Goal: Task Accomplishment & Management: Complete application form

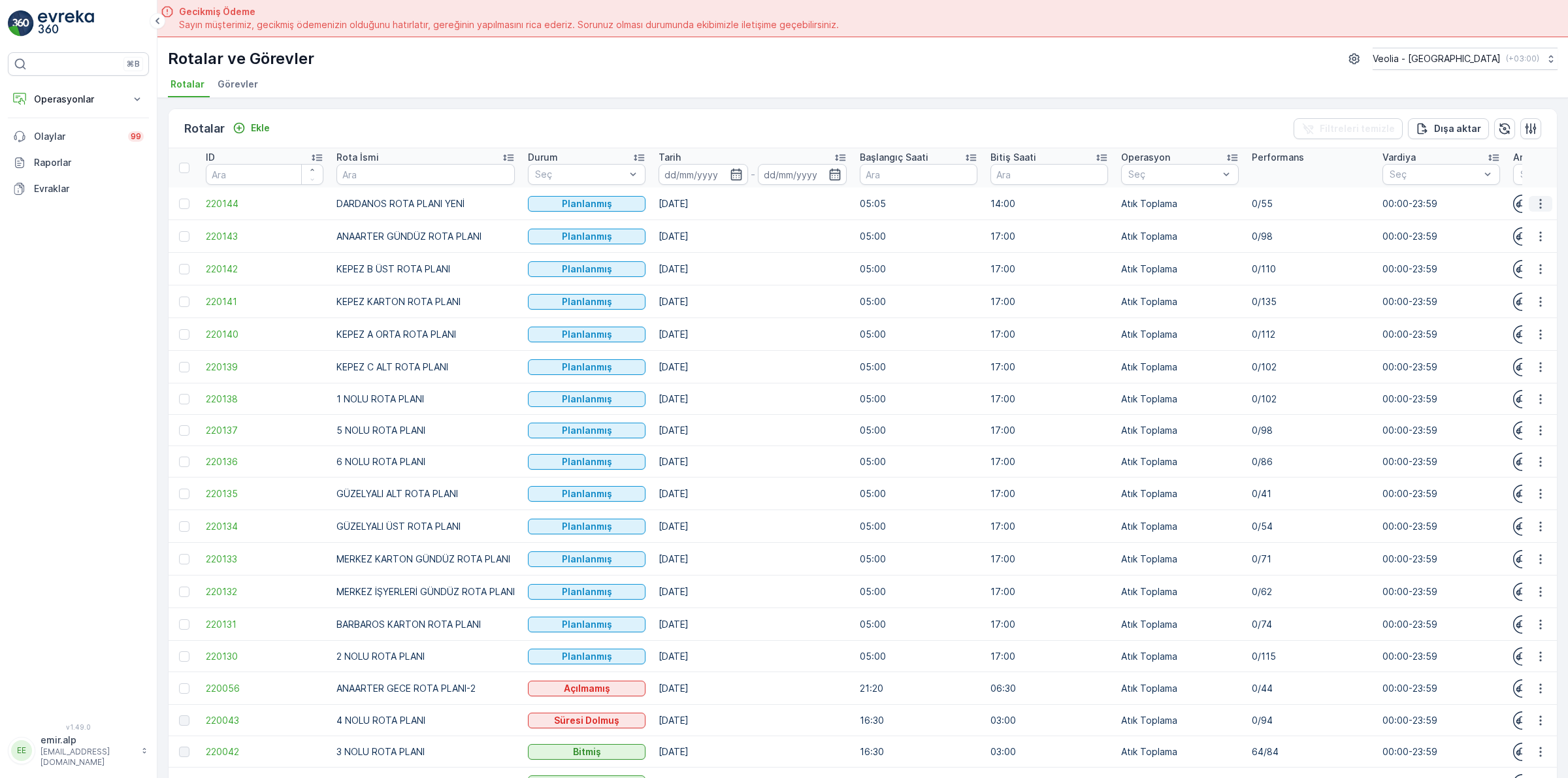
click at [1537, 198] on icon "button" at bounding box center [1541, 204] width 14 height 14
click at [1516, 277] on span "Atanan Kişiyi Değiştir" at bounding box center [1503, 279] width 92 height 14
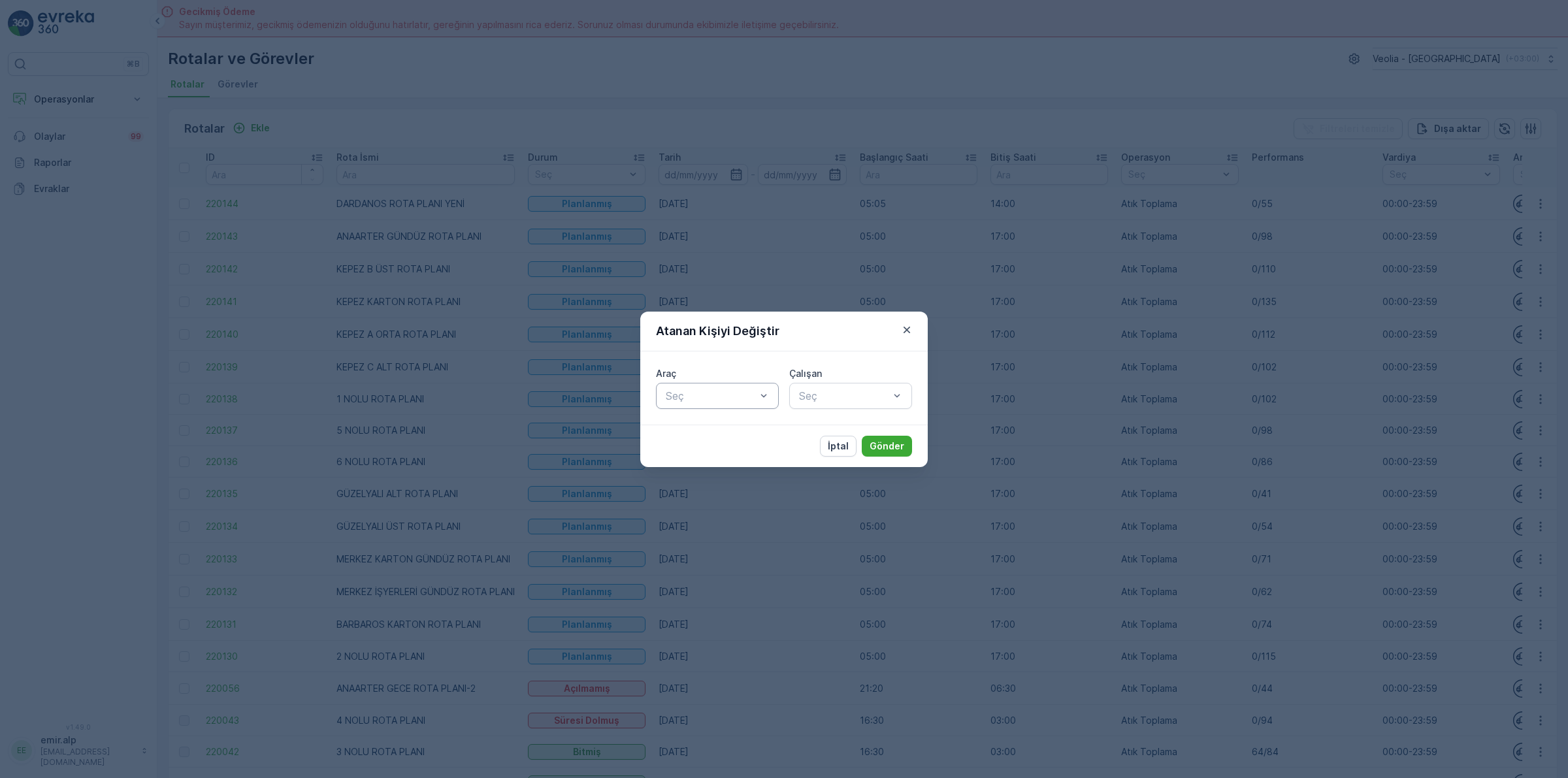
click at [730, 401] on div at bounding box center [711, 396] width 93 height 12
type input "5"
type input "254"
click at [725, 430] on div "34 CBG 254" at bounding box center [717, 428] width 107 height 12
click at [826, 396] on div at bounding box center [844, 396] width 93 height 12
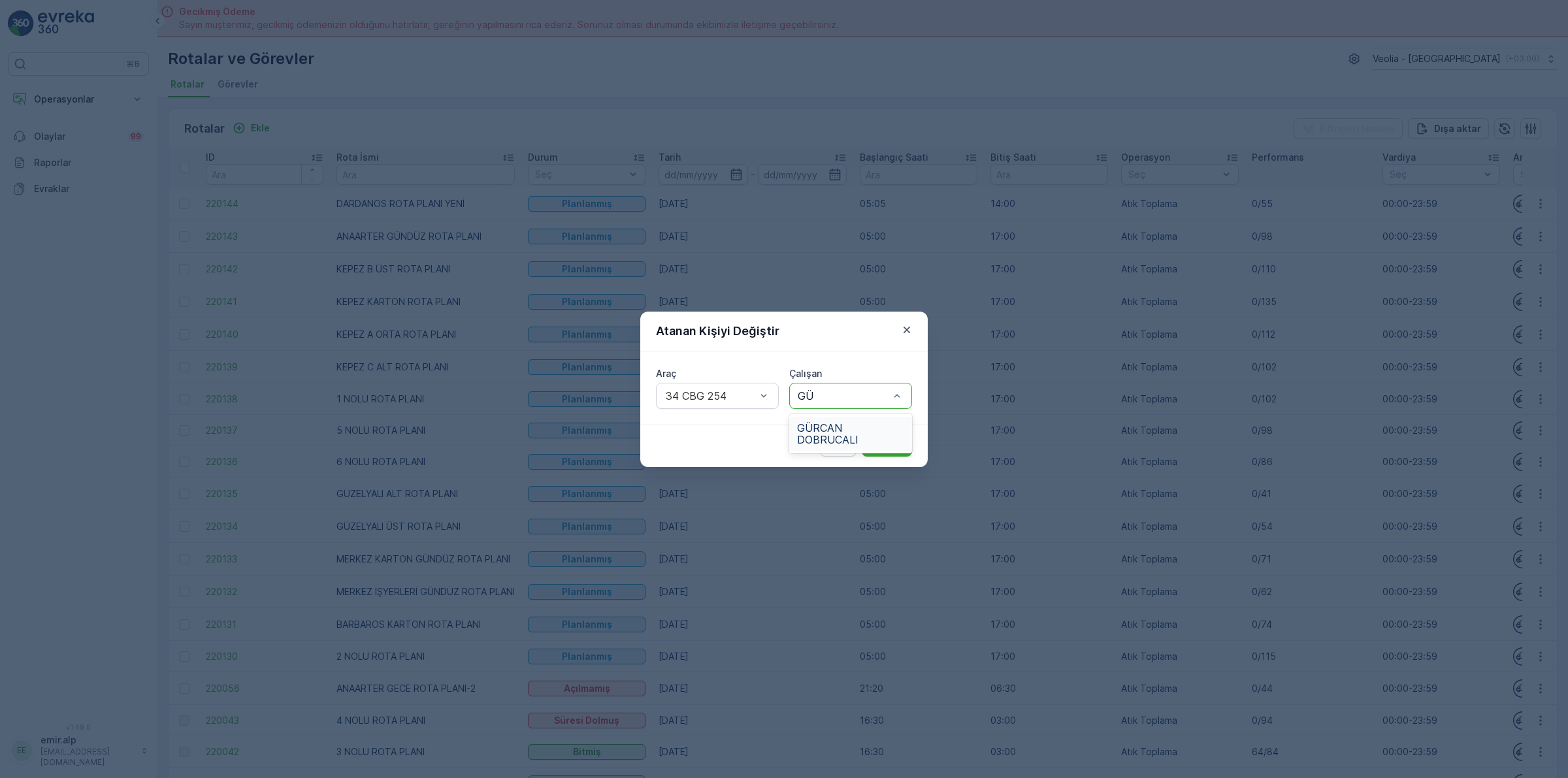
type input "GÜR"
click at [862, 424] on span "GÜRCAN DOBRUCALI" at bounding box center [850, 434] width 107 height 23
click at [870, 441] on button "Gönder" at bounding box center [887, 446] width 50 height 21
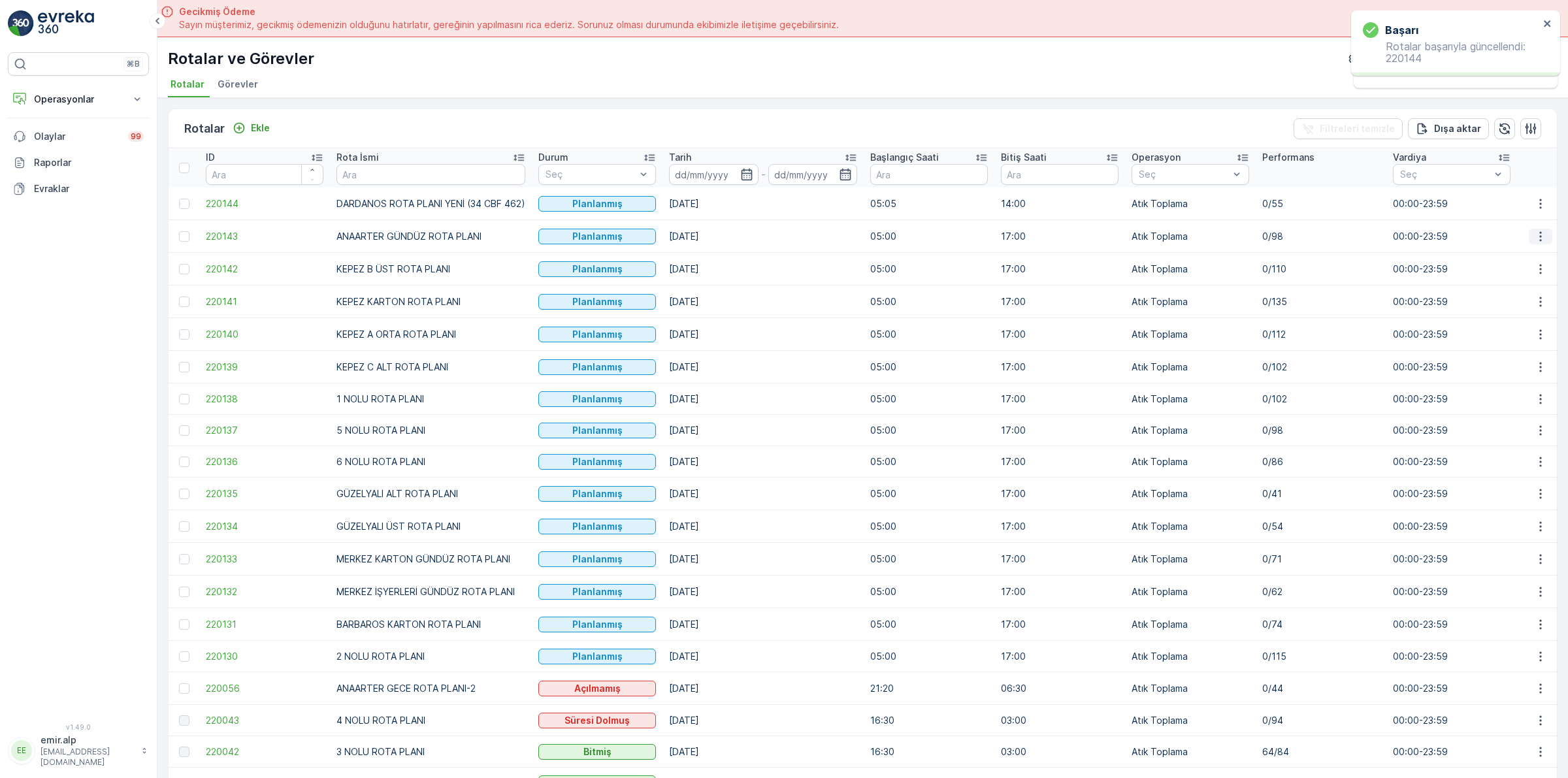
click at [1539, 236] on icon "button" at bounding box center [1540, 236] width 2 height 10
click at [1522, 314] on span "Atanan Kişiyi Değiştir" at bounding box center [1503, 312] width 92 height 14
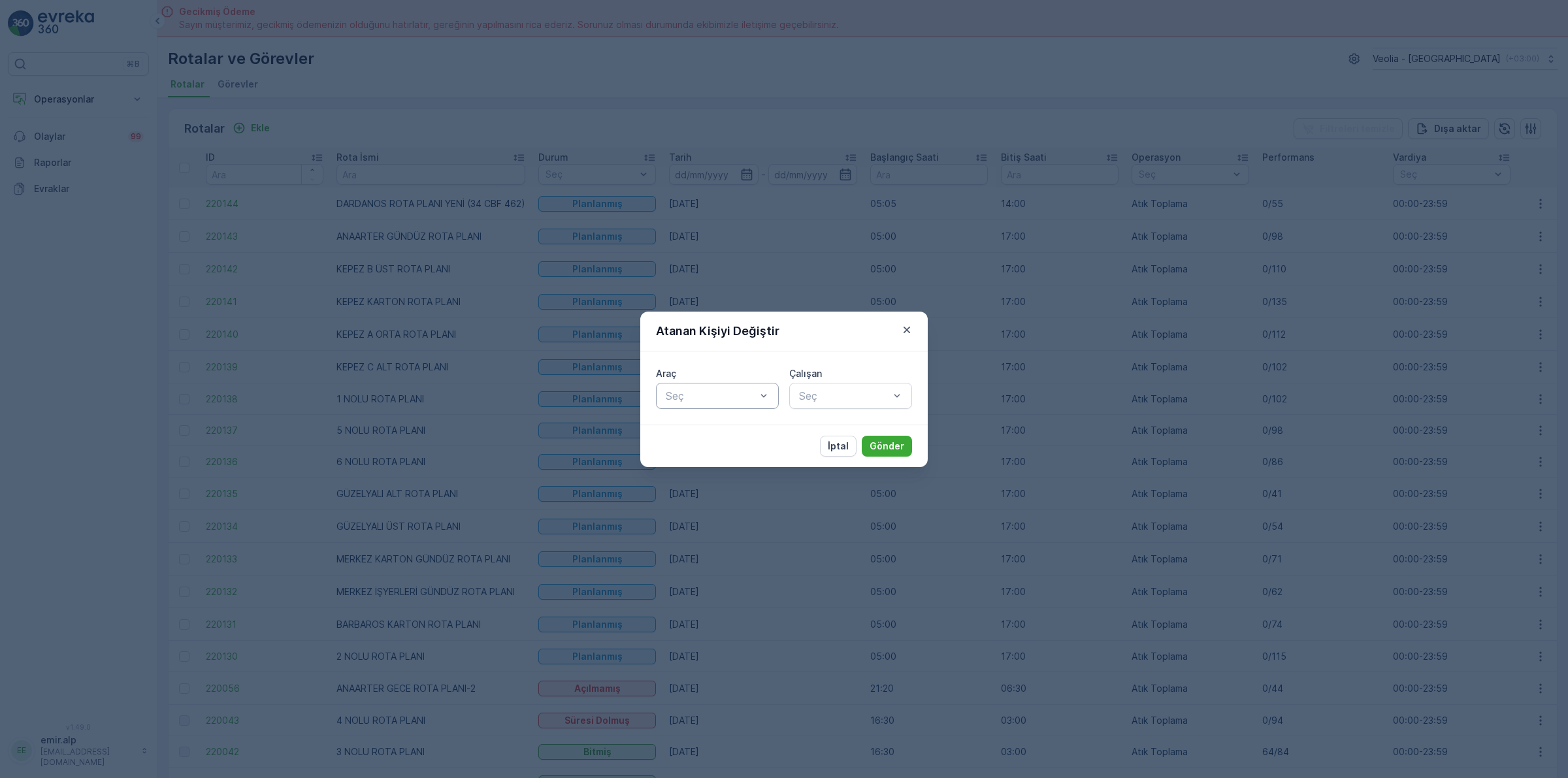
click at [728, 396] on div at bounding box center [711, 396] width 93 height 12
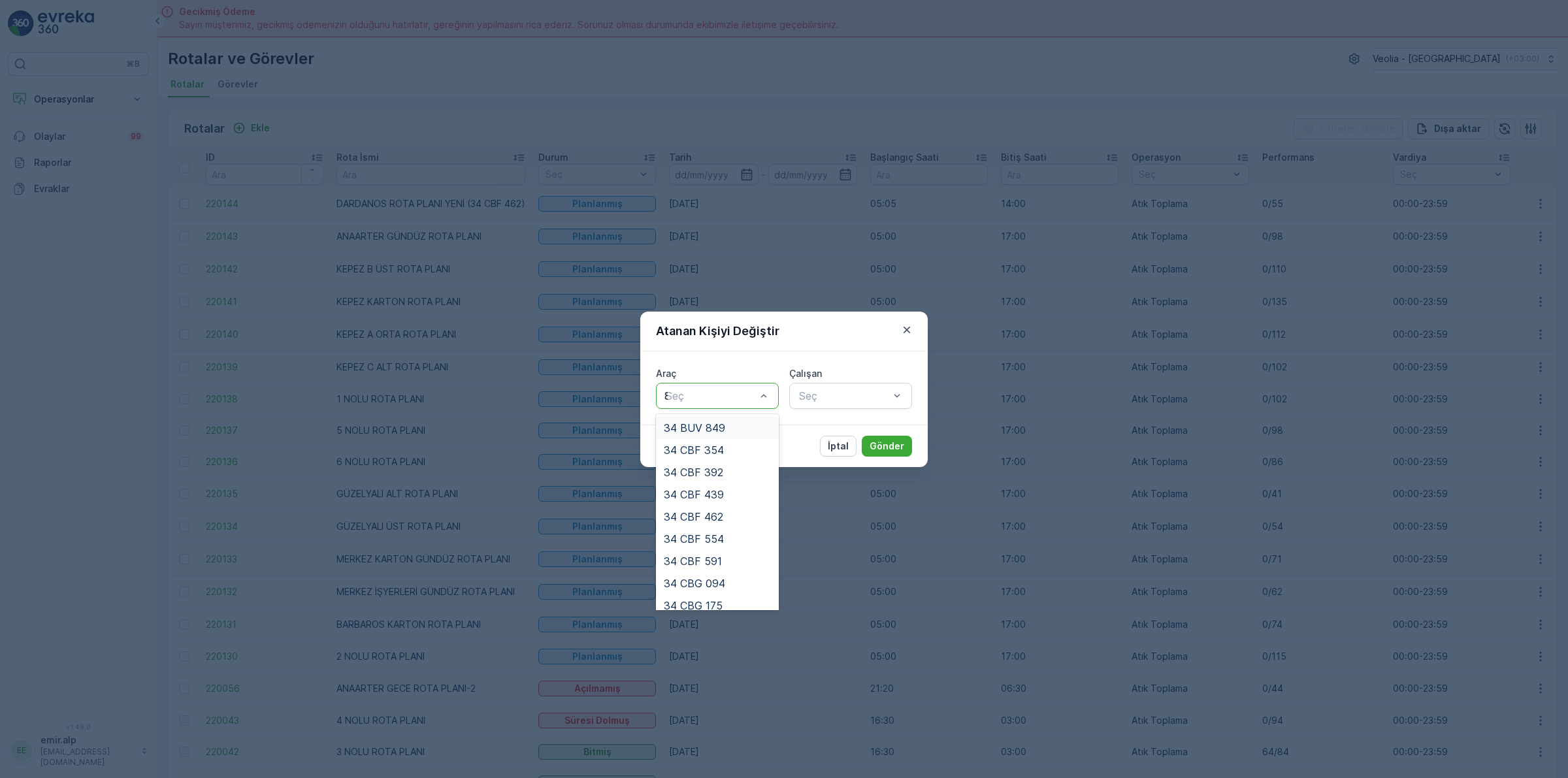
type input "88"
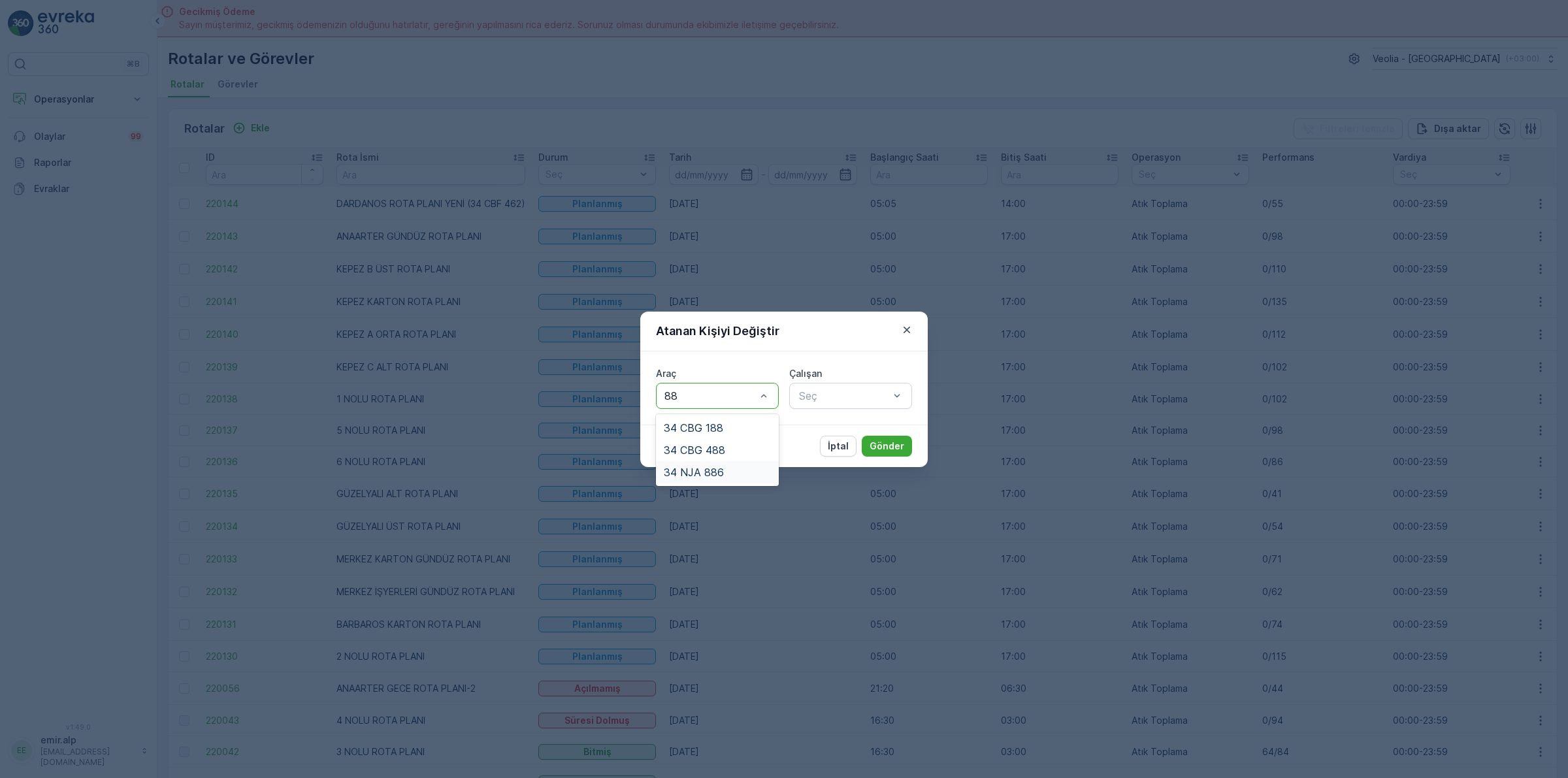
click at [735, 466] on div "34 NJA 886" at bounding box center [717, 472] width 107 height 12
click at [852, 401] on div at bounding box center [844, 396] width 93 height 12
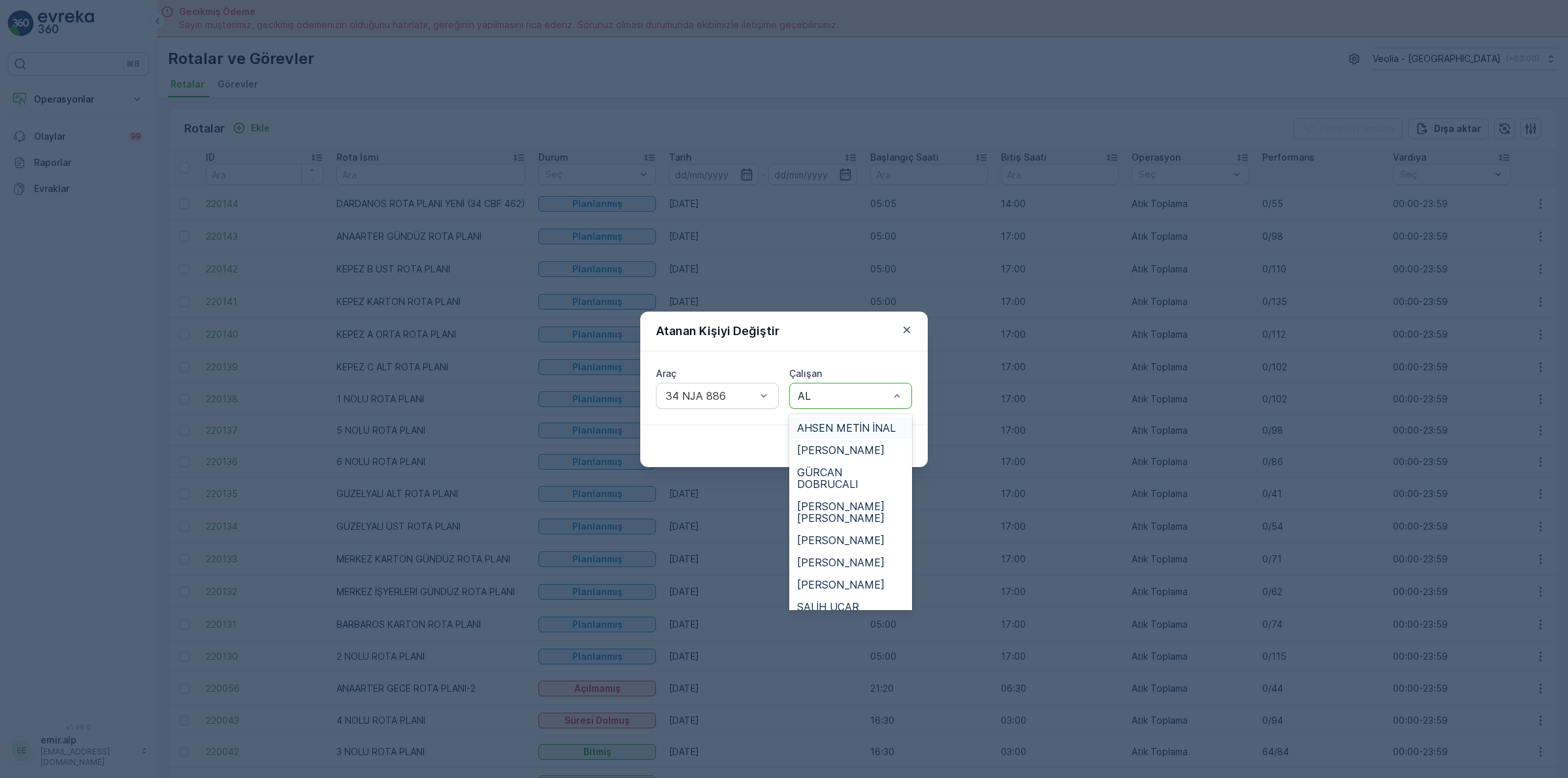
type input "ALİ"
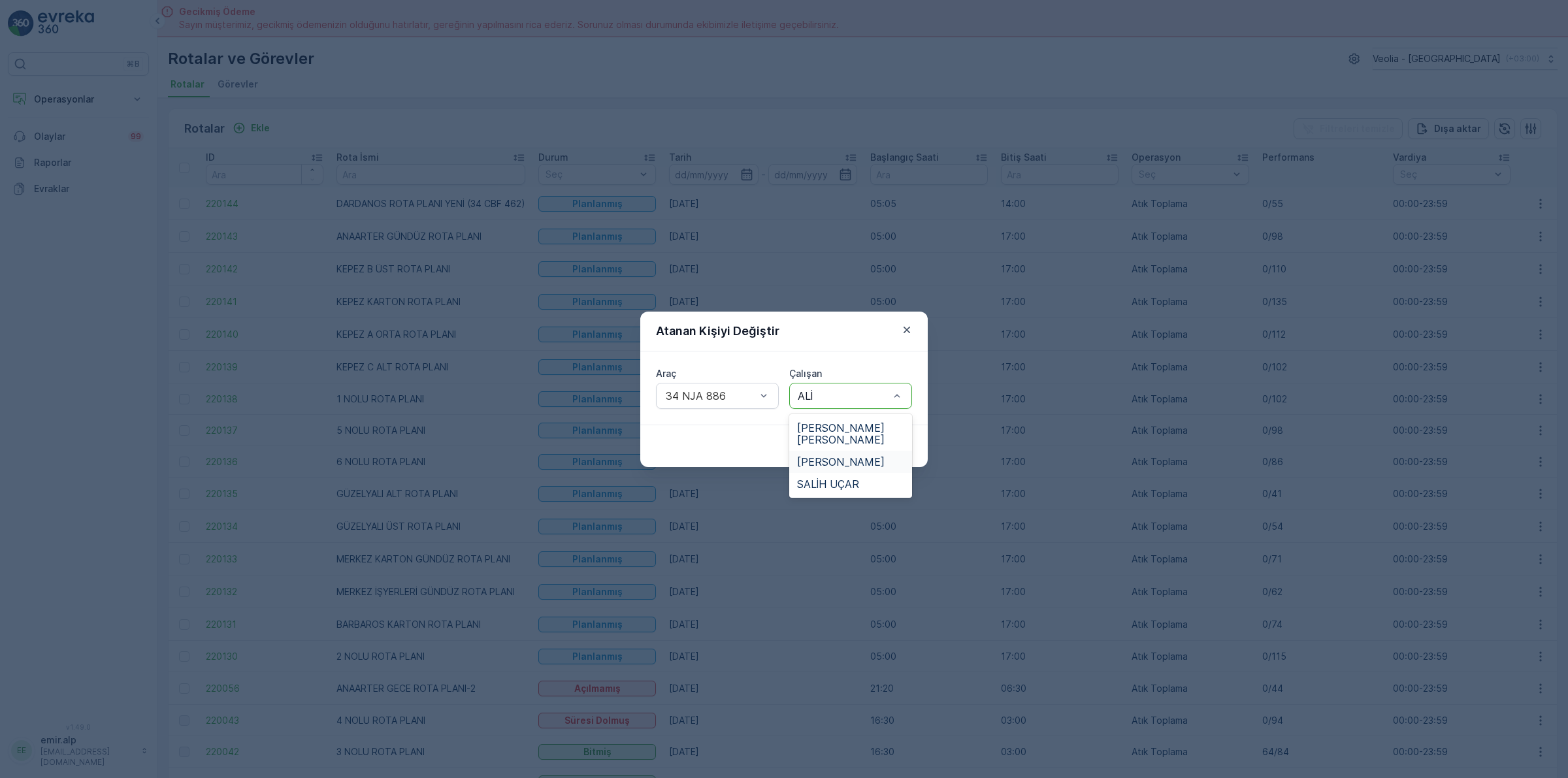
click at [871, 459] on span "[PERSON_NAME]" at bounding box center [841, 462] width 87 height 12
click at [893, 445] on p "Gönder" at bounding box center [887, 446] width 35 height 14
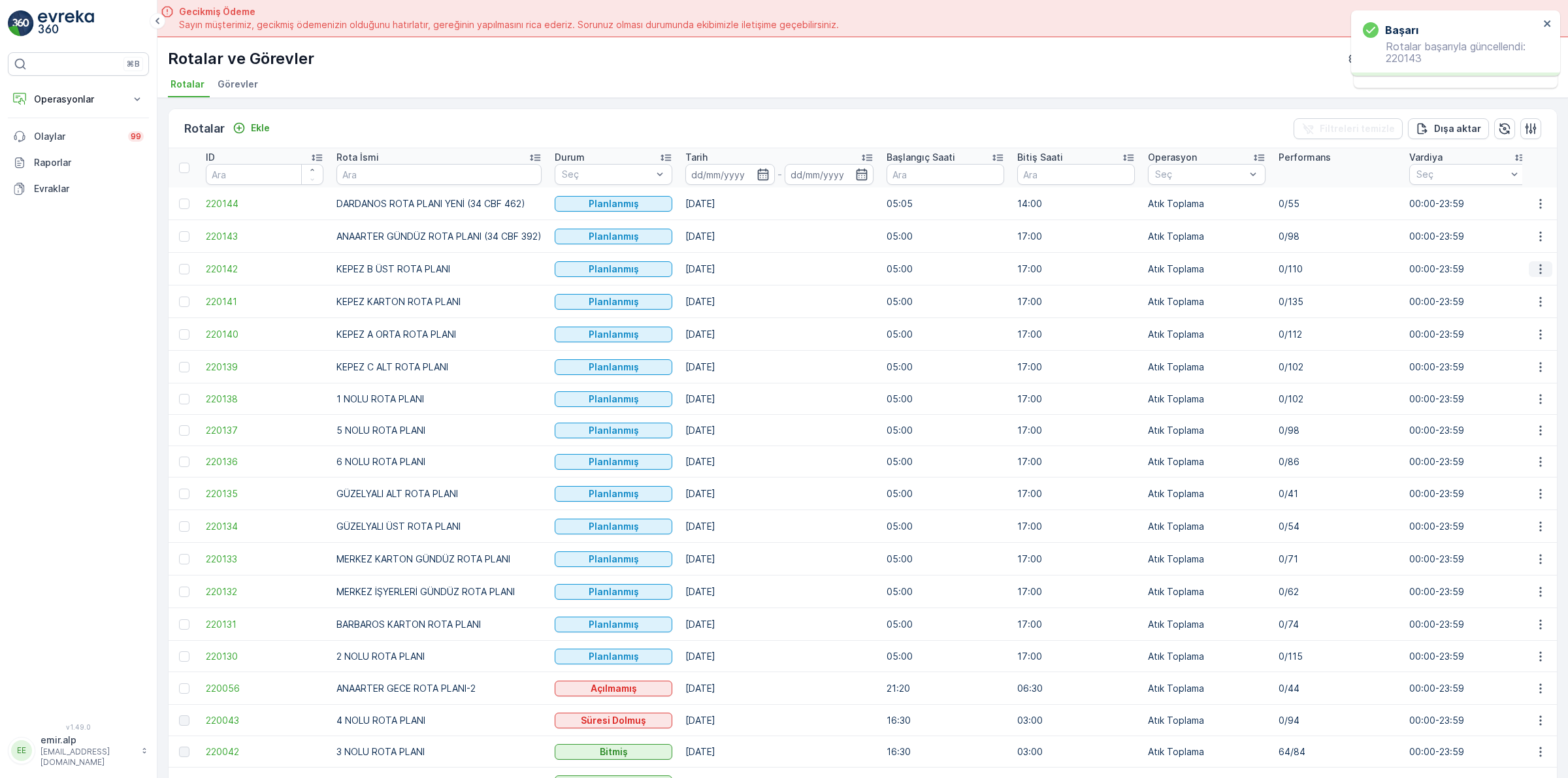
click at [1538, 265] on icon "button" at bounding box center [1541, 269] width 14 height 14
click at [1524, 341] on span "Atanan Kişiyi Değiştir" at bounding box center [1503, 344] width 92 height 14
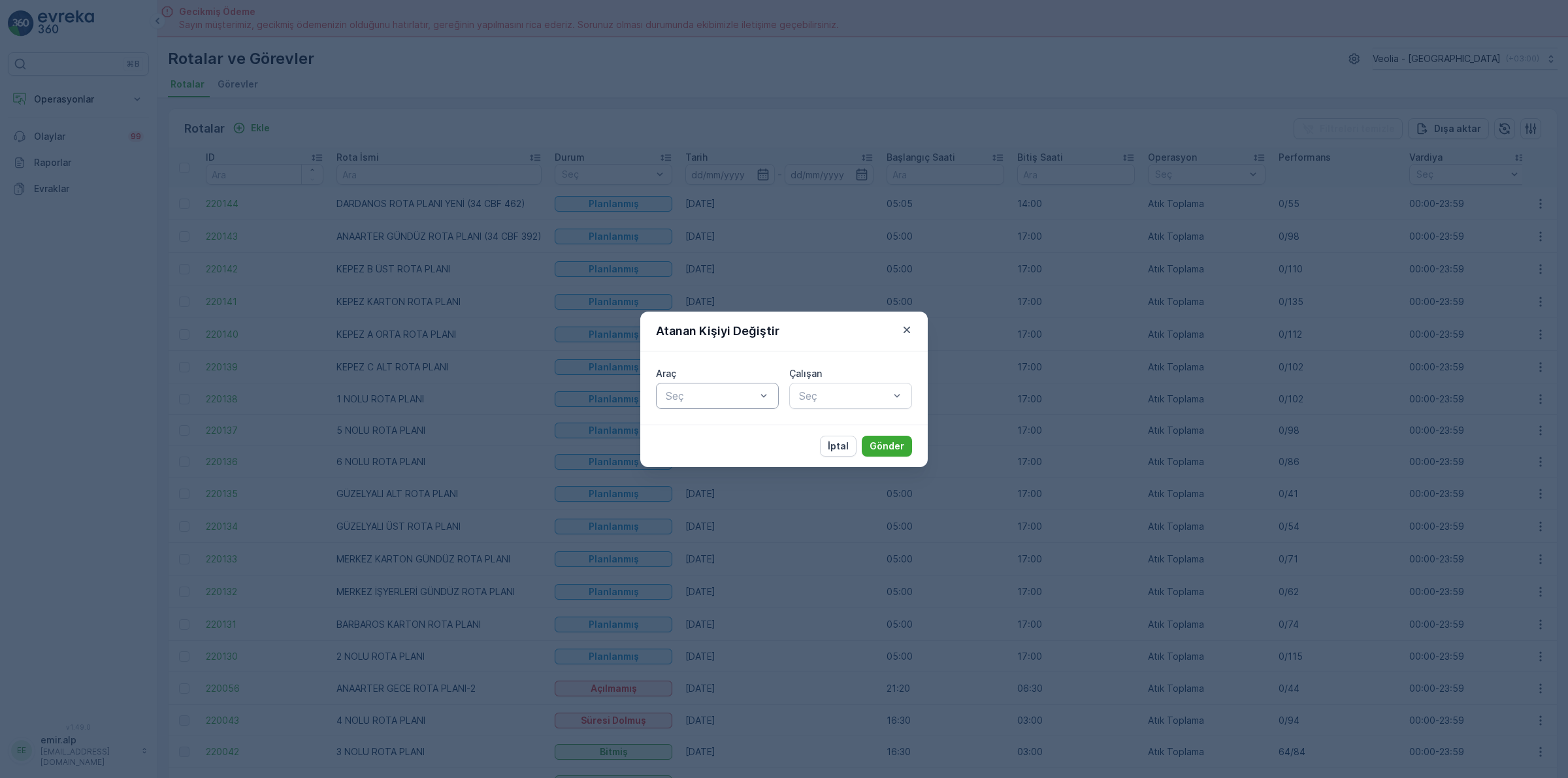
click at [704, 394] on div at bounding box center [711, 396] width 93 height 12
type input "254"
click at [722, 426] on span "34 CBG 254" at bounding box center [694, 428] width 61 height 12
click at [838, 399] on div at bounding box center [844, 396] width 93 height 12
type input "MÜS"
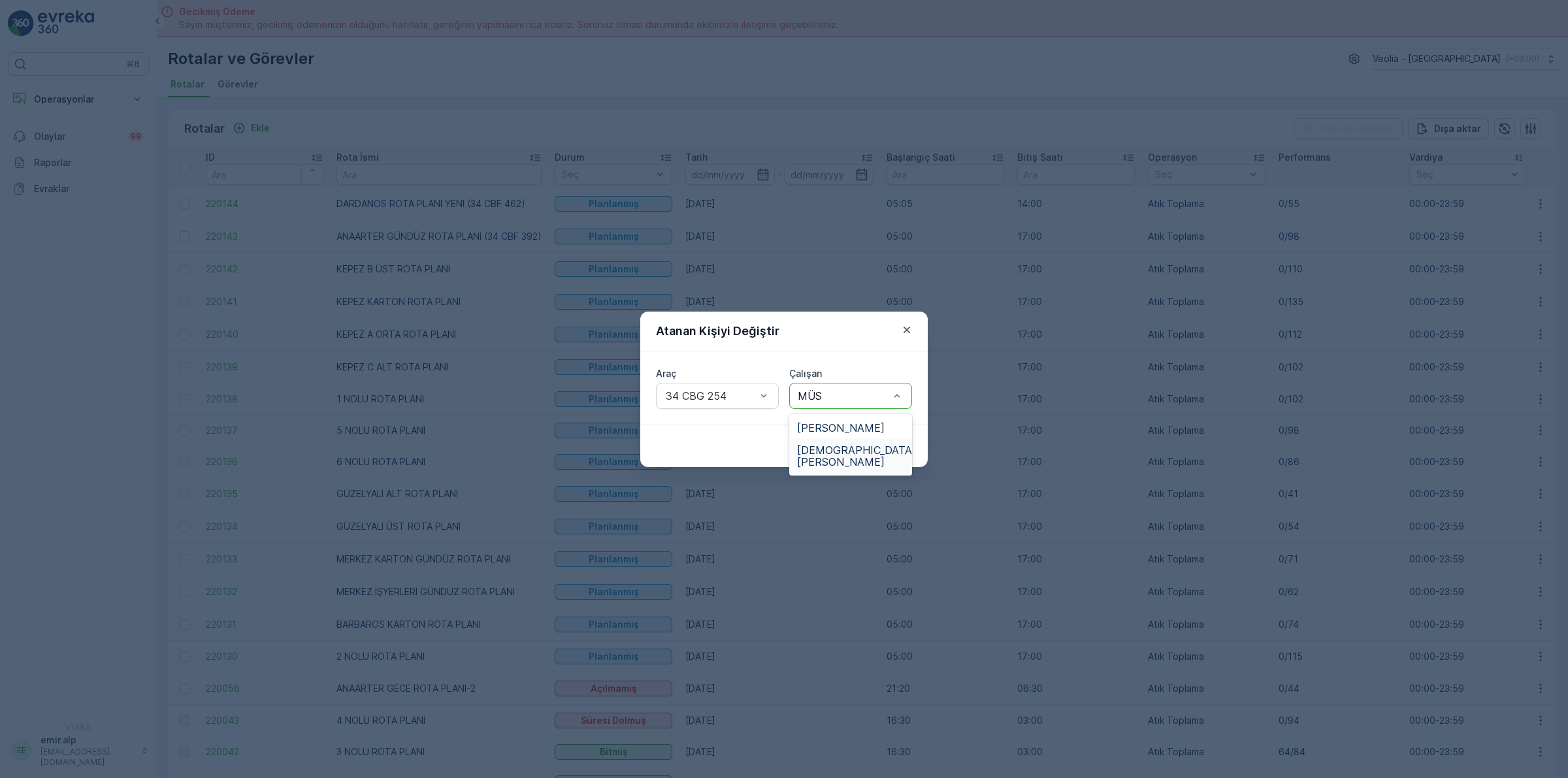
click at [847, 452] on span "[DEMOGRAPHIC_DATA][PERSON_NAME]" at bounding box center [856, 456] width 119 height 23
click at [900, 436] on button "Gönder" at bounding box center [887, 446] width 50 height 21
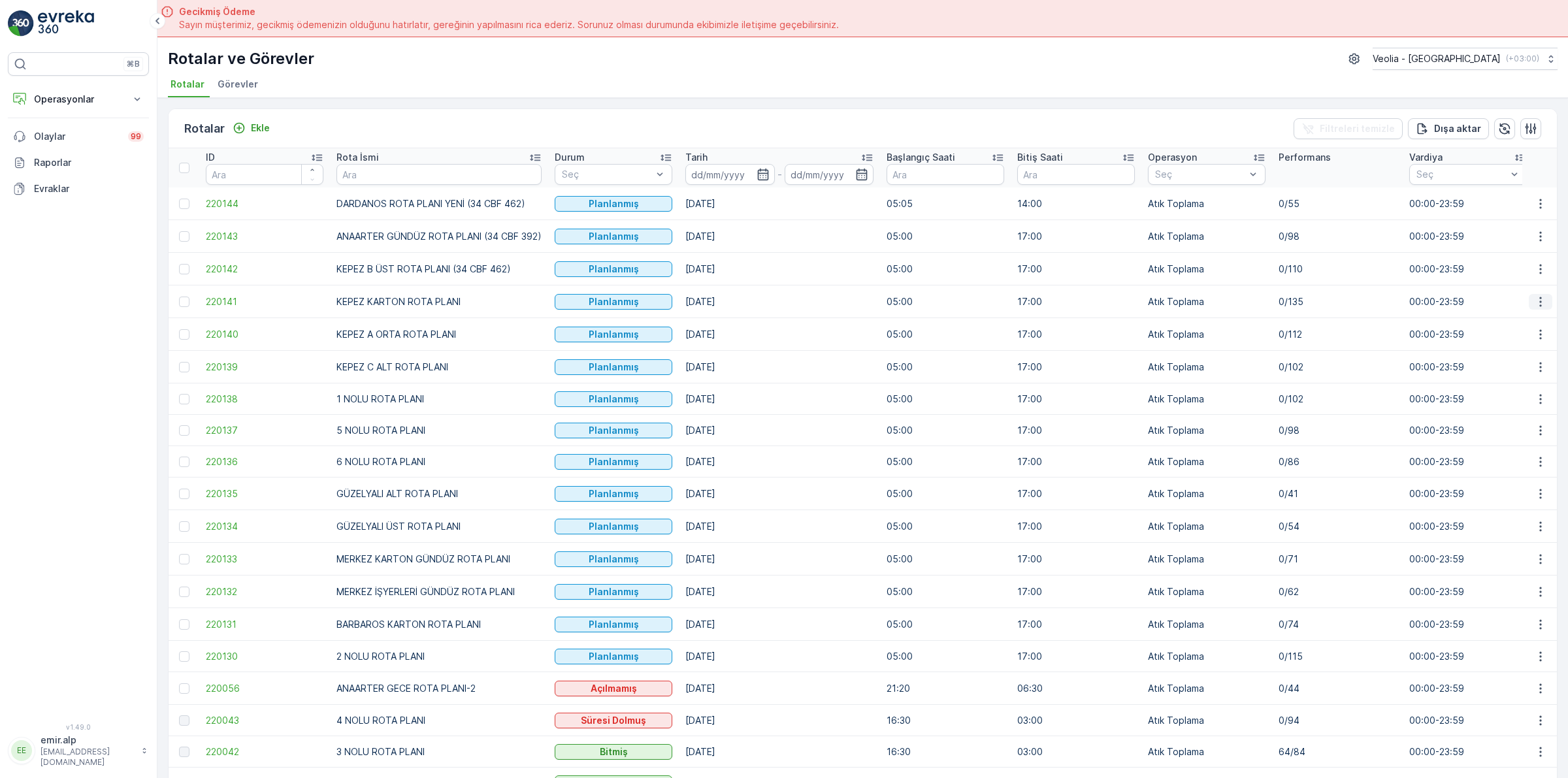
click at [1544, 295] on button "button" at bounding box center [1540, 302] width 23 height 15
click at [1510, 373] on span "Atanan Kişiyi Değiştir" at bounding box center [1503, 376] width 92 height 14
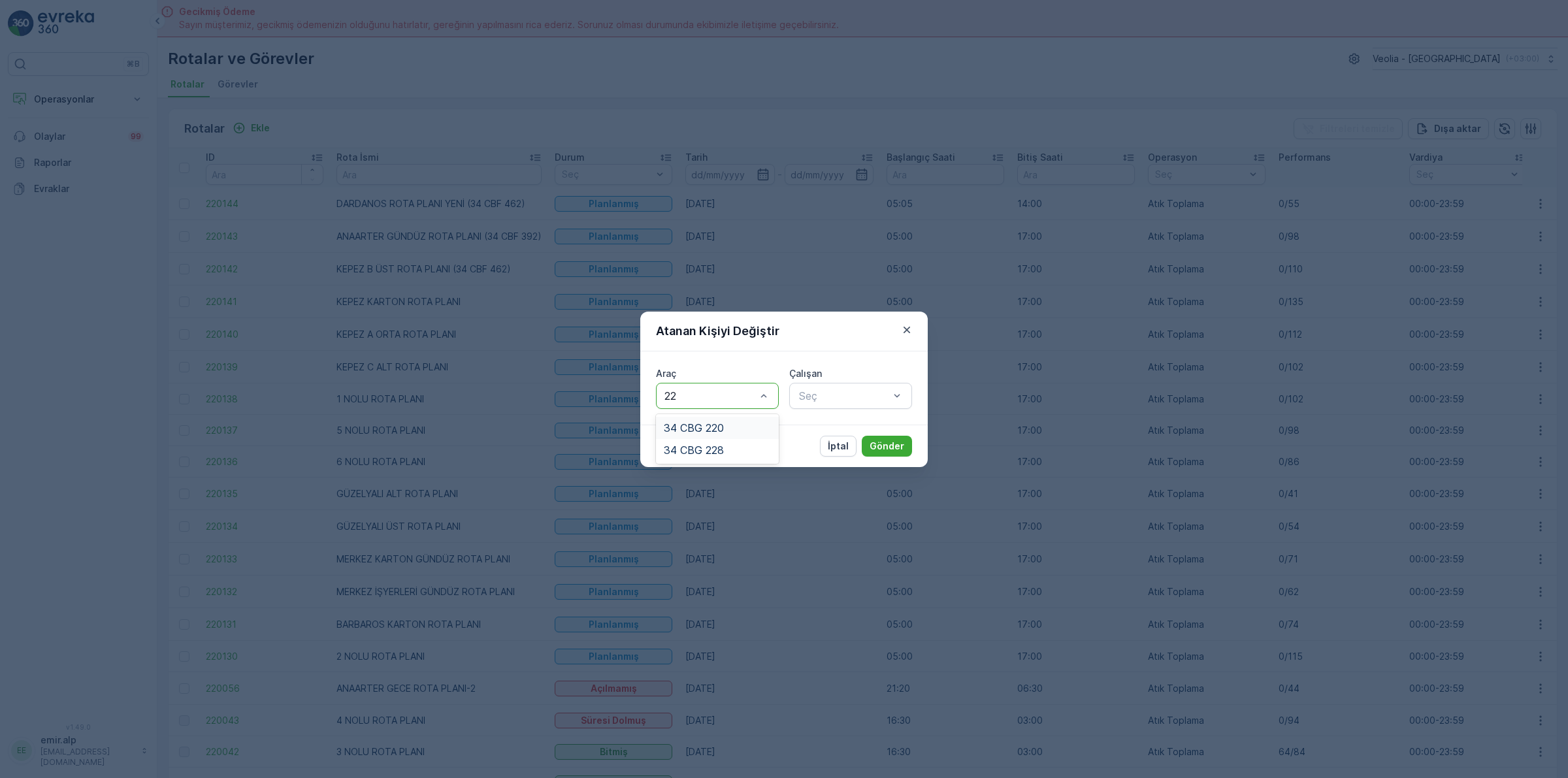
type input "220"
click at [752, 426] on div "34 CBG 220" at bounding box center [717, 428] width 107 height 12
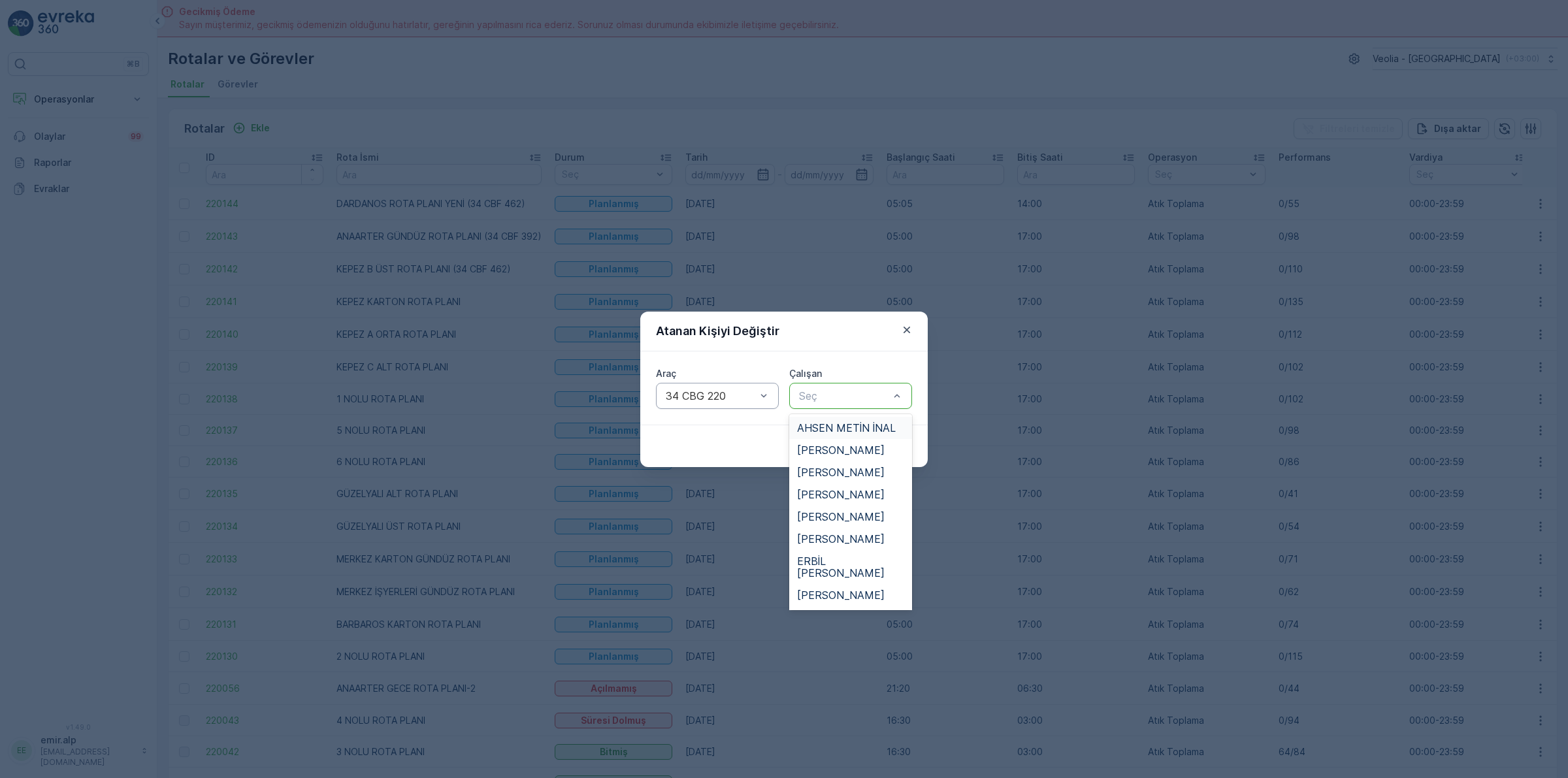
click at [838, 396] on div at bounding box center [844, 396] width 93 height 12
type input "CE"
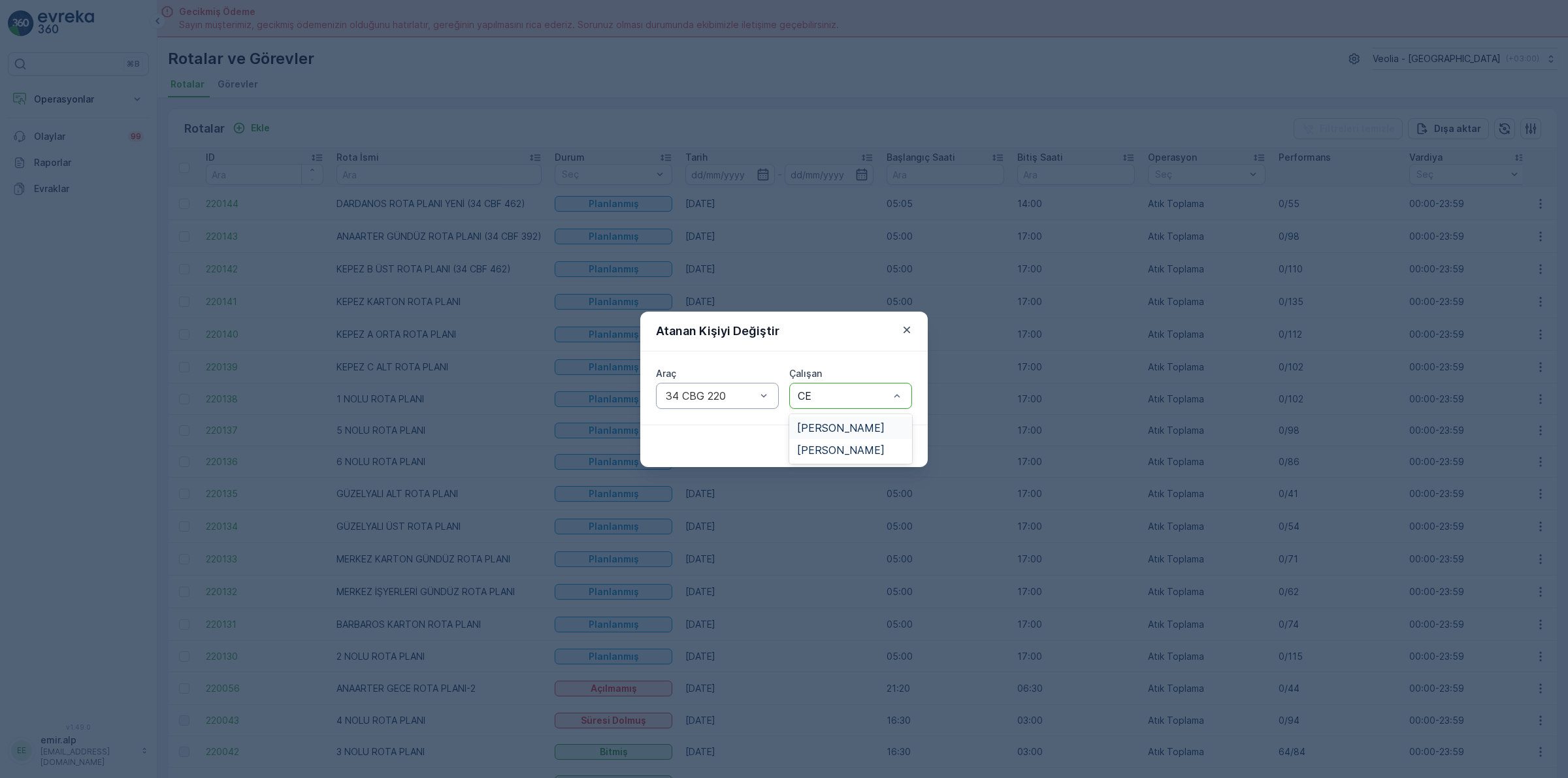
click at [850, 422] on span "[PERSON_NAME]" at bounding box center [841, 428] width 87 height 12
click at [885, 438] on button "Gönder" at bounding box center [887, 446] width 50 height 21
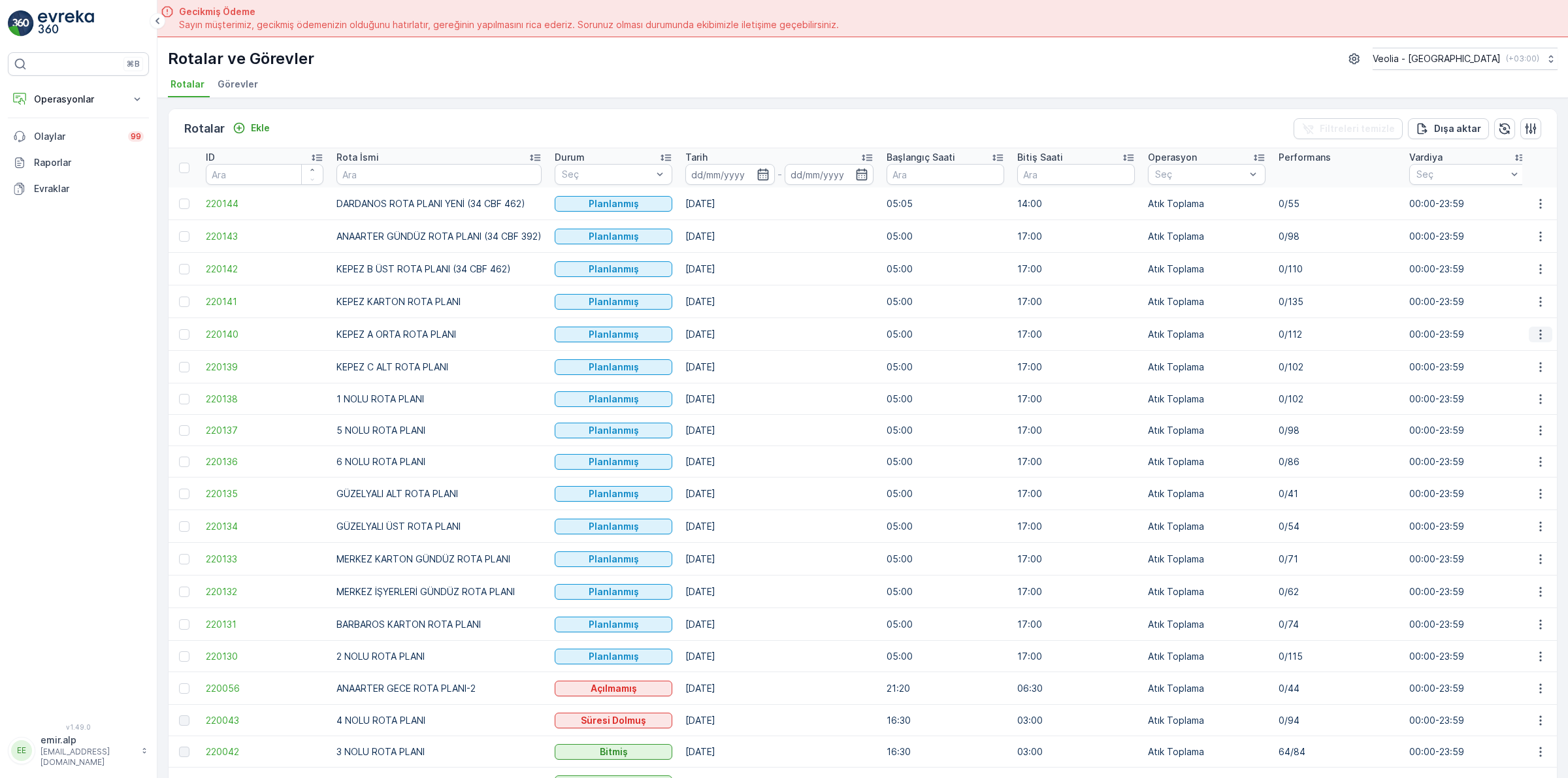
click at [1534, 339] on icon "button" at bounding box center [1541, 335] width 14 height 14
click at [1524, 410] on span "Atanan Kişiyi Değiştir" at bounding box center [1503, 409] width 92 height 14
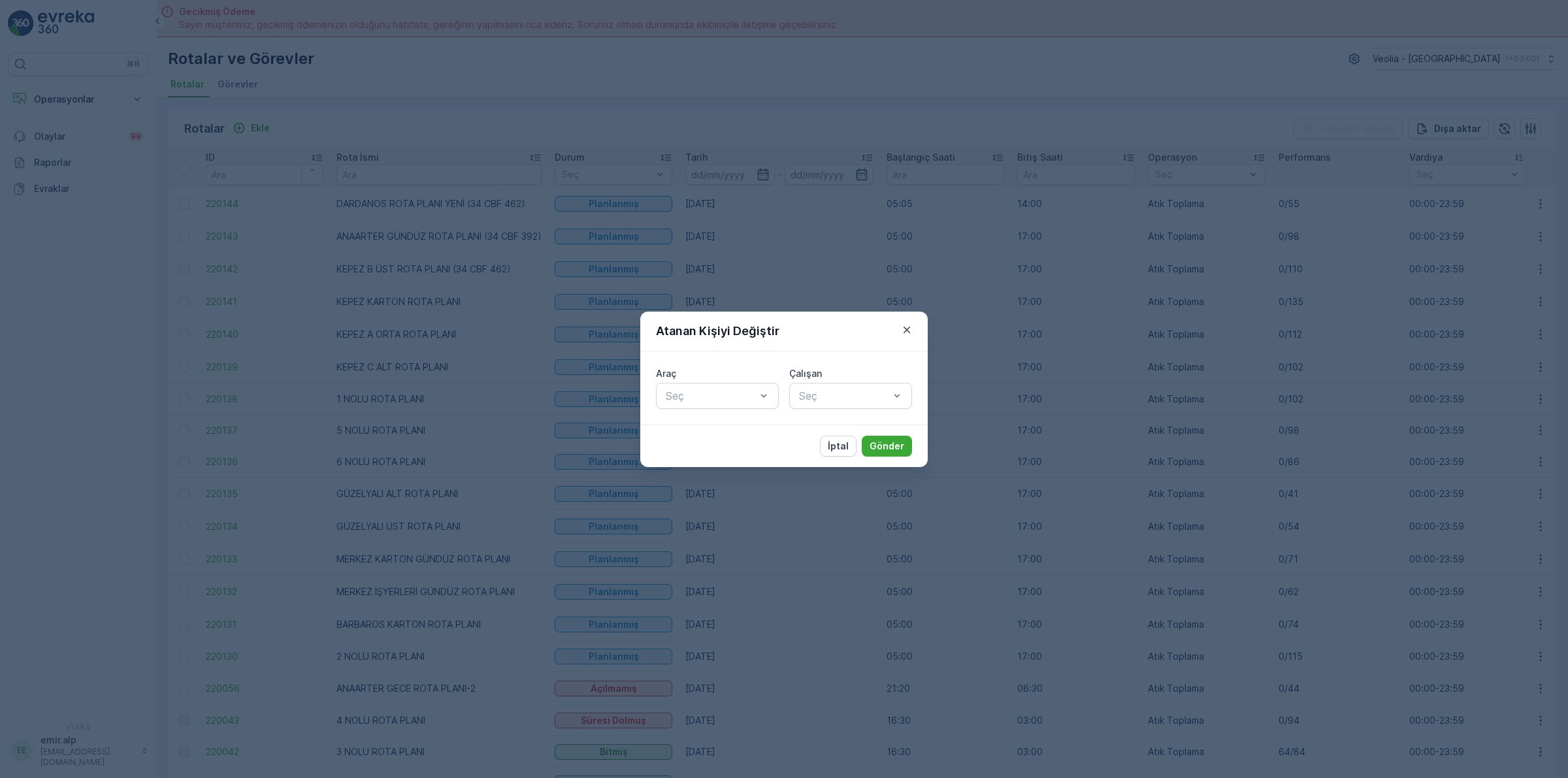
click at [741, 383] on div "Seç" at bounding box center [717, 396] width 123 height 26
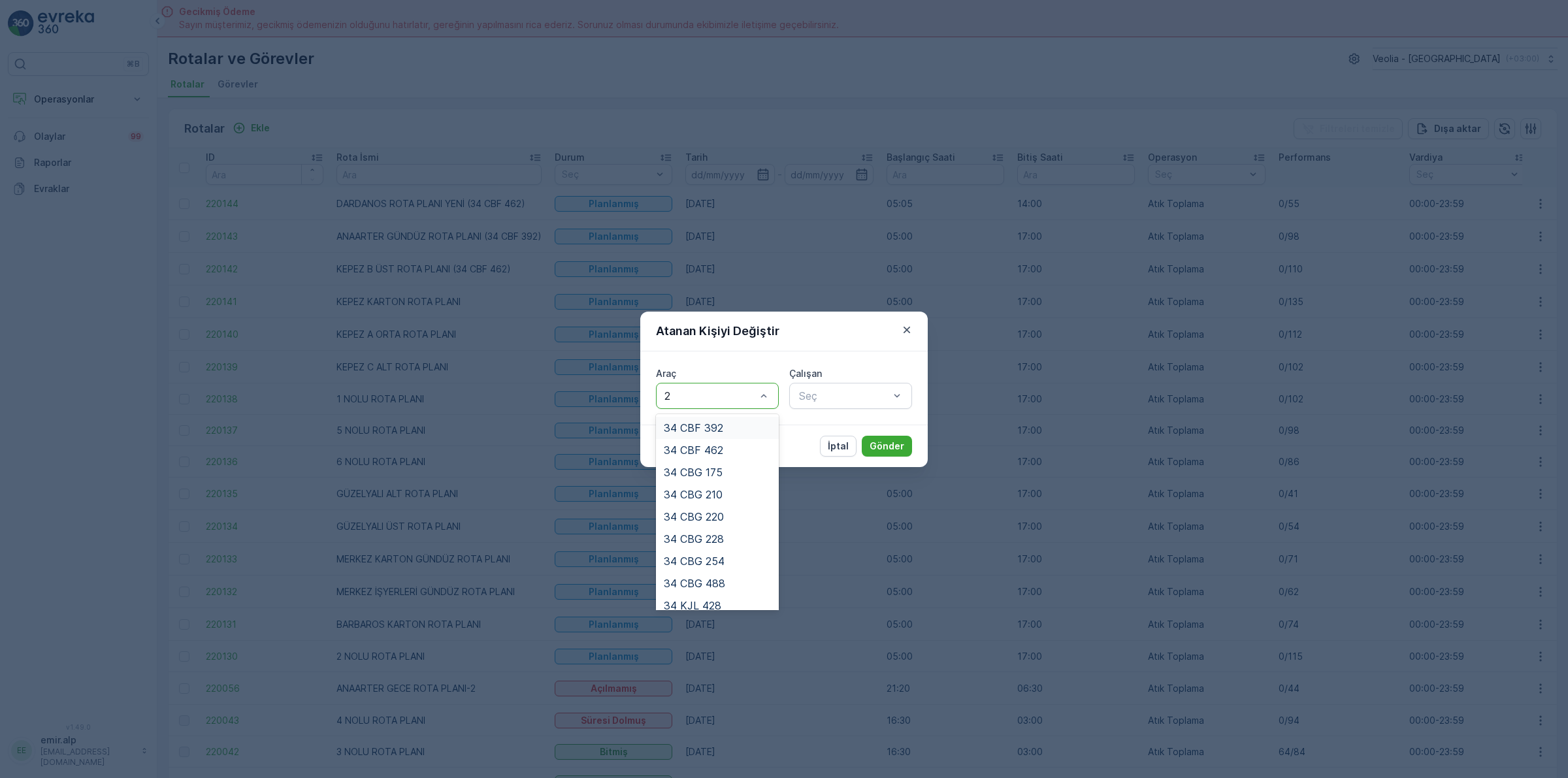
type input "22"
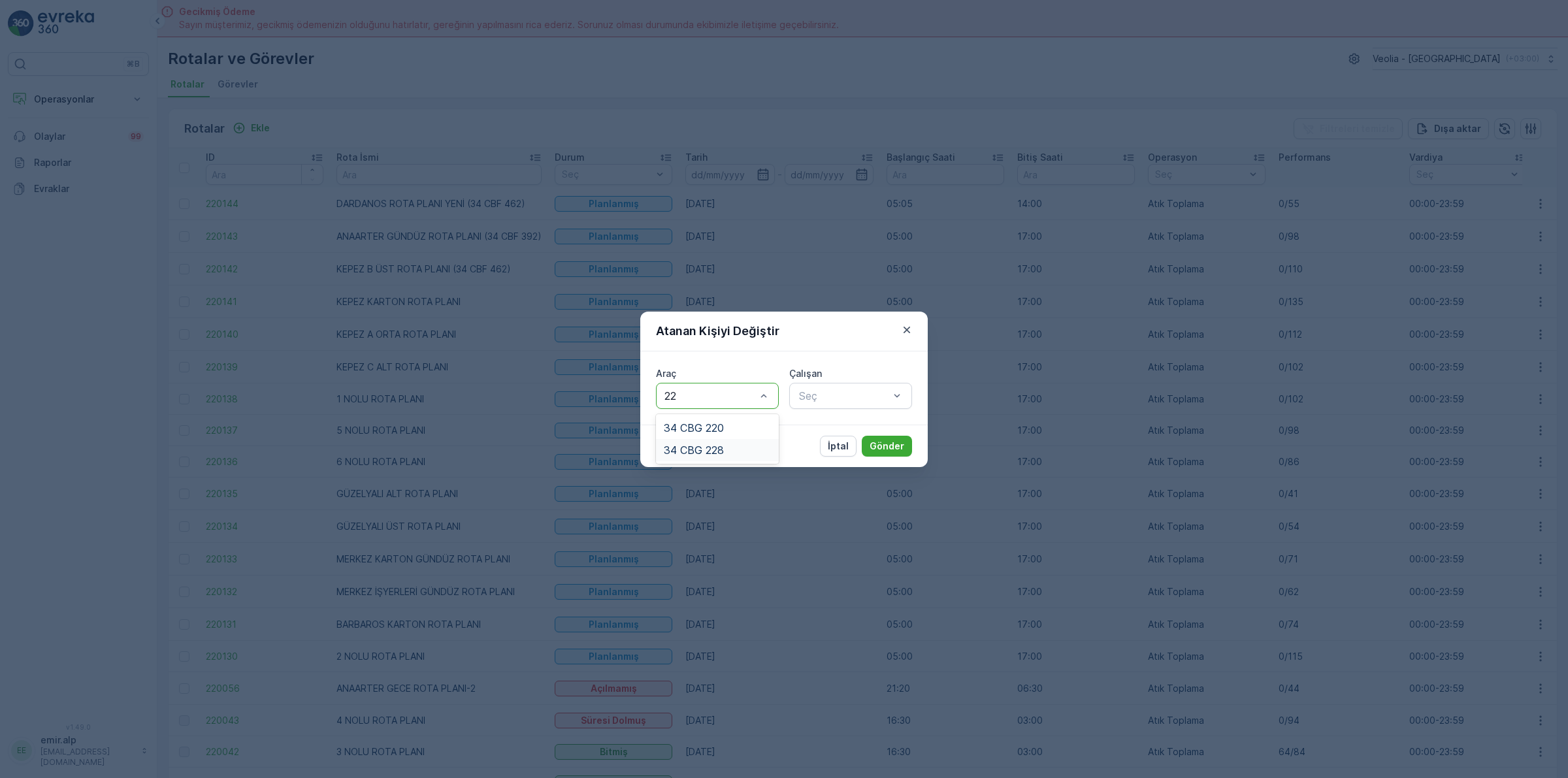
click at [739, 453] on div "34 CBG 228" at bounding box center [717, 450] width 107 height 12
click at [856, 397] on div at bounding box center [844, 396] width 93 height 12
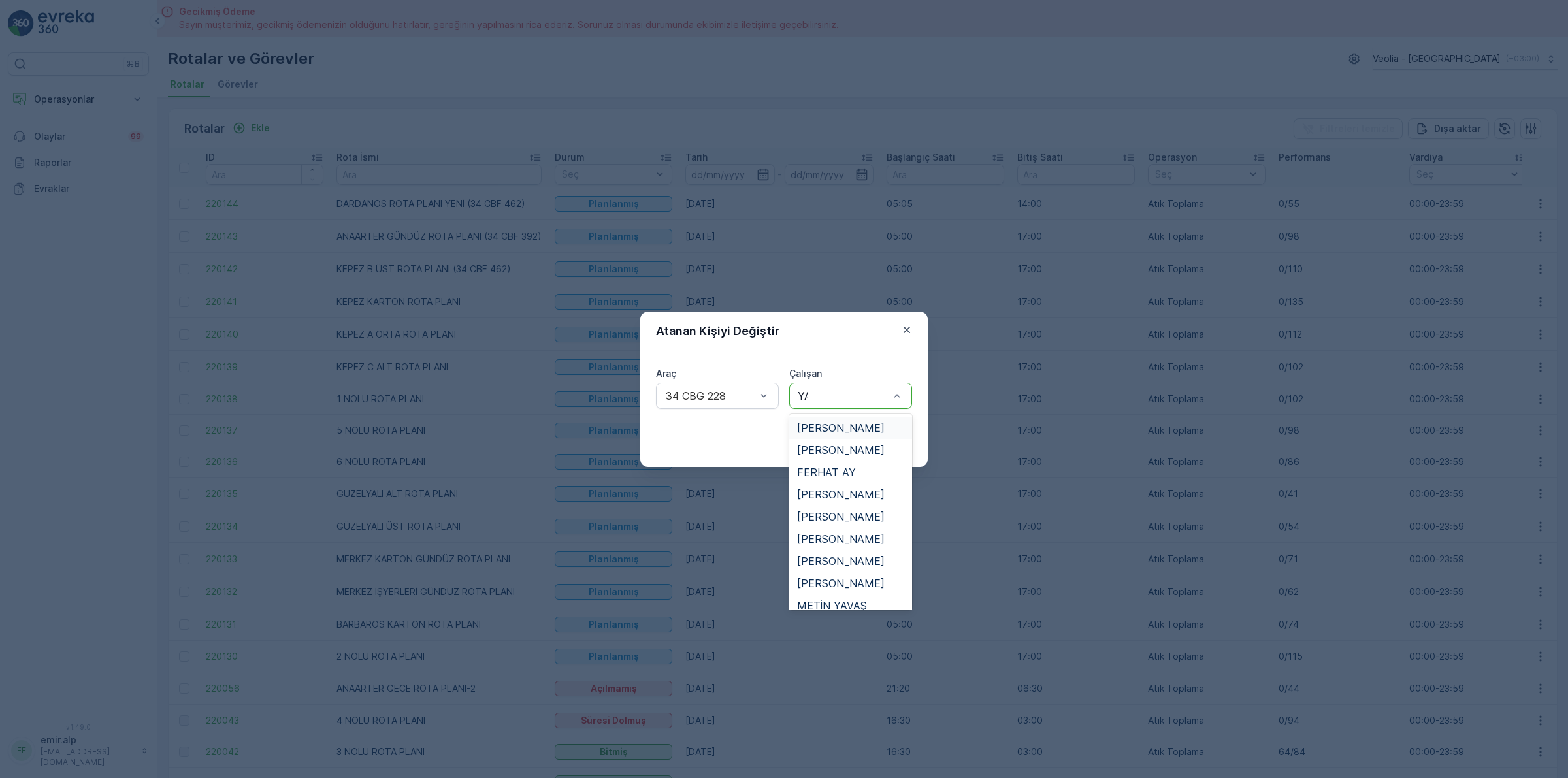
type input "YAV"
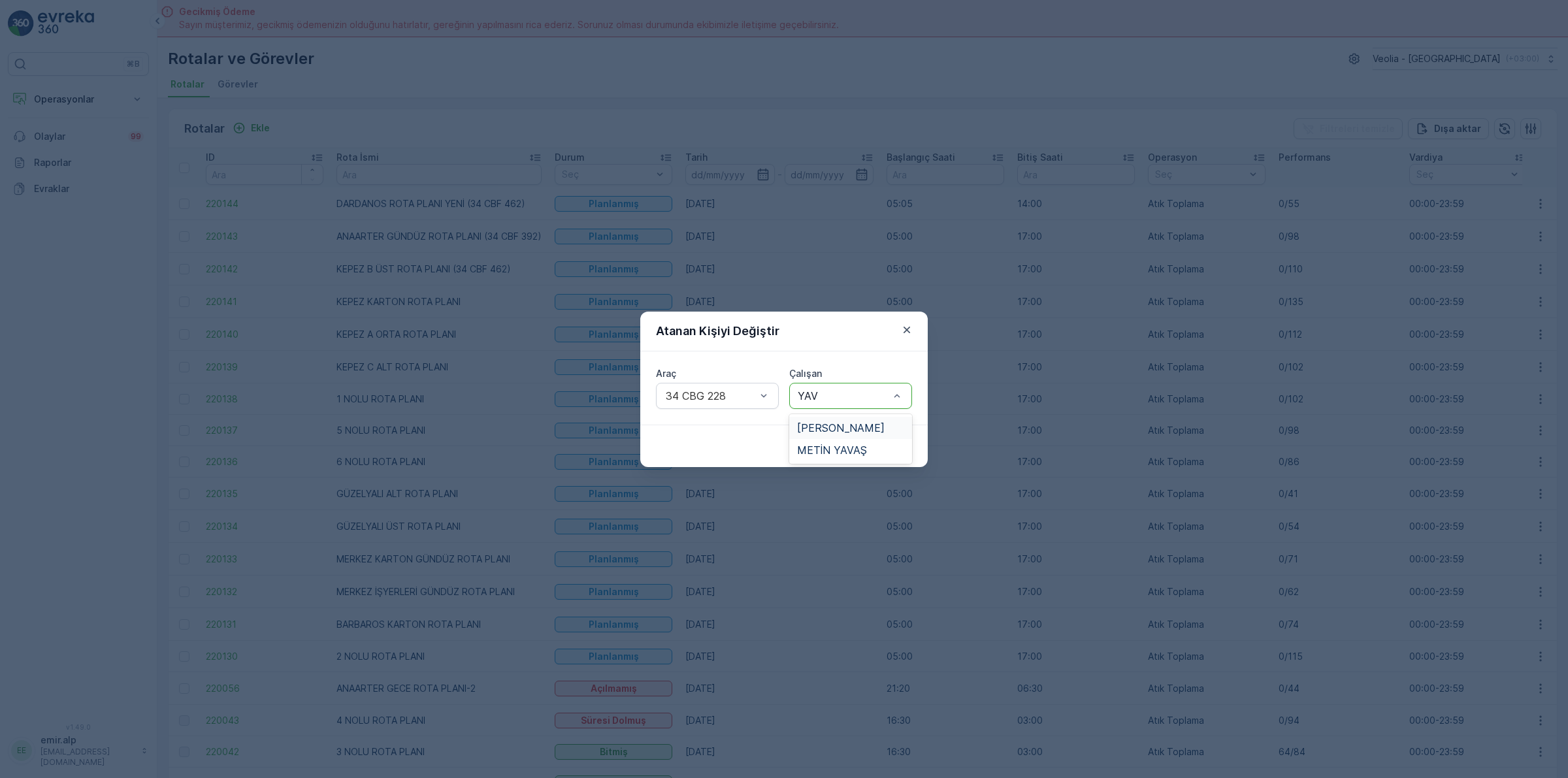
click at [854, 433] on span "[PERSON_NAME]" at bounding box center [841, 428] width 87 height 12
click at [890, 449] on p "Gönder" at bounding box center [887, 446] width 35 height 14
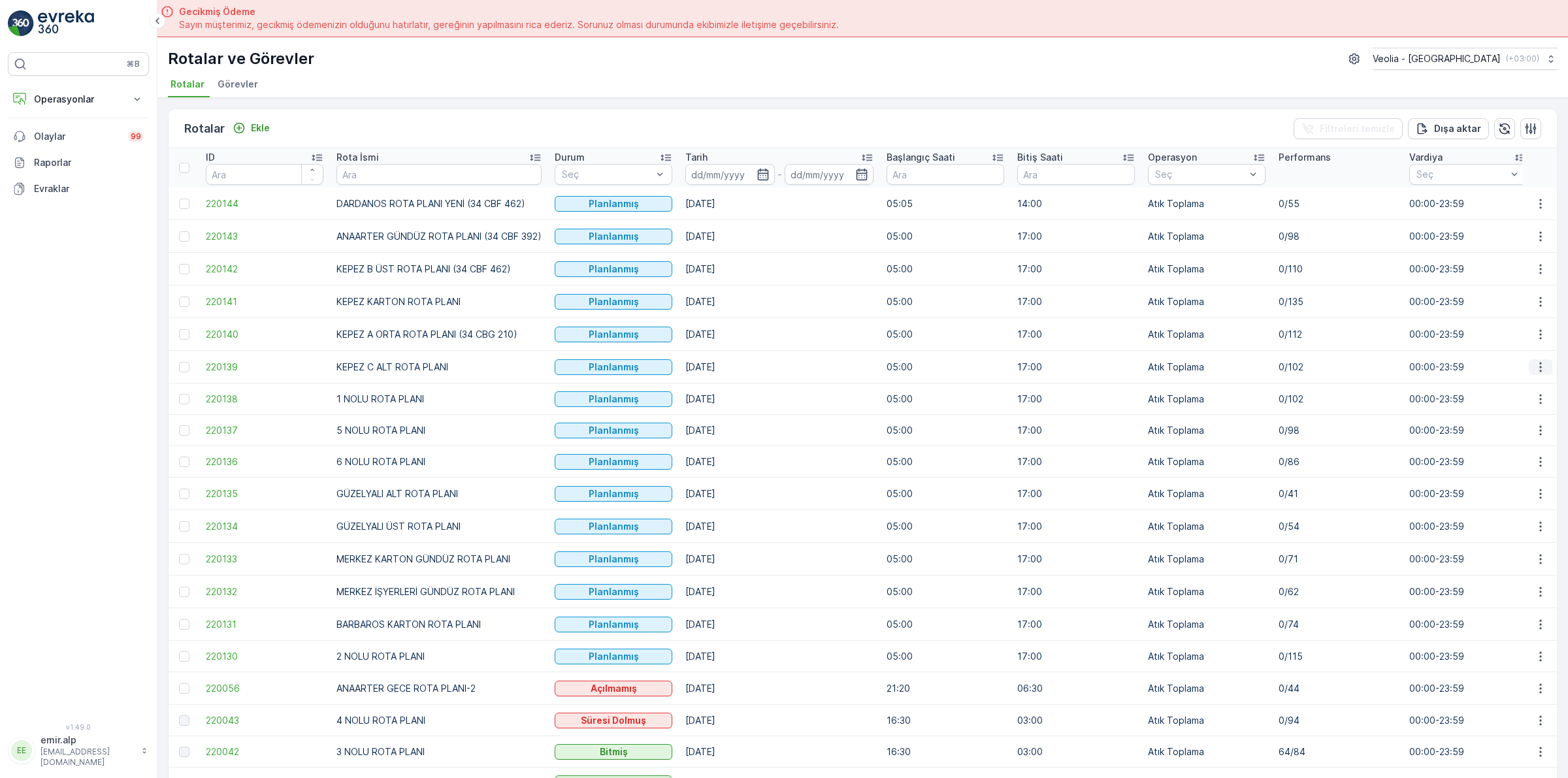
click at [1545, 370] on button "button" at bounding box center [1540, 367] width 23 height 15
click at [1514, 441] on span "Atanan Kişiyi Değiştir" at bounding box center [1503, 442] width 92 height 14
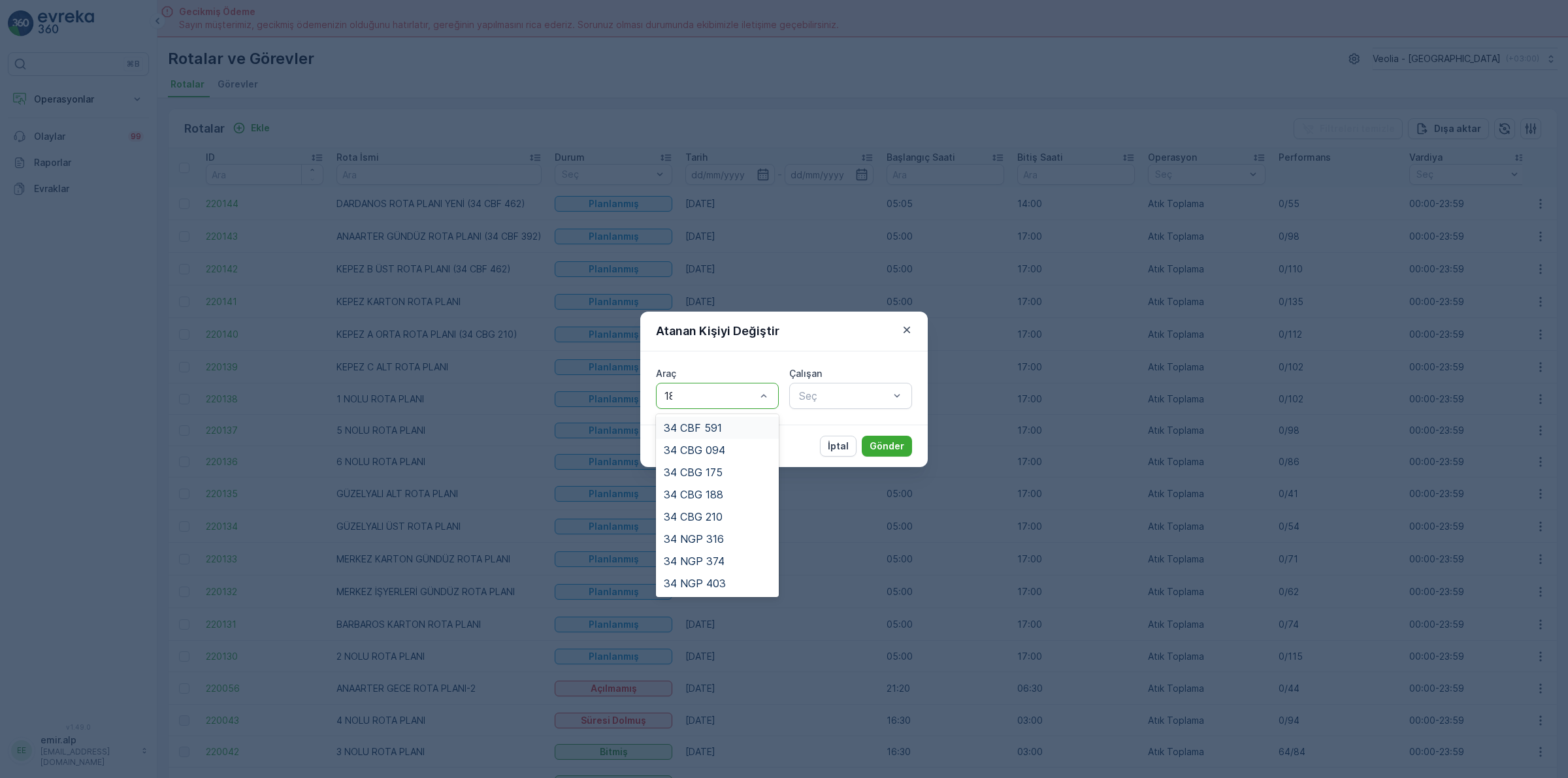
type input "188"
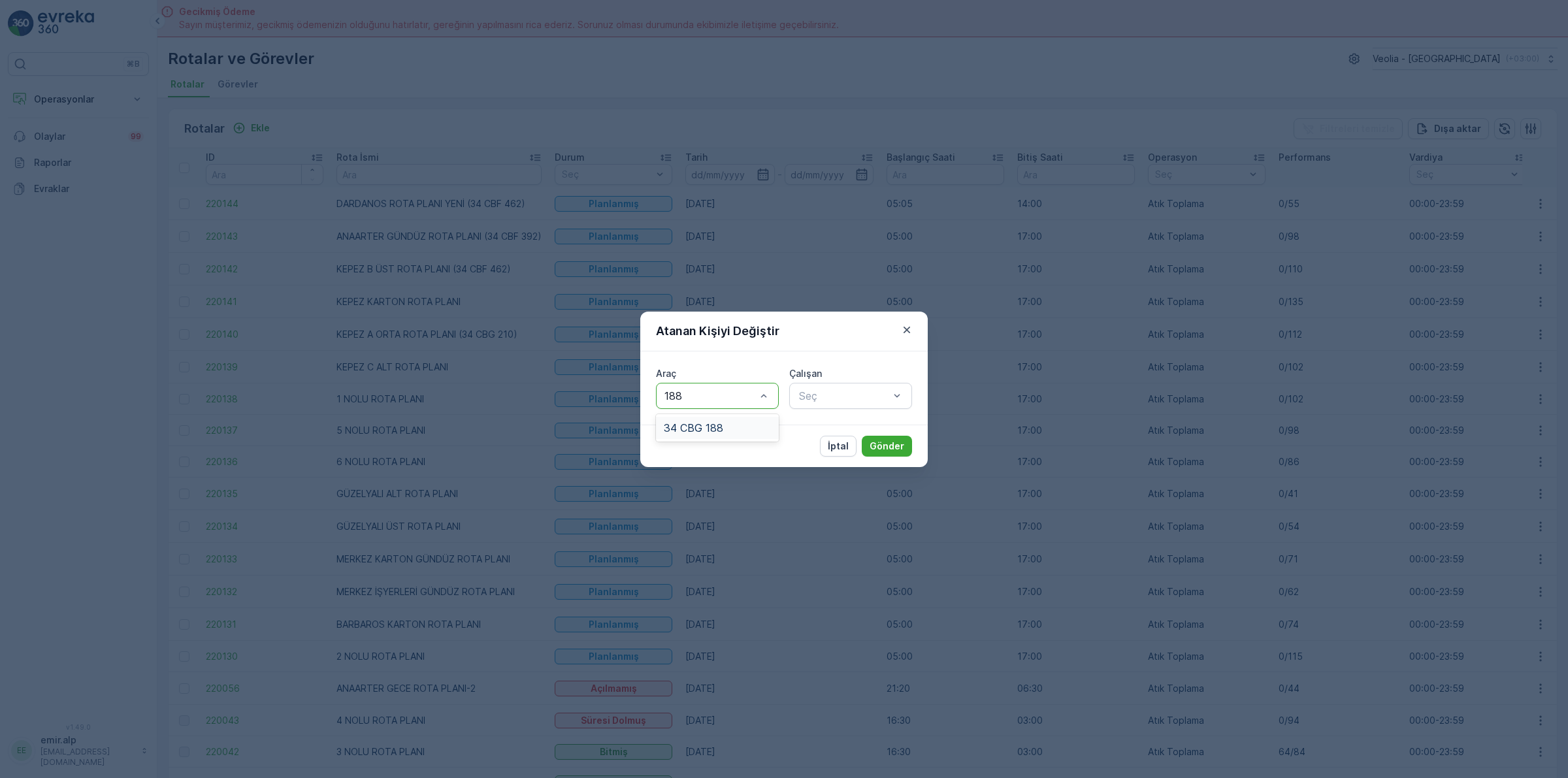
click at [724, 430] on div "34 CBG 188" at bounding box center [717, 428] width 107 height 12
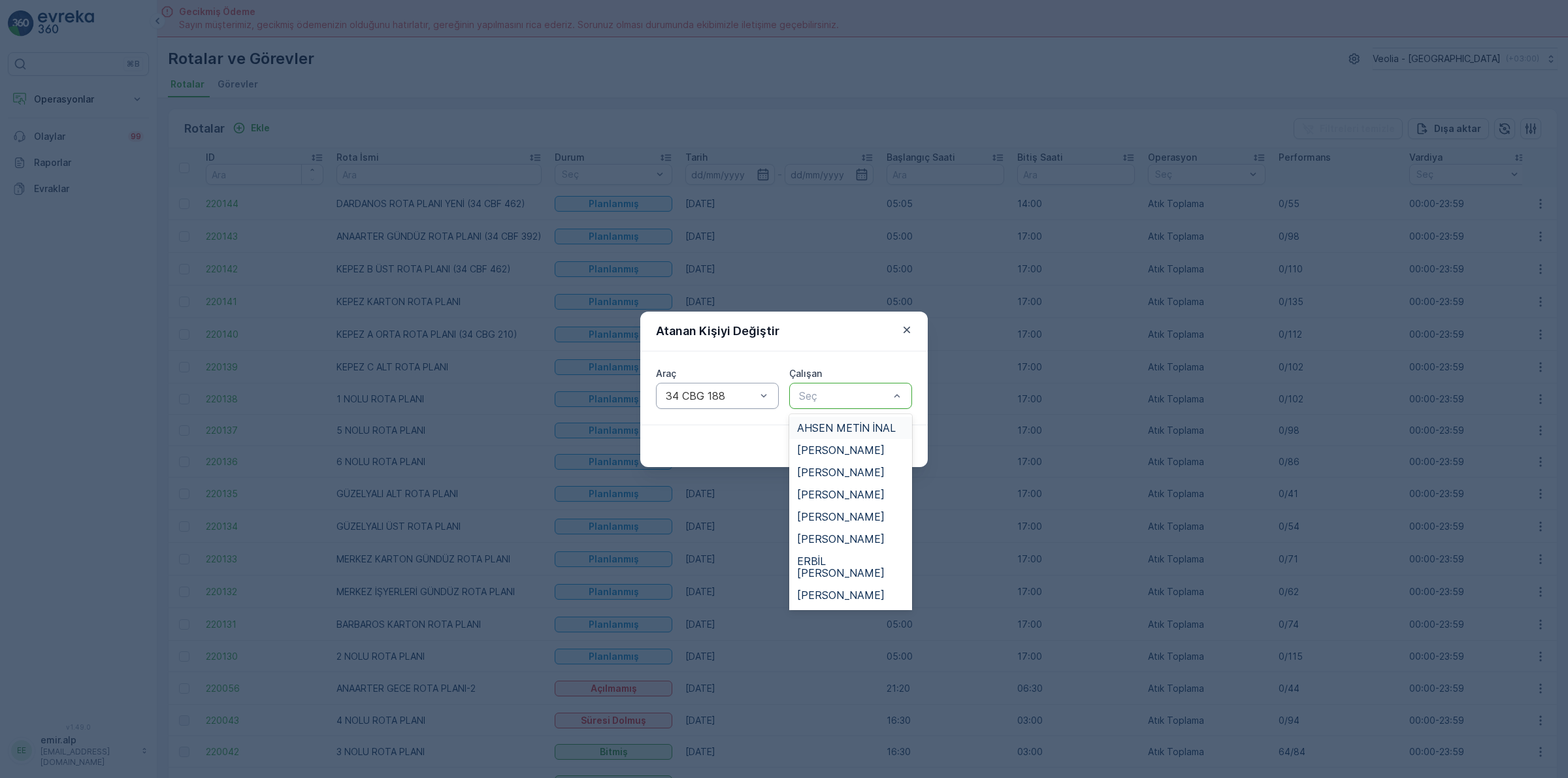
click at [820, 399] on div at bounding box center [844, 396] width 93 height 12
type input "ER"
click at [810, 423] on span "ERBİL [PERSON_NAME]" at bounding box center [850, 434] width 107 height 23
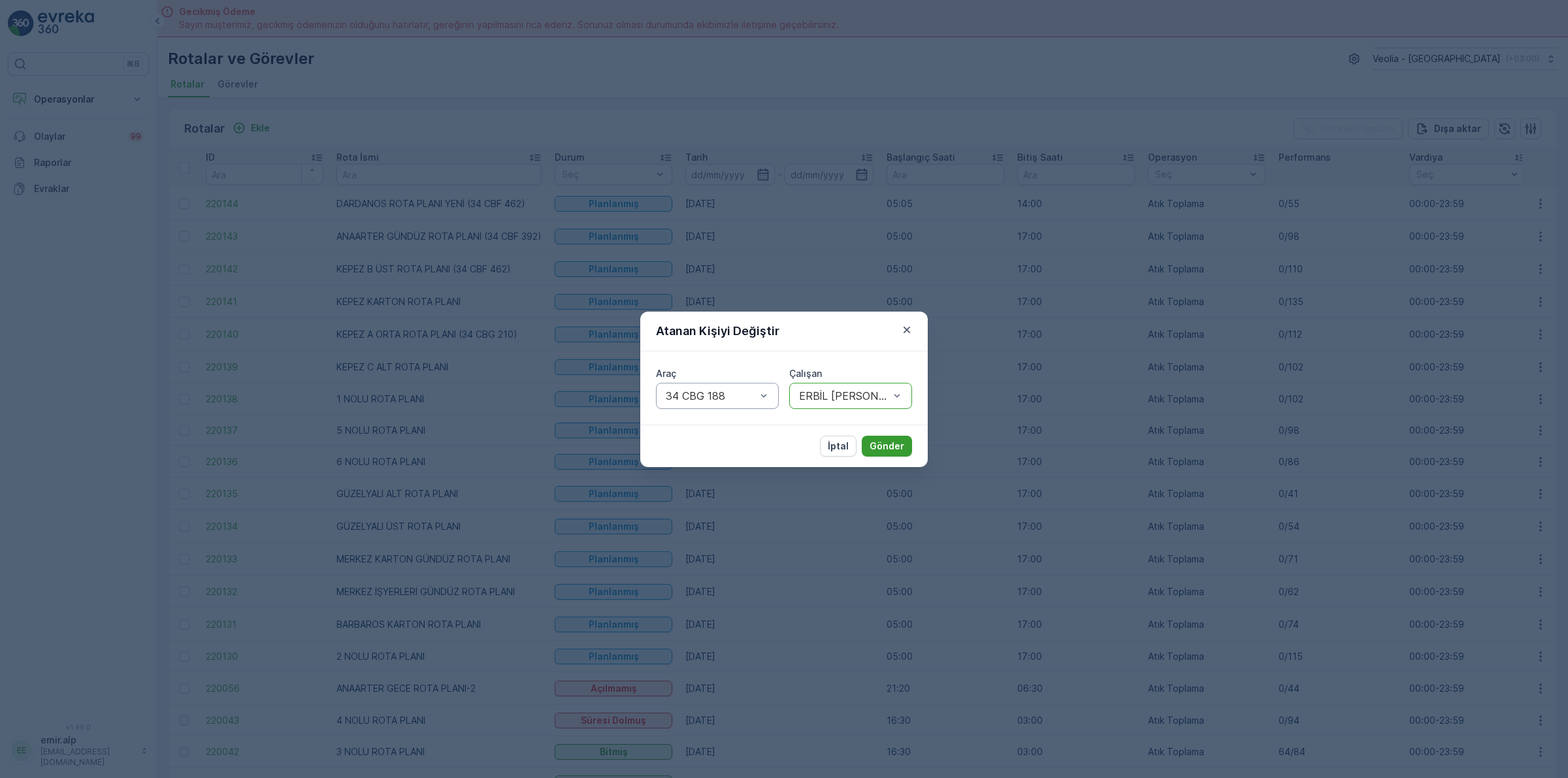
click at [882, 448] on p "Gönder" at bounding box center [887, 446] width 35 height 14
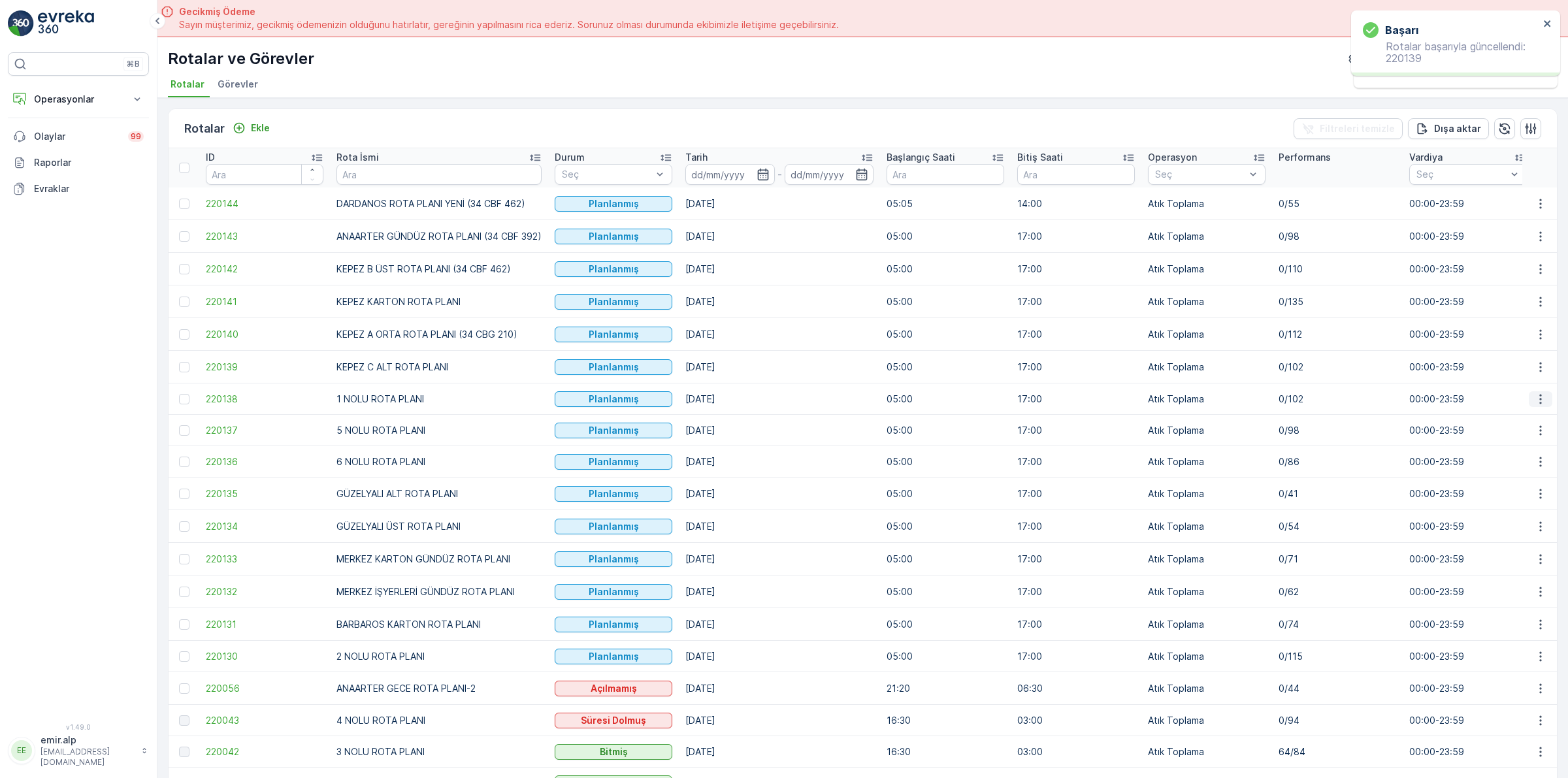
click at [1540, 394] on icon "button" at bounding box center [1541, 400] width 14 height 14
click at [1516, 469] on span "Atanan Kişiyi Değiştir" at bounding box center [1503, 475] width 92 height 14
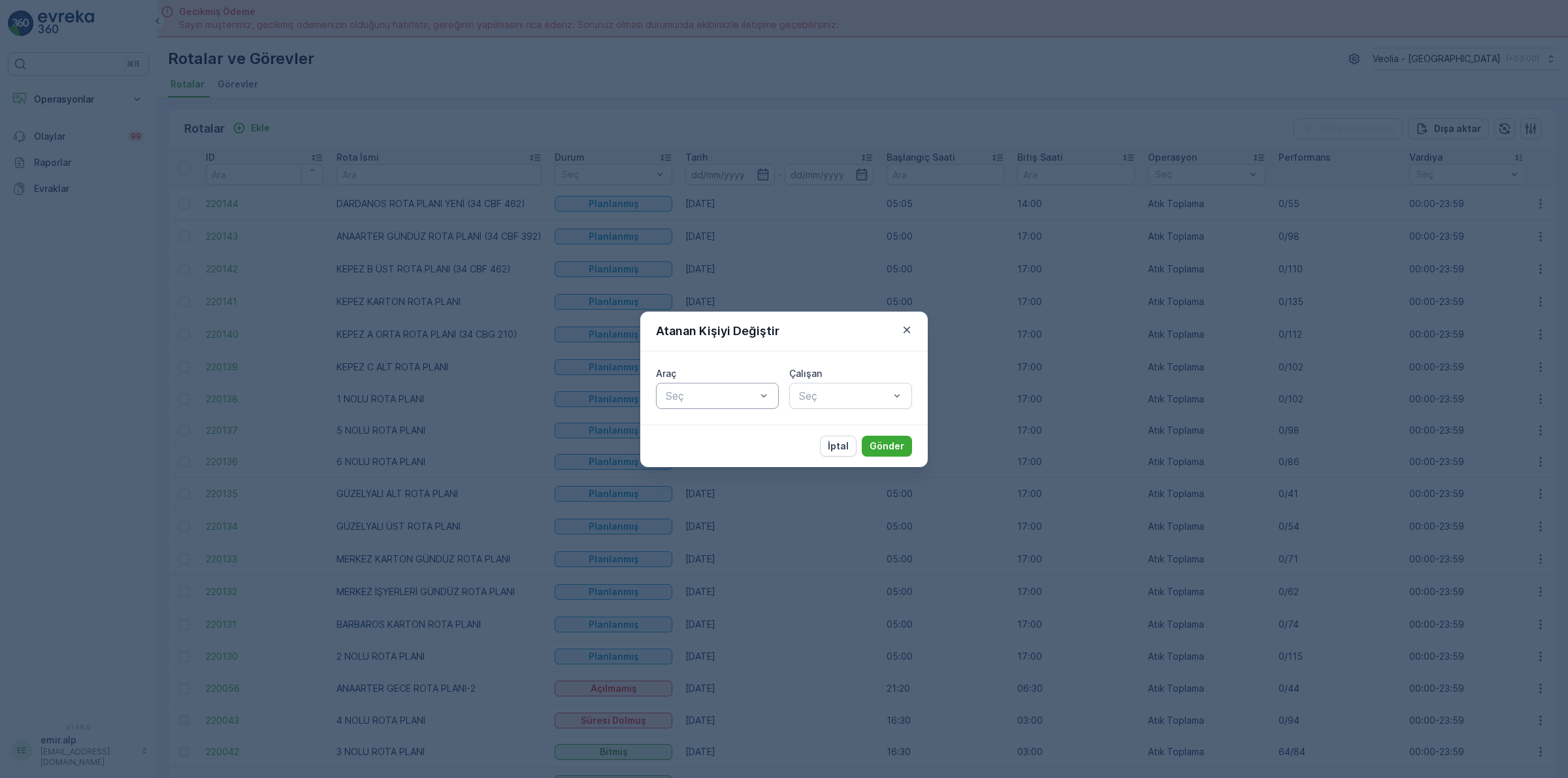
click at [749, 399] on div at bounding box center [711, 396] width 93 height 12
type input "428"
click at [750, 435] on div "34 KJL 428" at bounding box center [717, 428] width 123 height 22
click at [822, 400] on div at bounding box center [844, 396] width 93 height 12
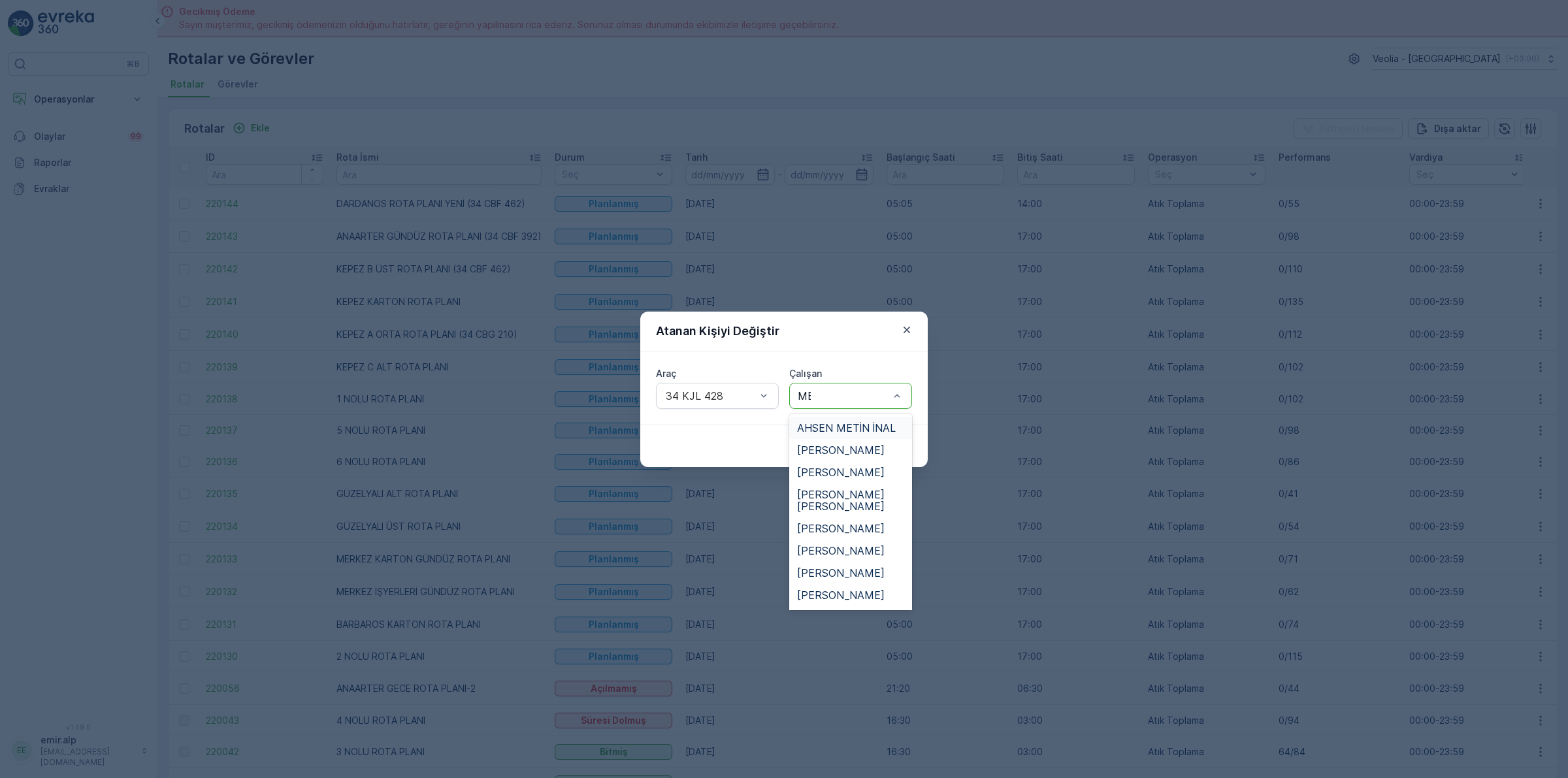
type input "MET"
click at [856, 579] on span "METİN YAVAŞ" at bounding box center [832, 584] width 70 height 12
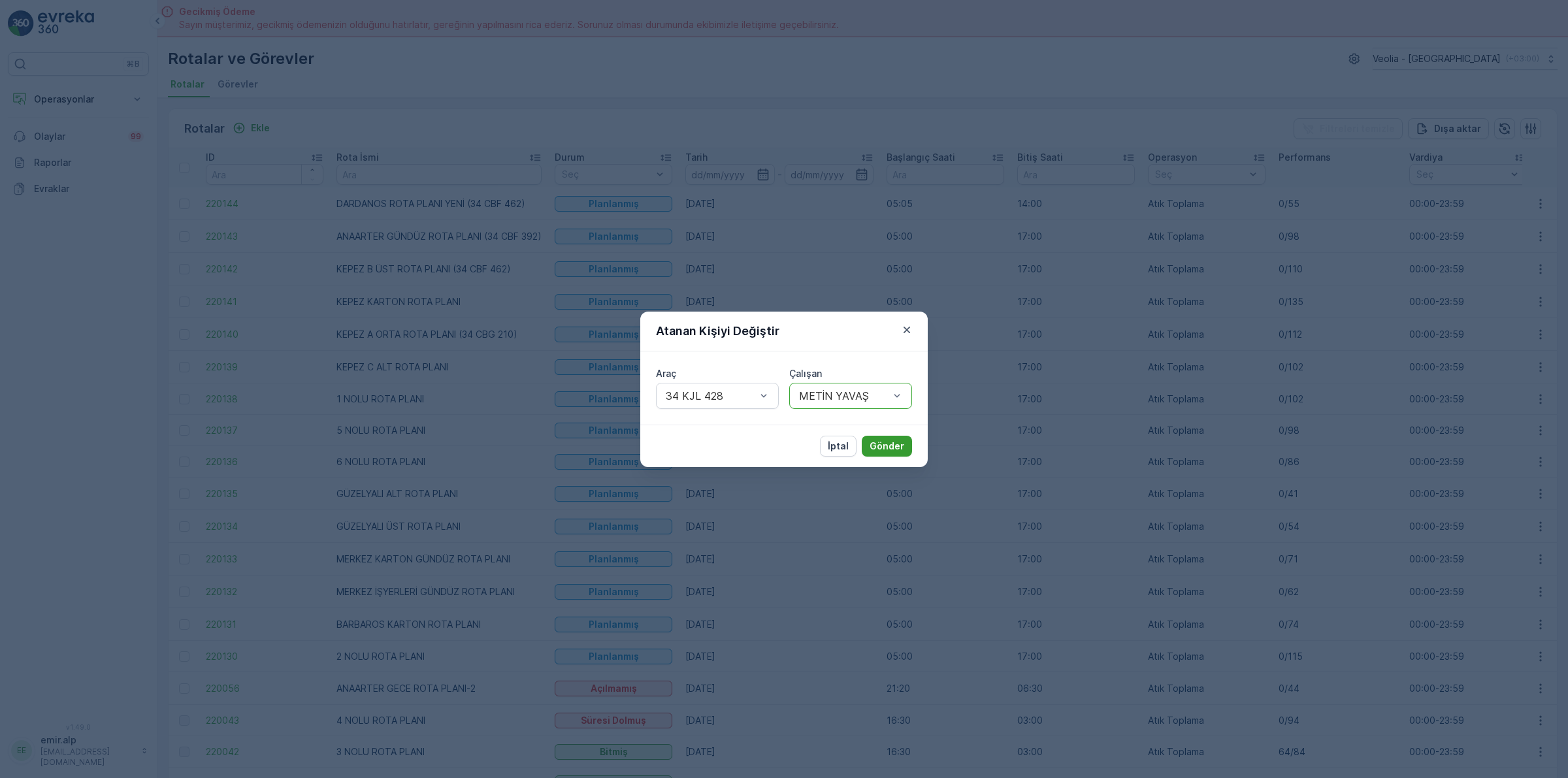
click at [889, 452] on p "Gönder" at bounding box center [887, 446] width 35 height 14
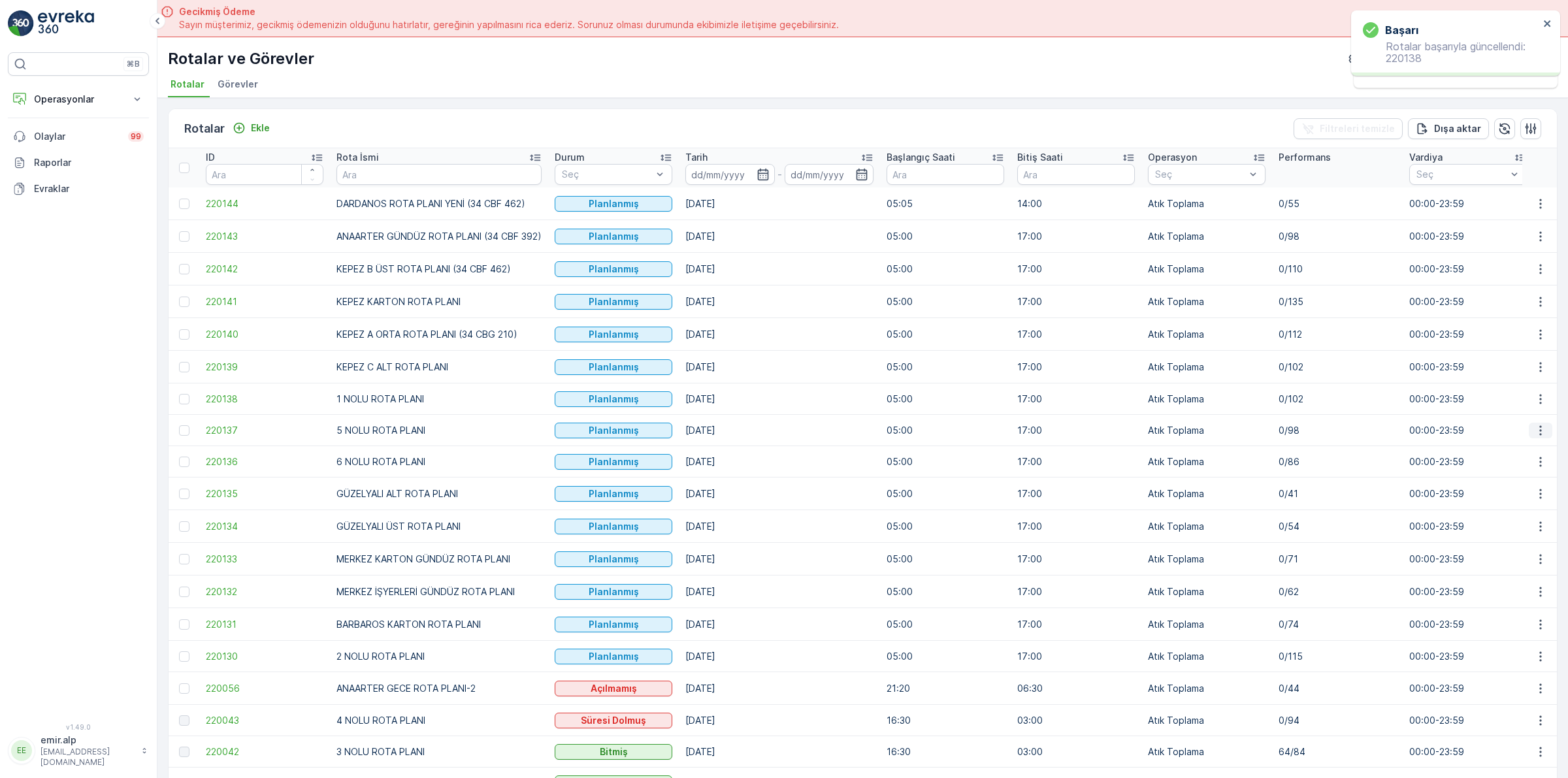
click at [1536, 434] on icon "button" at bounding box center [1541, 431] width 14 height 14
click at [1520, 506] on span "Atanan Kişiyi Değiştir" at bounding box center [1503, 506] width 92 height 14
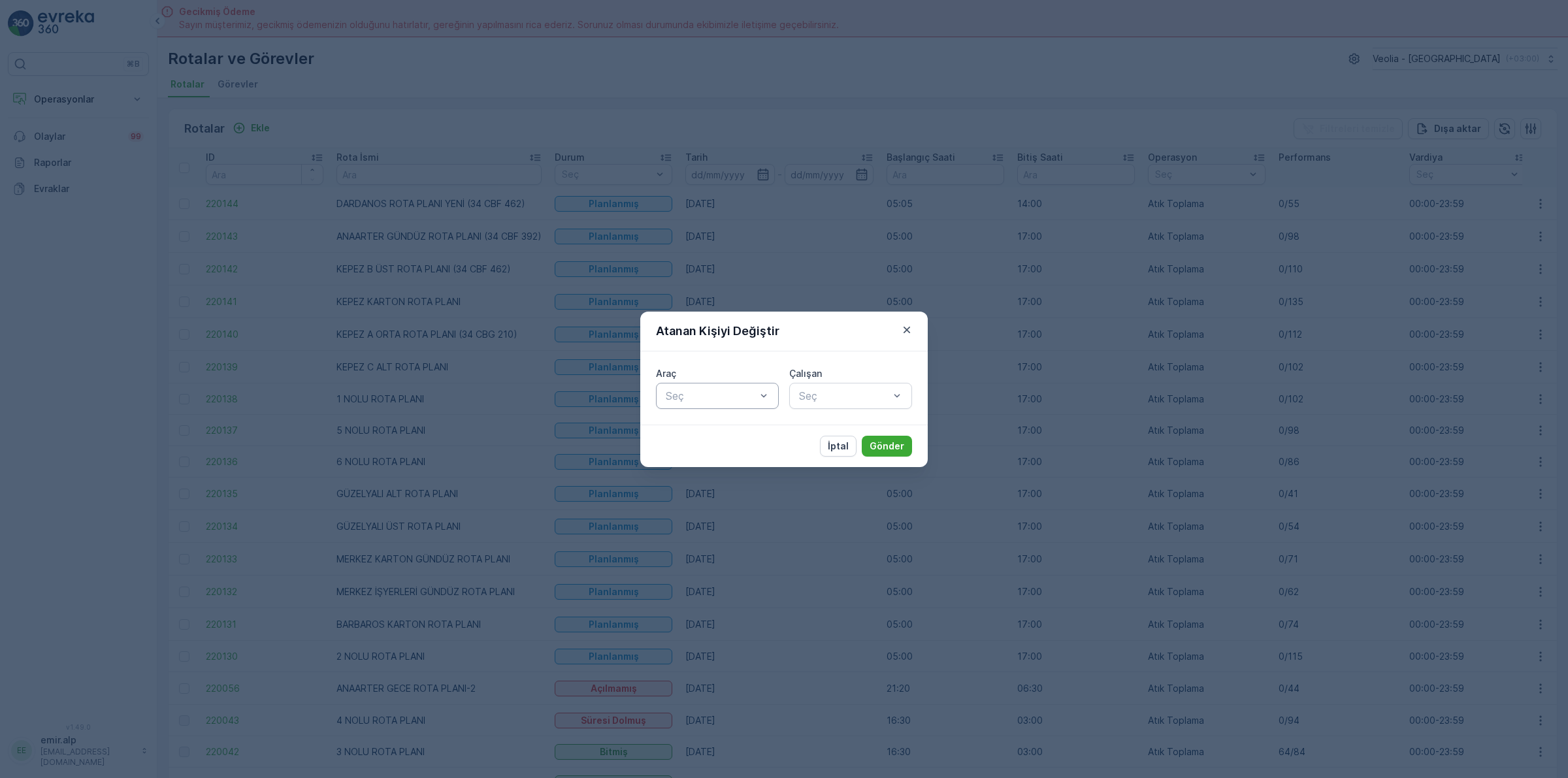
click at [695, 401] on div at bounding box center [711, 396] width 93 height 12
type input "374"
drag, startPoint x: 711, startPoint y: 420, endPoint x: 761, endPoint y: 425, distance: 50.2
click at [713, 422] on div "34 NGP 374" at bounding box center [717, 428] width 123 height 22
click at [830, 392] on div at bounding box center [844, 396] width 93 height 12
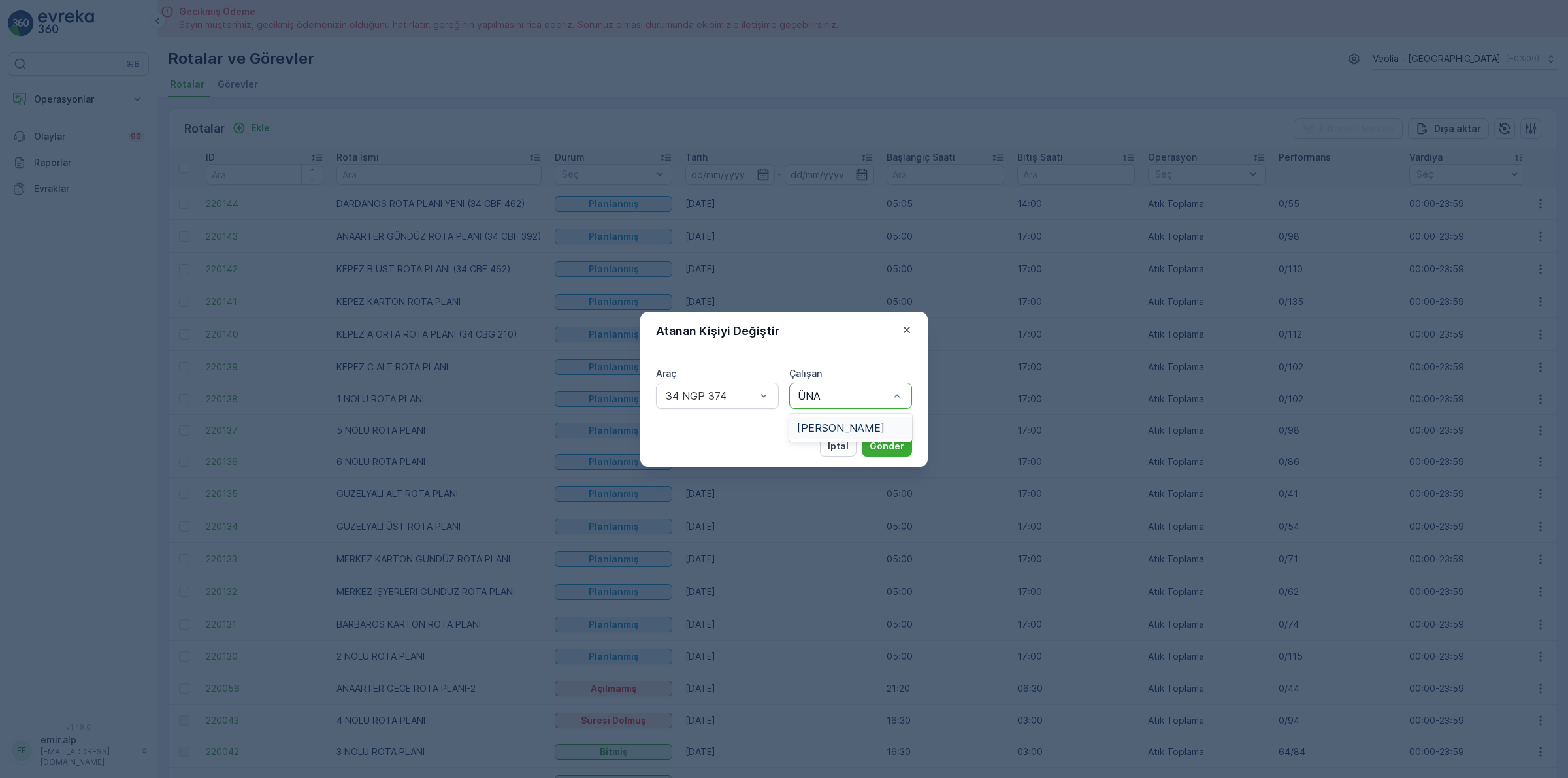
type input "ÜNAL"
click at [824, 427] on span "[PERSON_NAME]" at bounding box center [841, 428] width 87 height 12
click at [889, 439] on button "Gönder" at bounding box center [887, 446] width 50 height 21
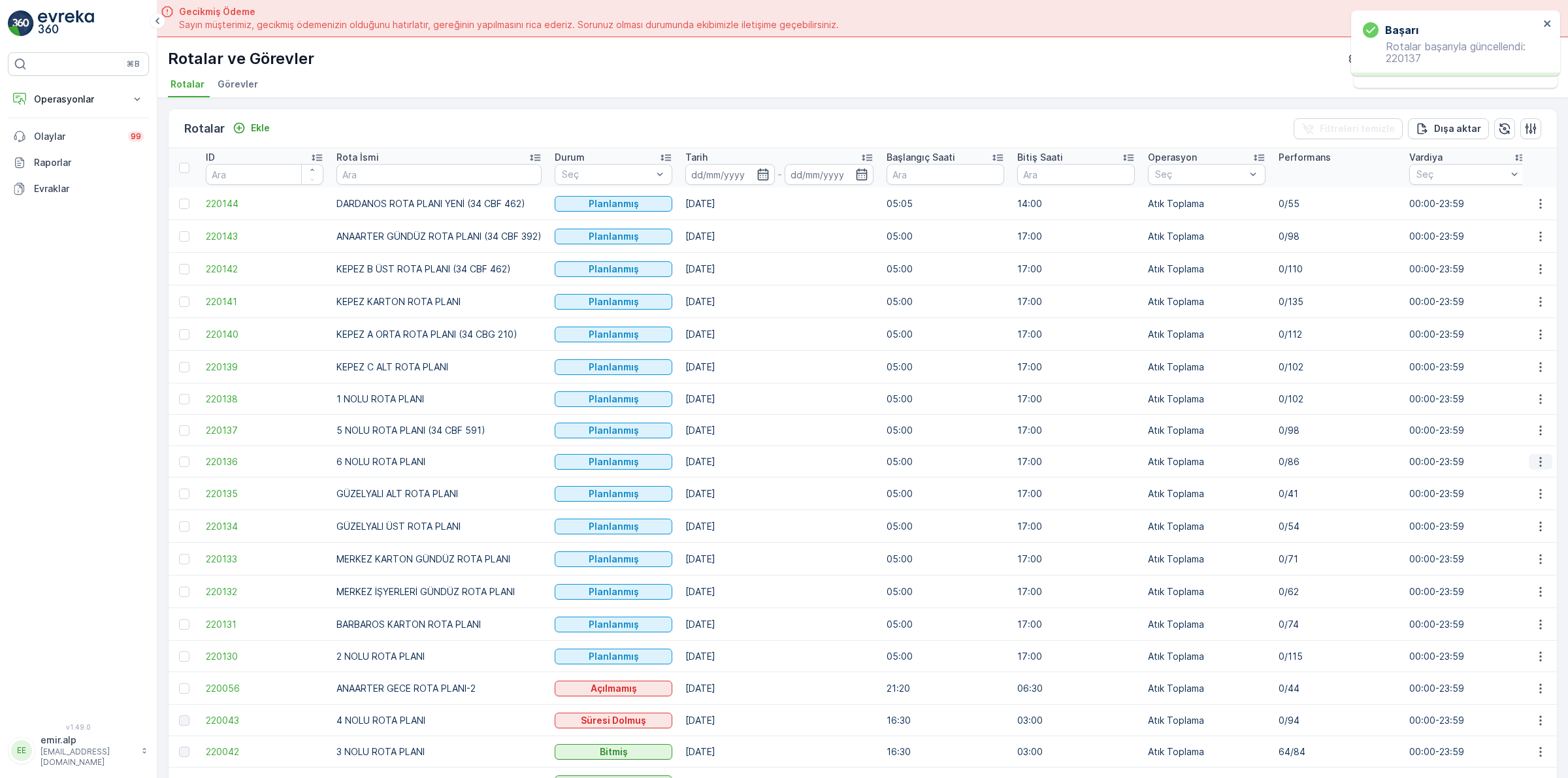
click at [1534, 460] on icon "button" at bounding box center [1541, 463] width 14 height 14
click at [1516, 533] on span "Atanan Kişiyi Değiştir" at bounding box center [1503, 537] width 92 height 14
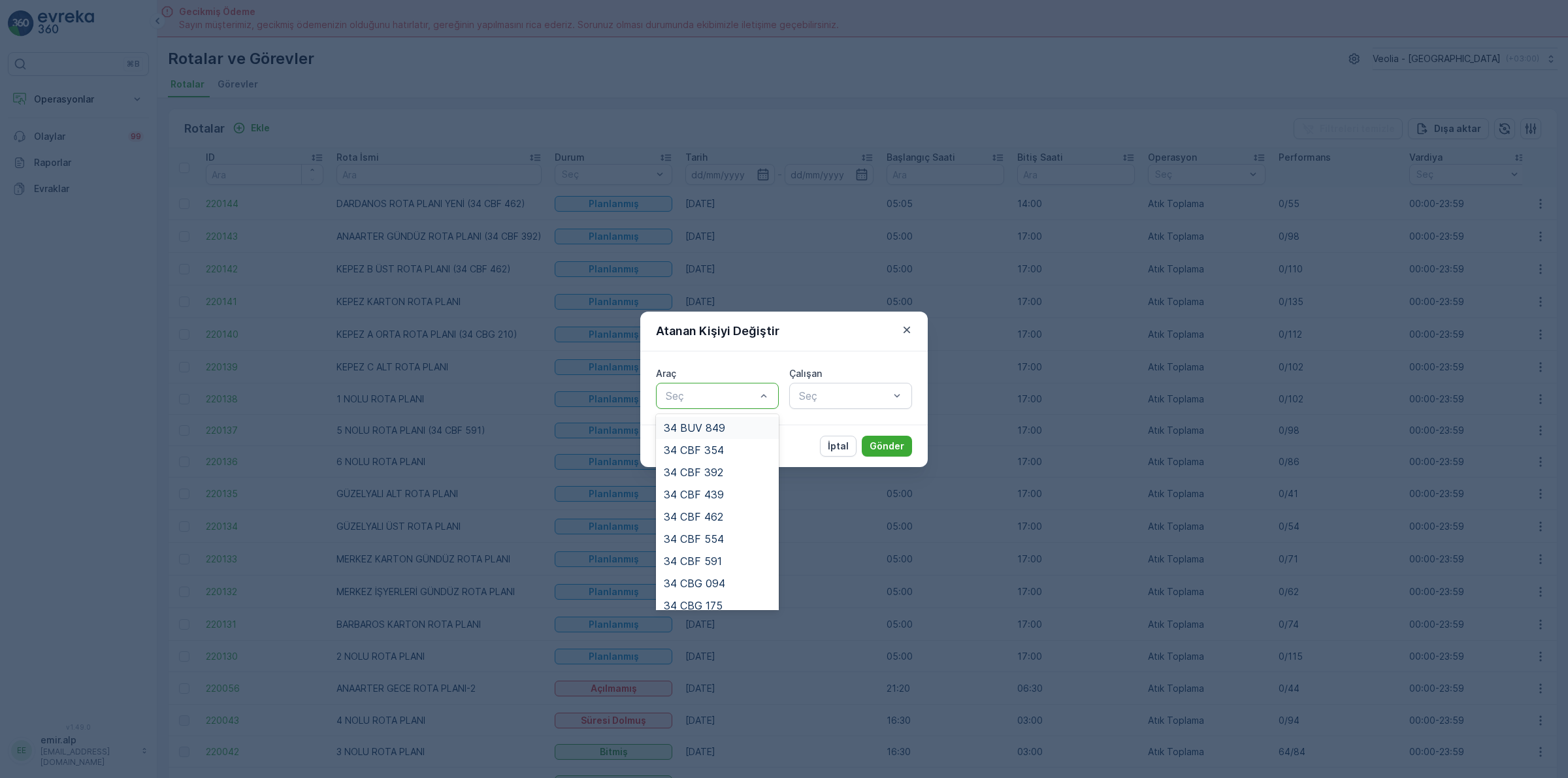
click at [729, 385] on div "Seç" at bounding box center [717, 396] width 123 height 26
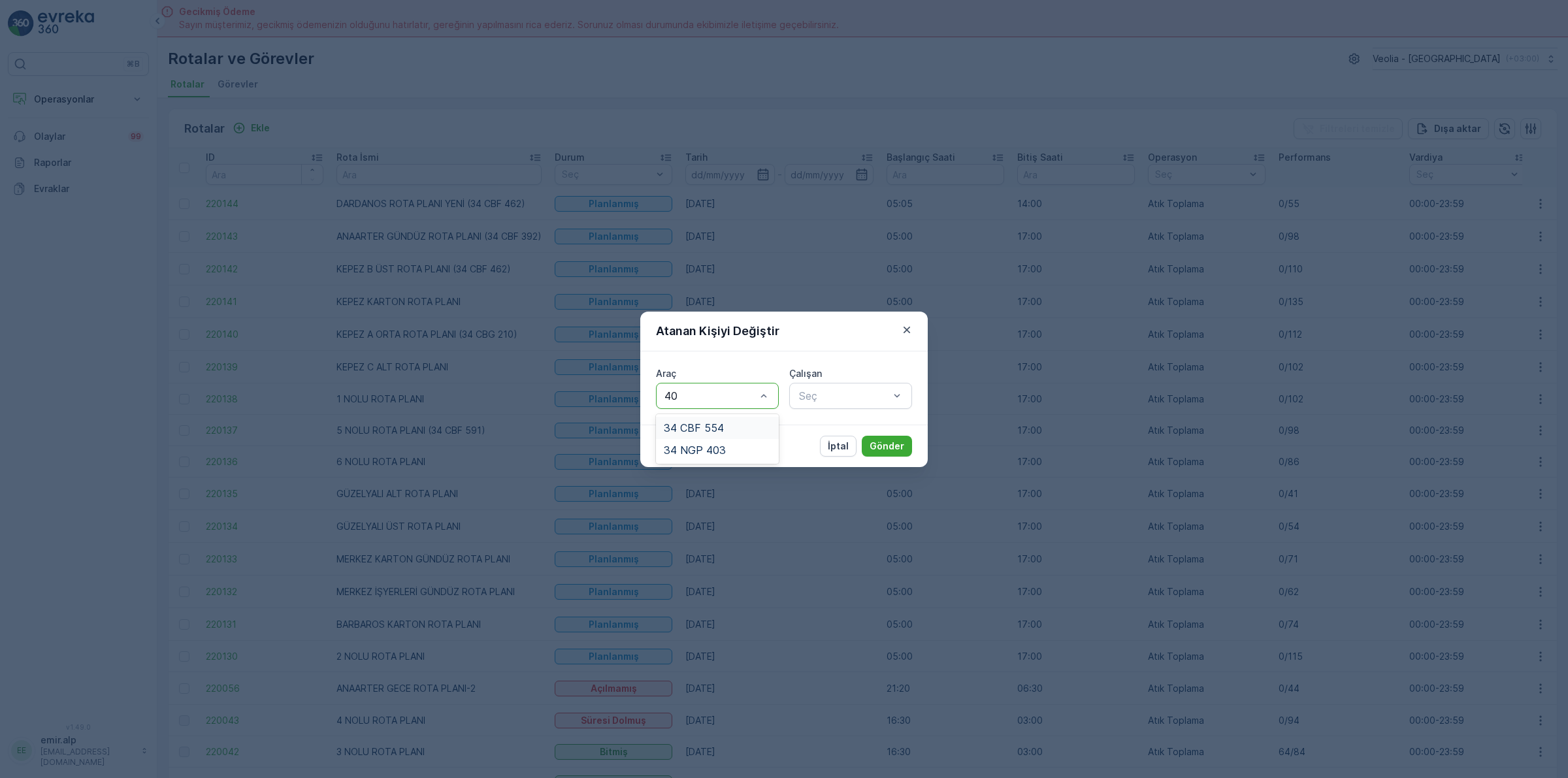
type input "403"
click at [738, 422] on div "34 NGP 403" at bounding box center [717, 428] width 107 height 12
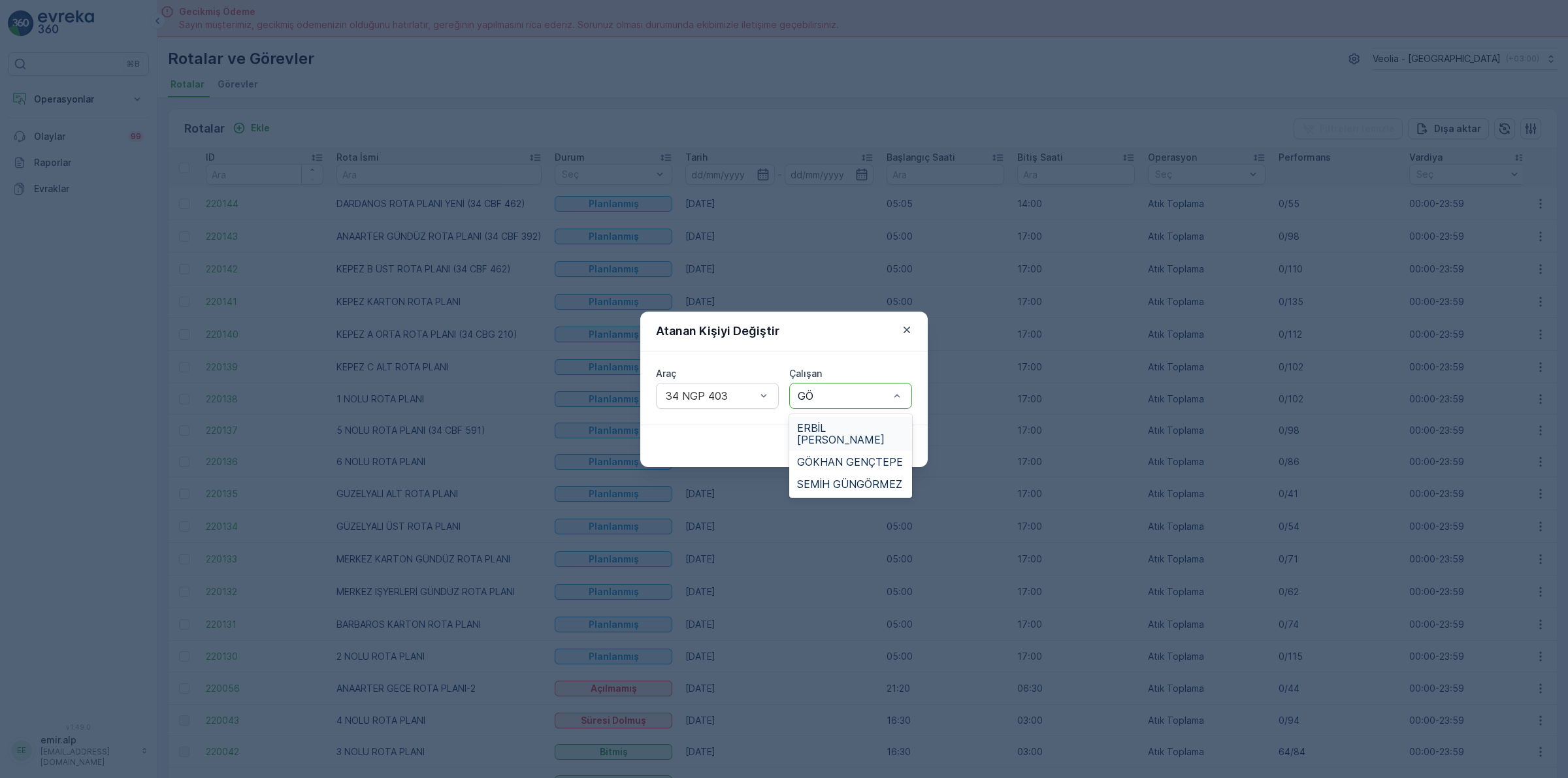
type input "GÖK"
click at [850, 432] on span "GÖKHAN GENÇTEPE" at bounding box center [849, 428] width 105 height 12
click at [893, 446] on p "Gönder" at bounding box center [887, 446] width 35 height 14
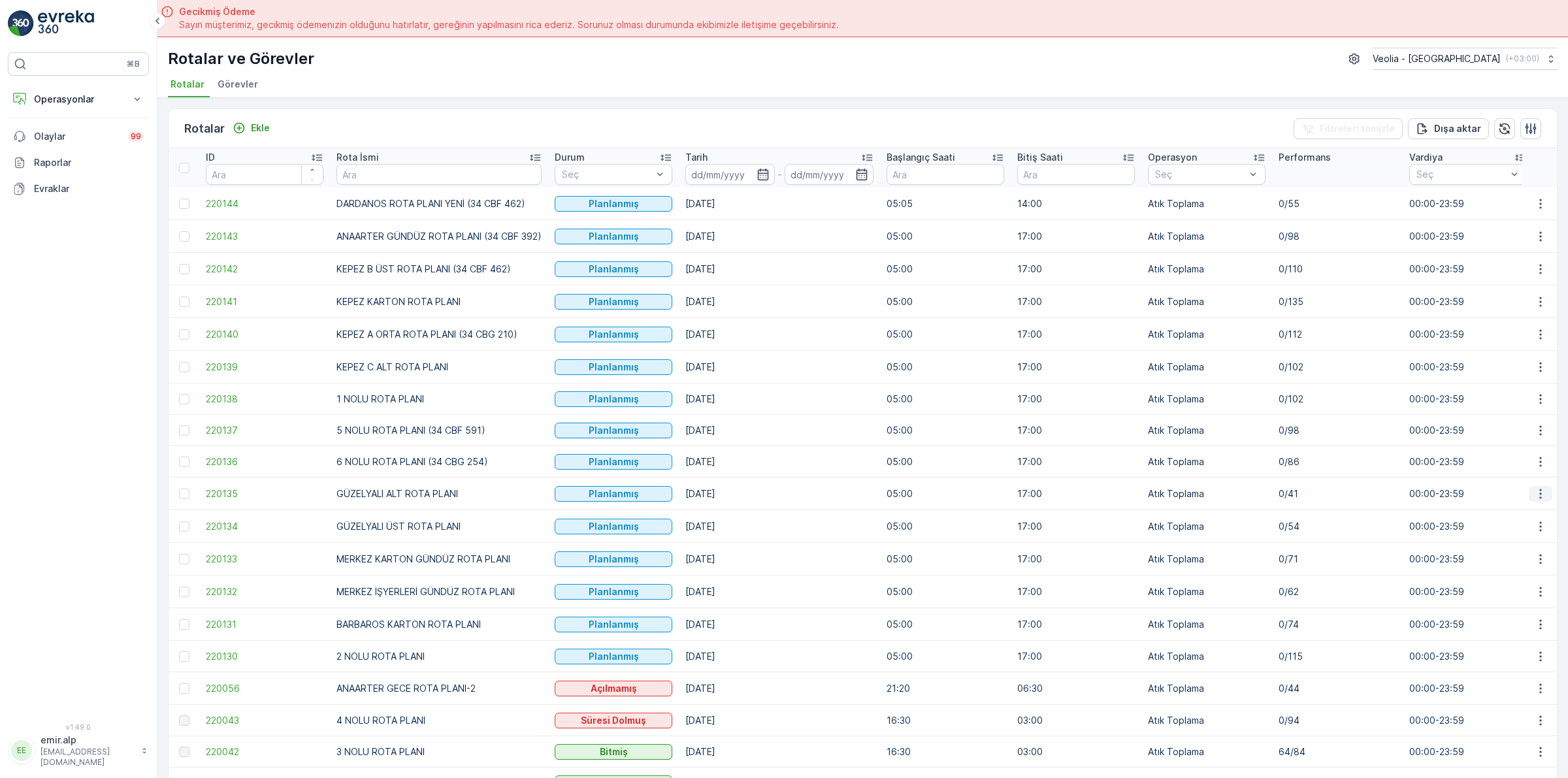
click at [1535, 493] on icon "button" at bounding box center [1541, 494] width 14 height 14
click at [1530, 565] on span "Atanan Kişiyi Değiştir" at bounding box center [1503, 569] width 92 height 14
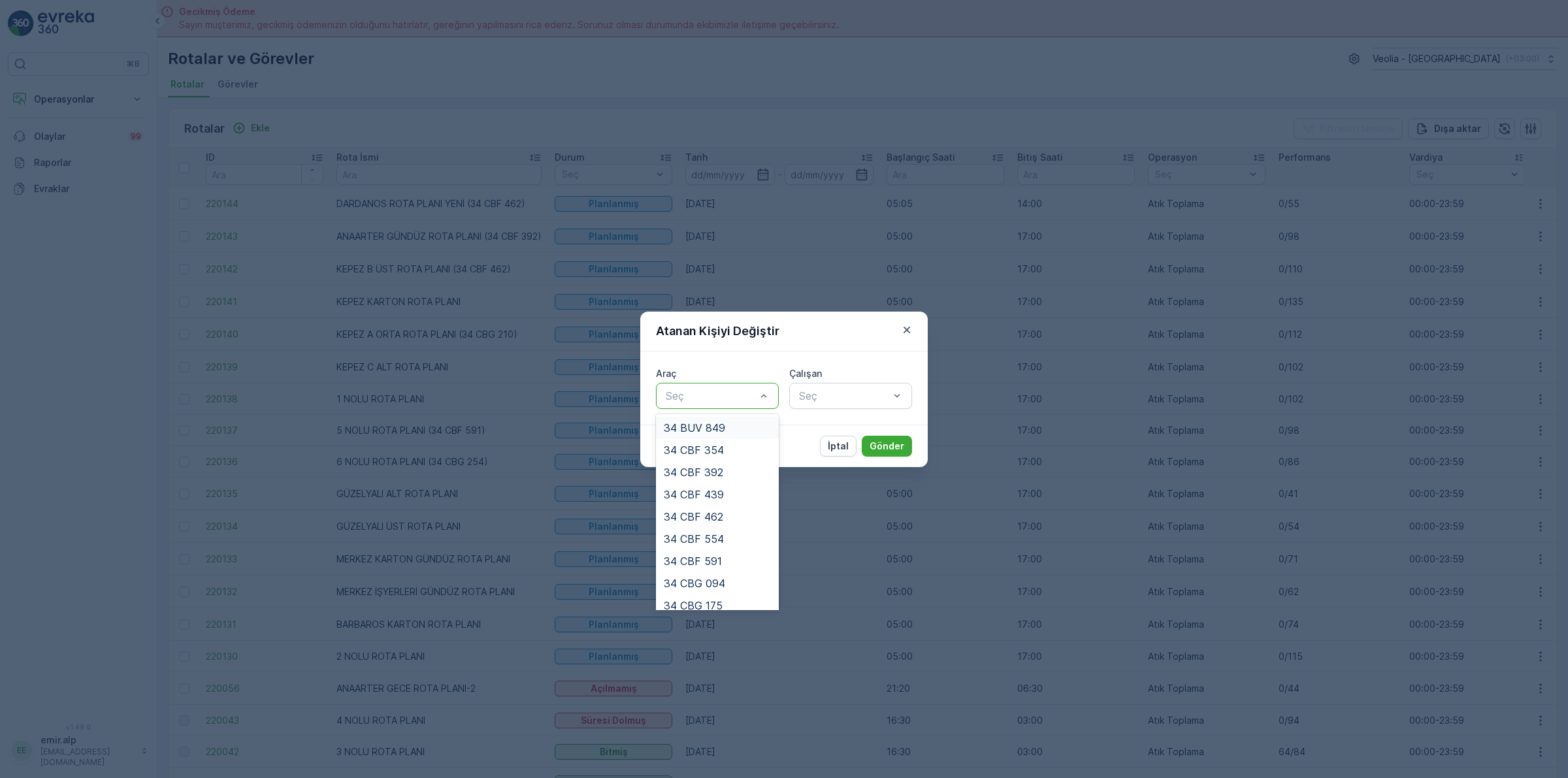
click at [721, 383] on div "Seç" at bounding box center [717, 396] width 123 height 26
type input "55"
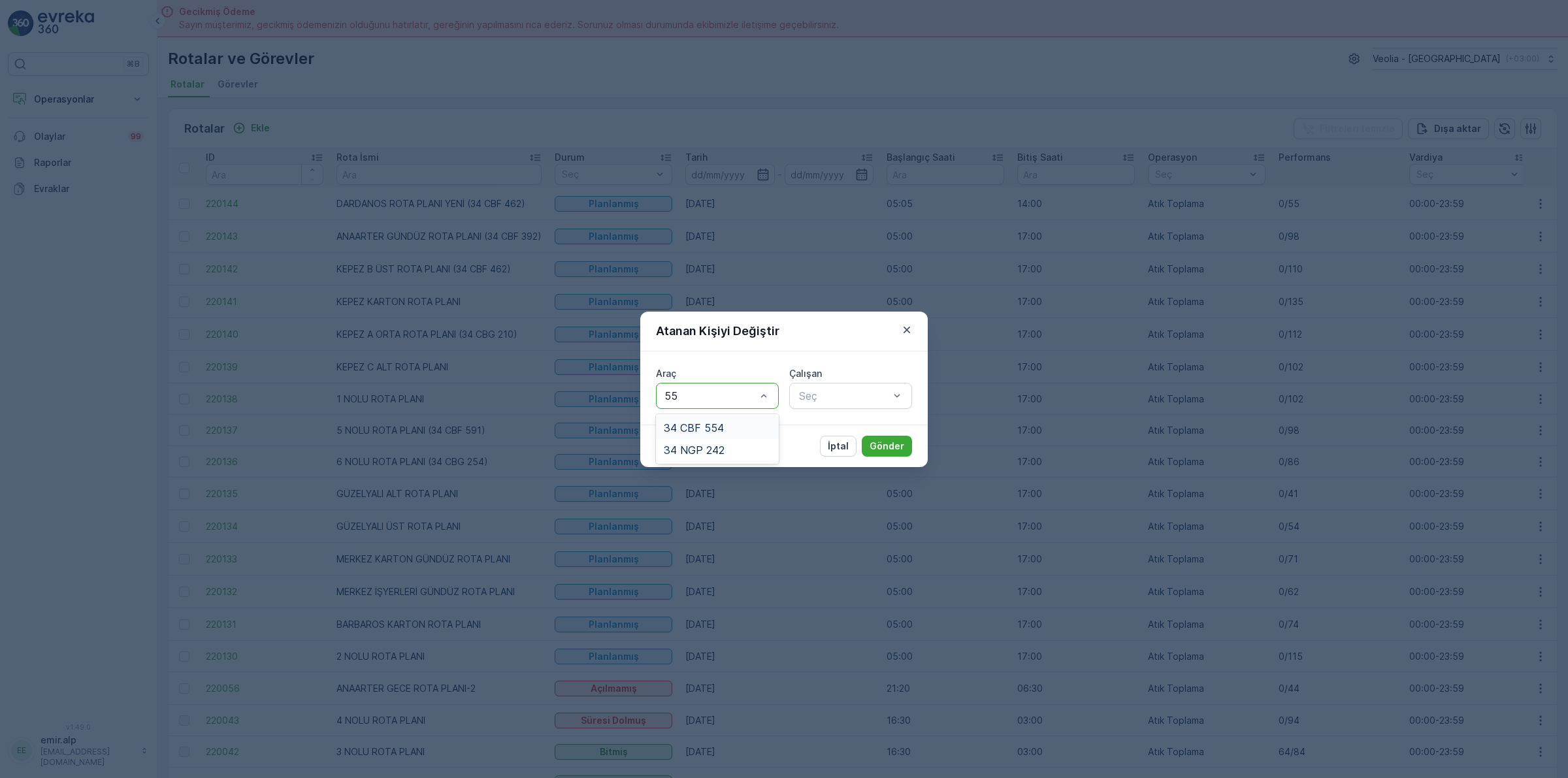
click at [733, 428] on div "34 CBF 554" at bounding box center [717, 428] width 107 height 12
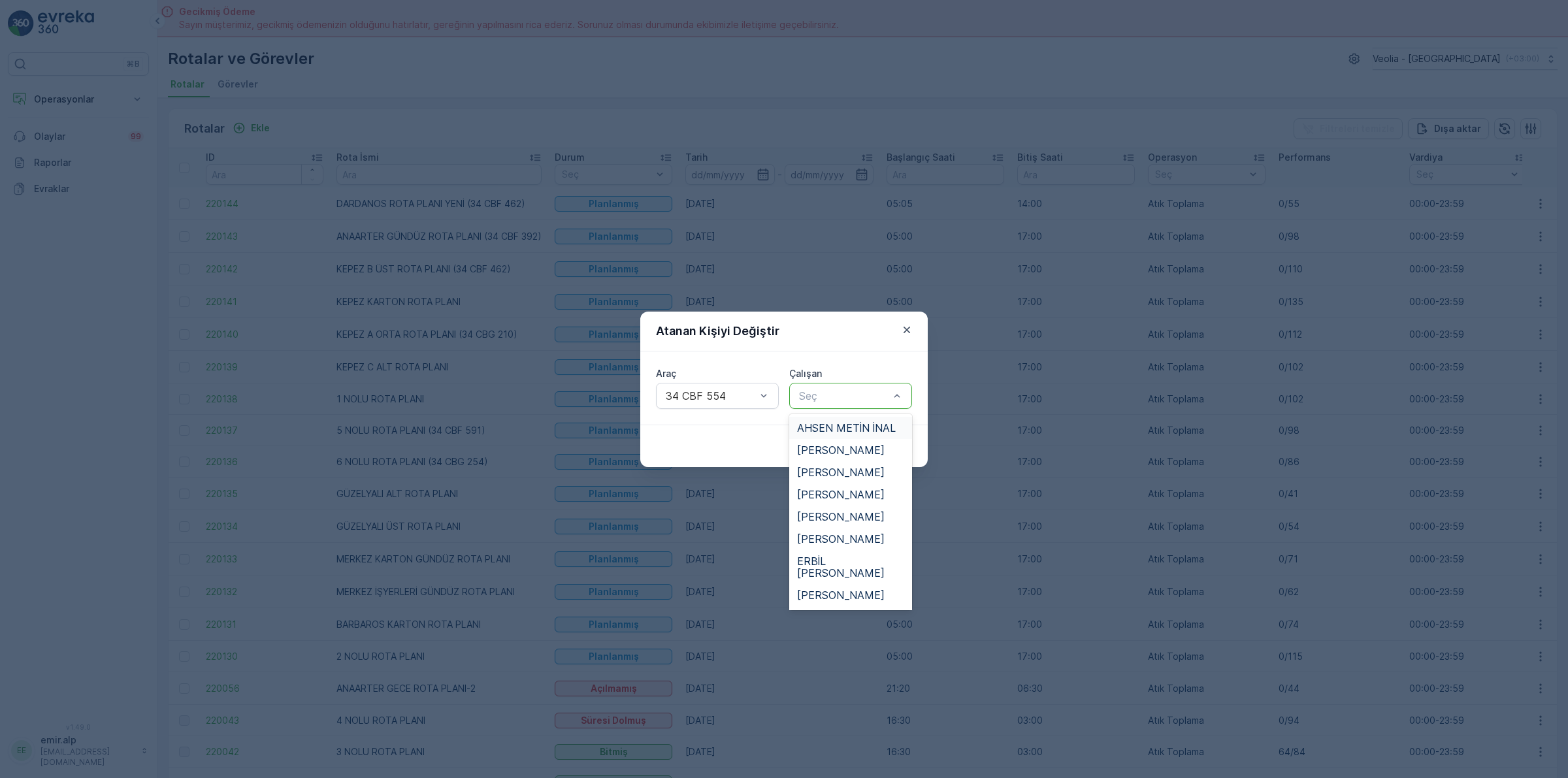
click at [814, 399] on div at bounding box center [844, 396] width 93 height 12
type input "BÜ"
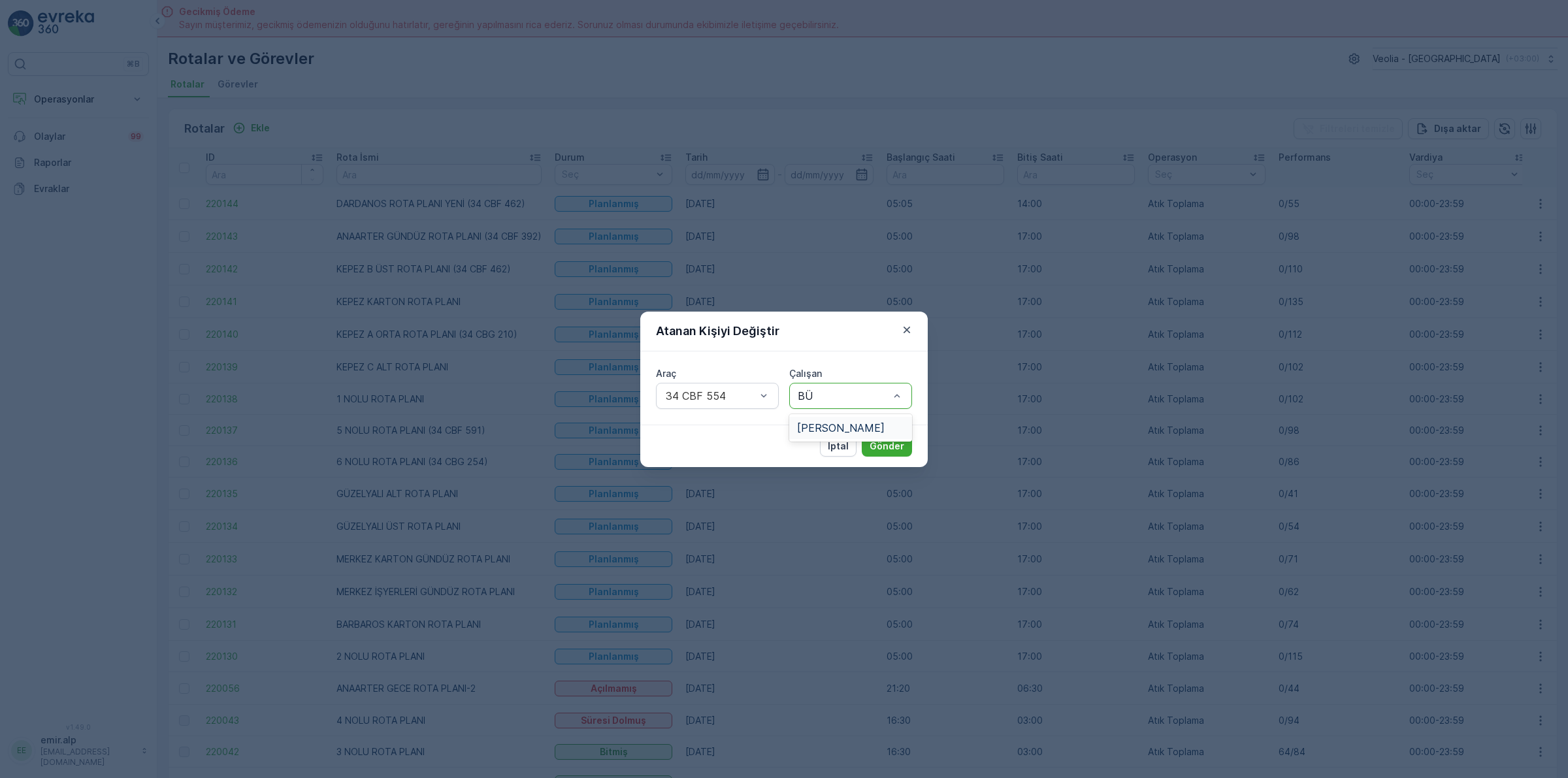
click at [830, 434] on div "[PERSON_NAME]" at bounding box center [850, 428] width 123 height 22
click at [890, 452] on p "Gönder" at bounding box center [887, 446] width 35 height 14
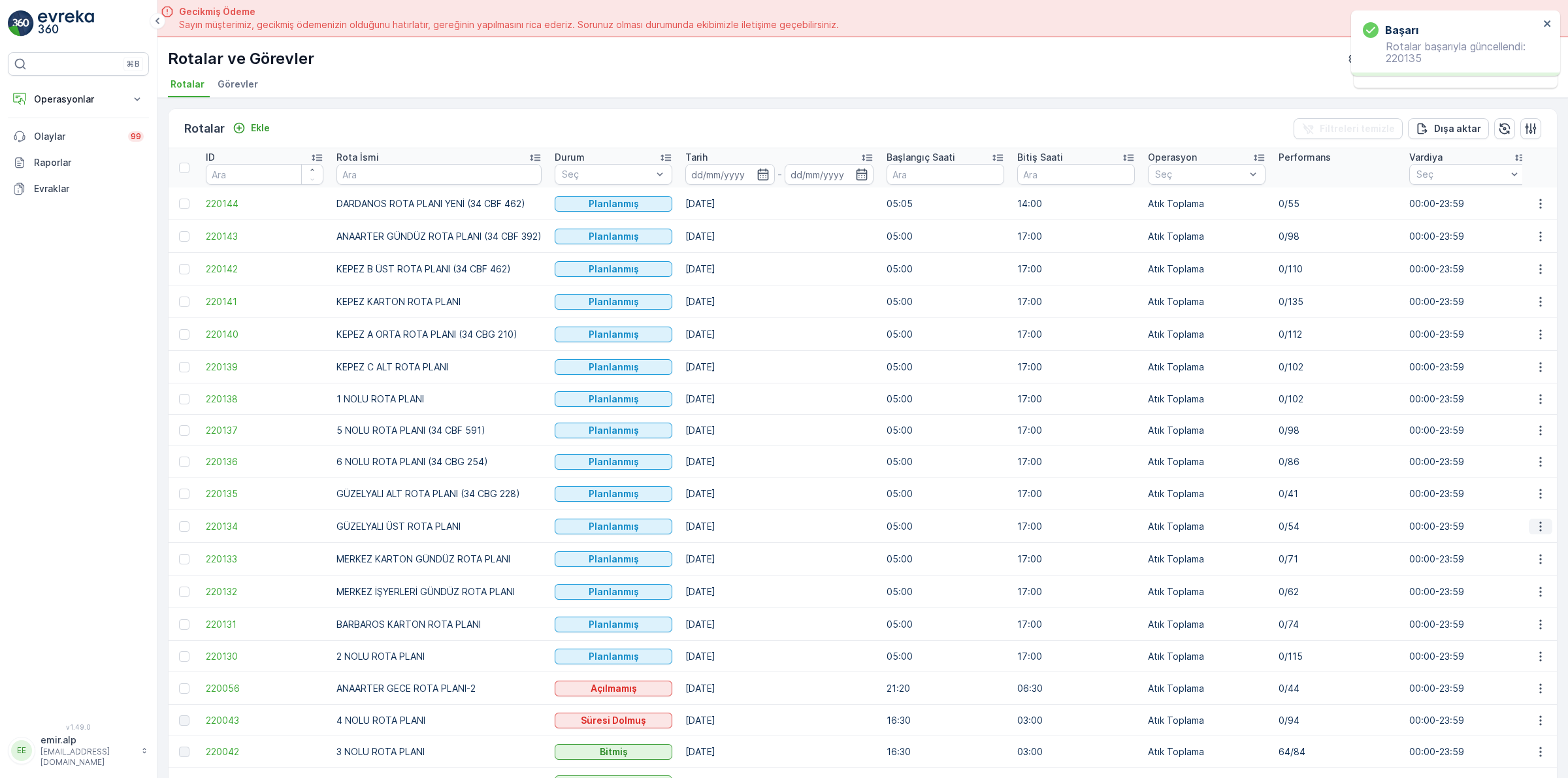
click at [1528, 532] on button "button" at bounding box center [1540, 526] width 23 height 15
click at [1488, 596] on span "Atanan Kişiyi Değiştir" at bounding box center [1503, 602] width 92 height 14
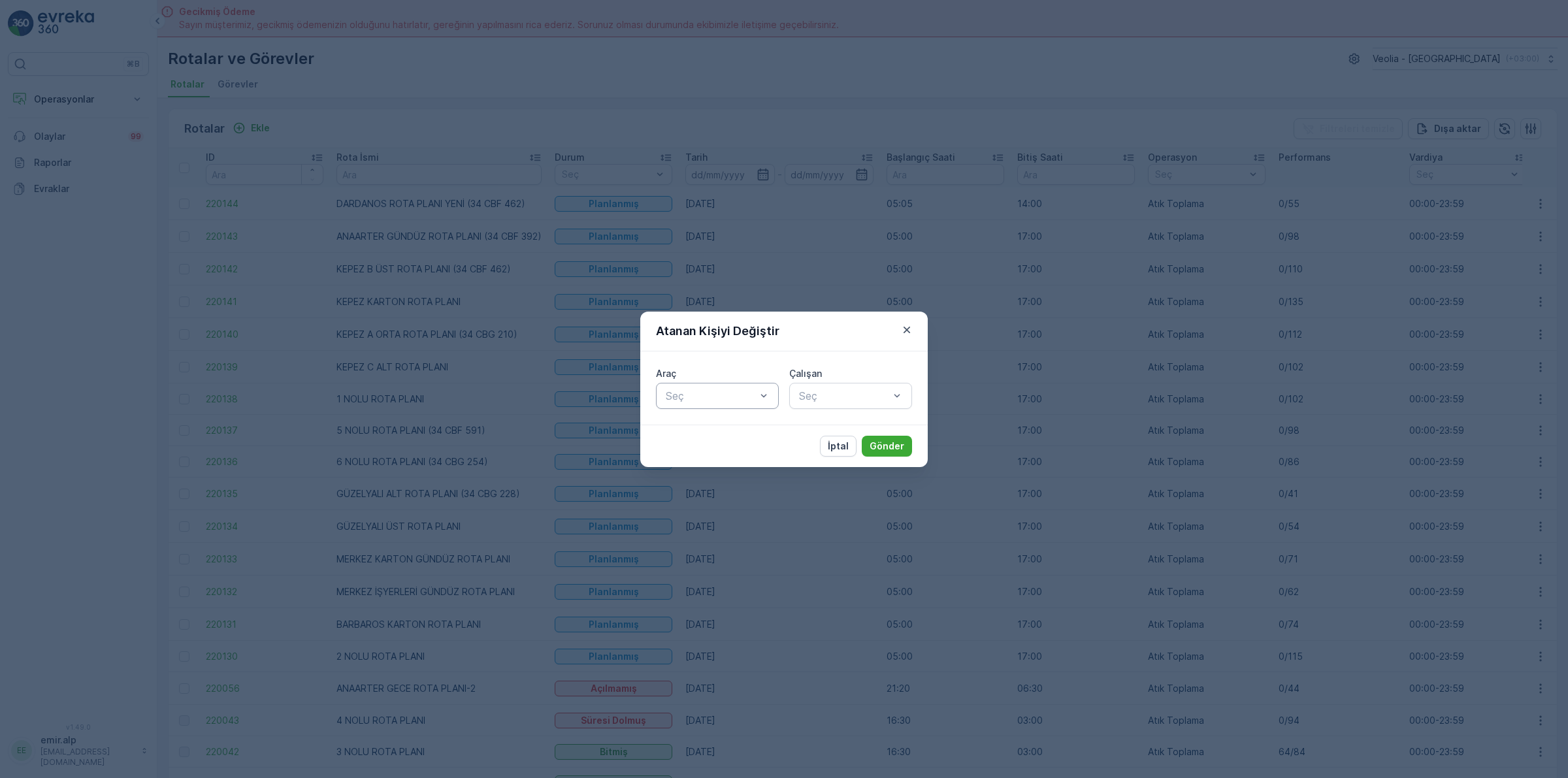
click at [754, 398] on div at bounding box center [711, 396] width 93 height 12
type input "554"
click at [747, 434] on div "34 CBF 554" at bounding box center [717, 428] width 123 height 22
click at [822, 400] on div at bounding box center [844, 396] width 93 height 12
type input "BÜL"
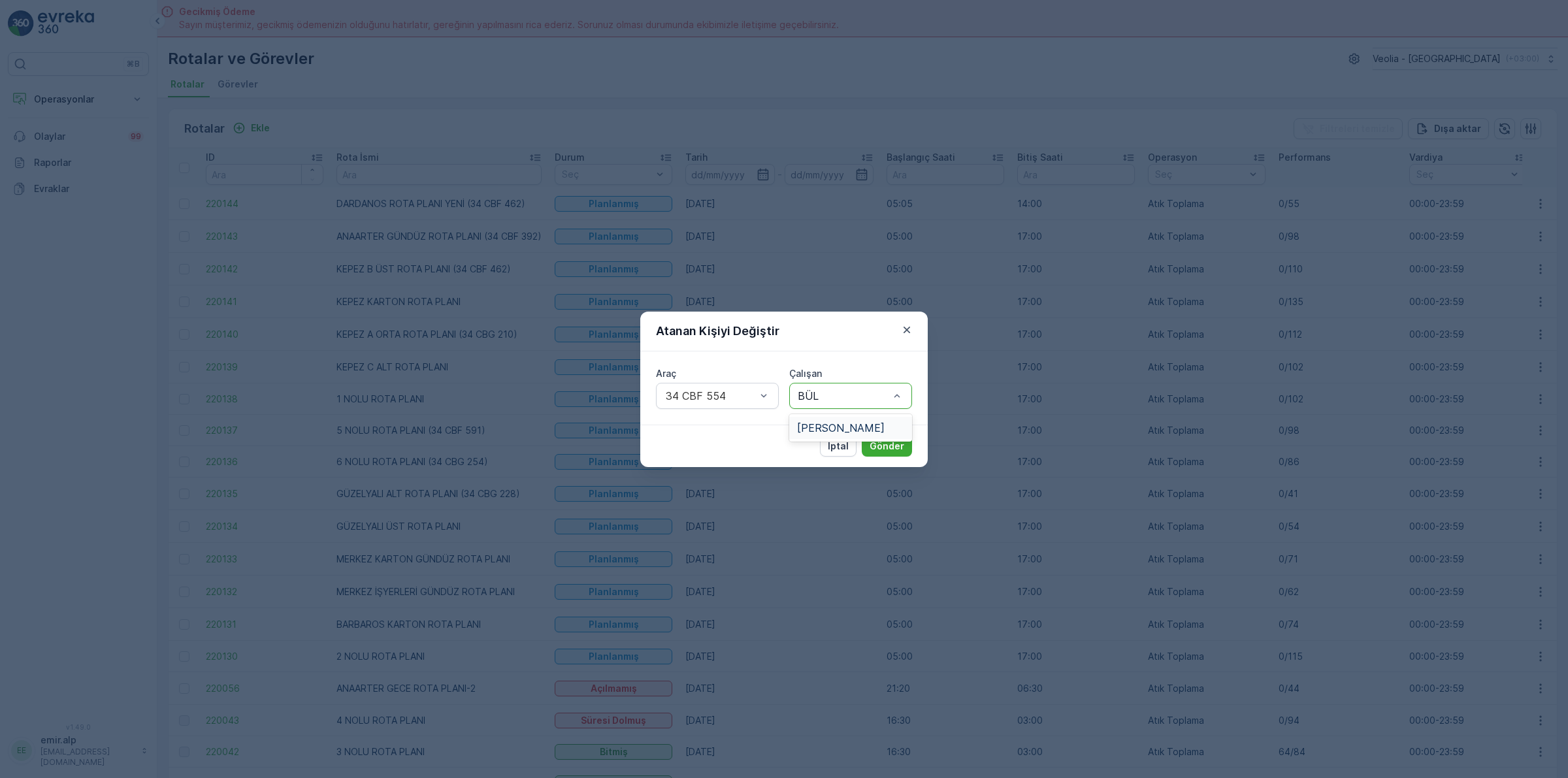
click at [844, 415] on div "[PERSON_NAME]" at bounding box center [850, 428] width 123 height 27
drag, startPoint x: 848, startPoint y: 427, endPoint x: 899, endPoint y: 441, distance: 52.9
click at [864, 435] on div "[PERSON_NAME]" at bounding box center [850, 428] width 123 height 22
click at [906, 441] on button "Gönder" at bounding box center [887, 446] width 50 height 21
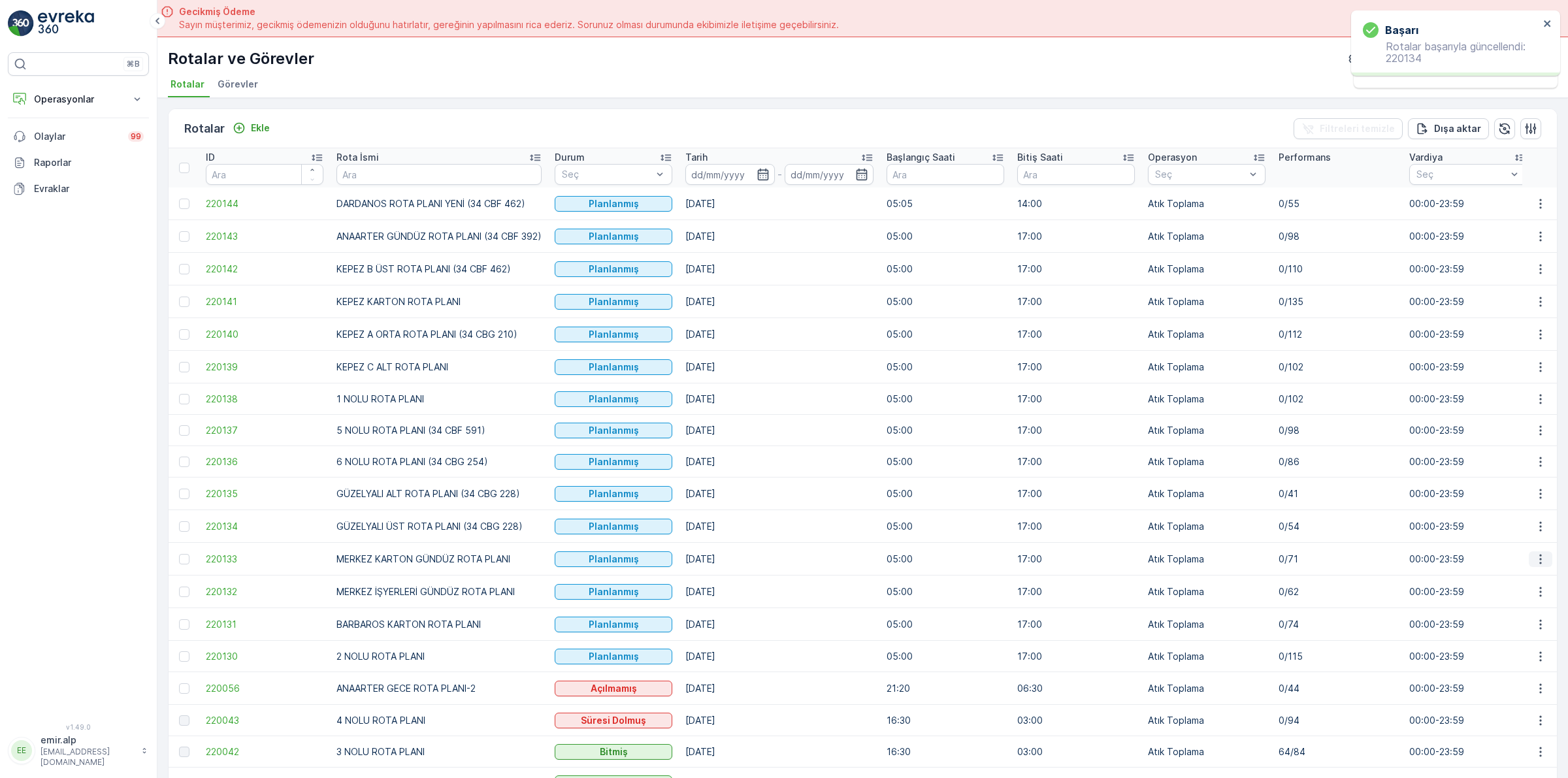
click at [1540, 560] on icon "button" at bounding box center [1541, 559] width 14 height 14
click at [1516, 634] on span "Atanan Kişiyi Değiştir" at bounding box center [1503, 635] width 92 height 14
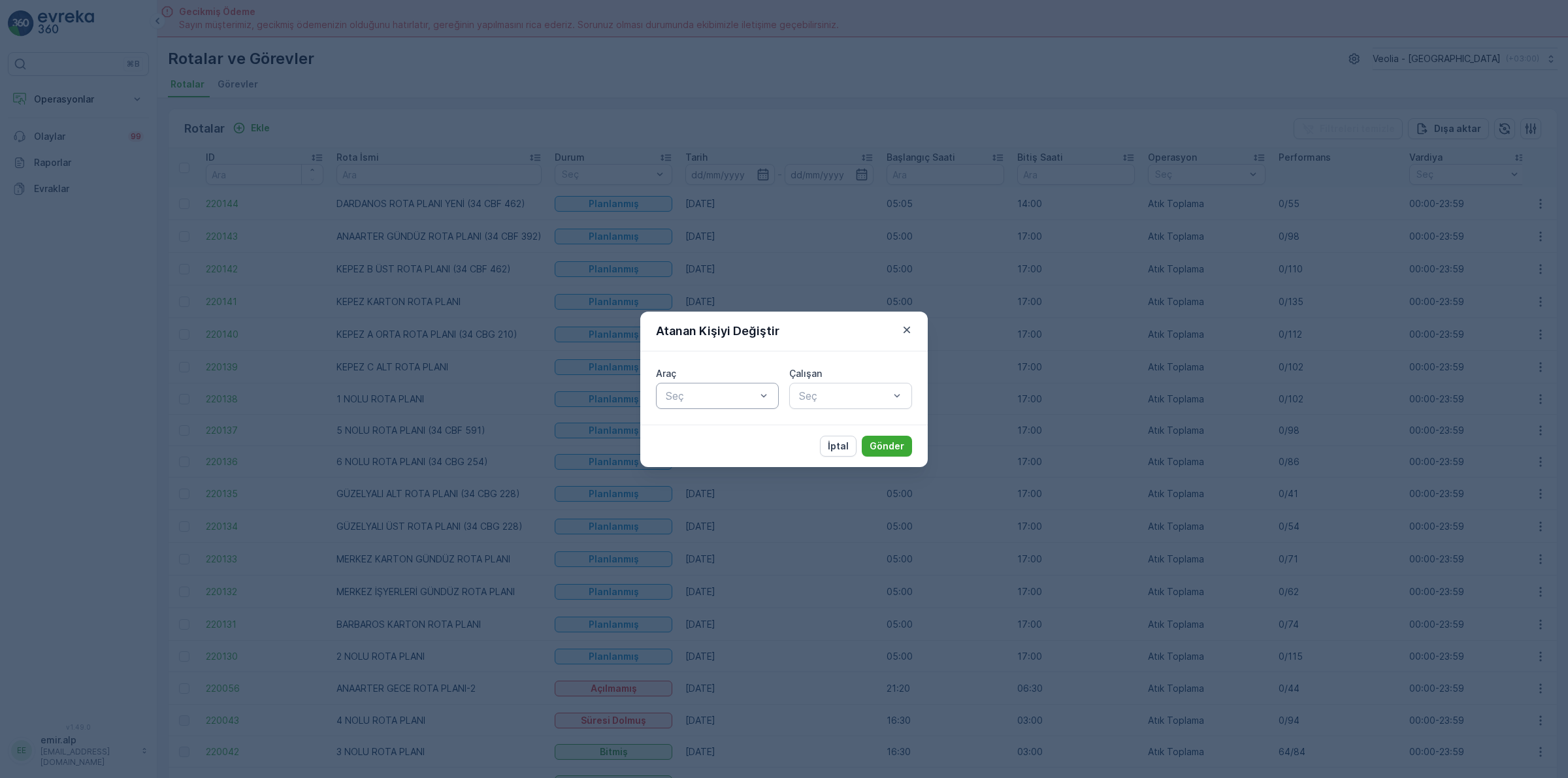
click at [725, 399] on div at bounding box center [711, 396] width 93 height 12
type input "316"
click at [724, 416] on div "34 NGP 316" at bounding box center [717, 428] width 123 height 27
click at [724, 420] on div "34 NGP 316" at bounding box center [717, 428] width 123 height 22
click at [876, 399] on div at bounding box center [844, 396] width 93 height 12
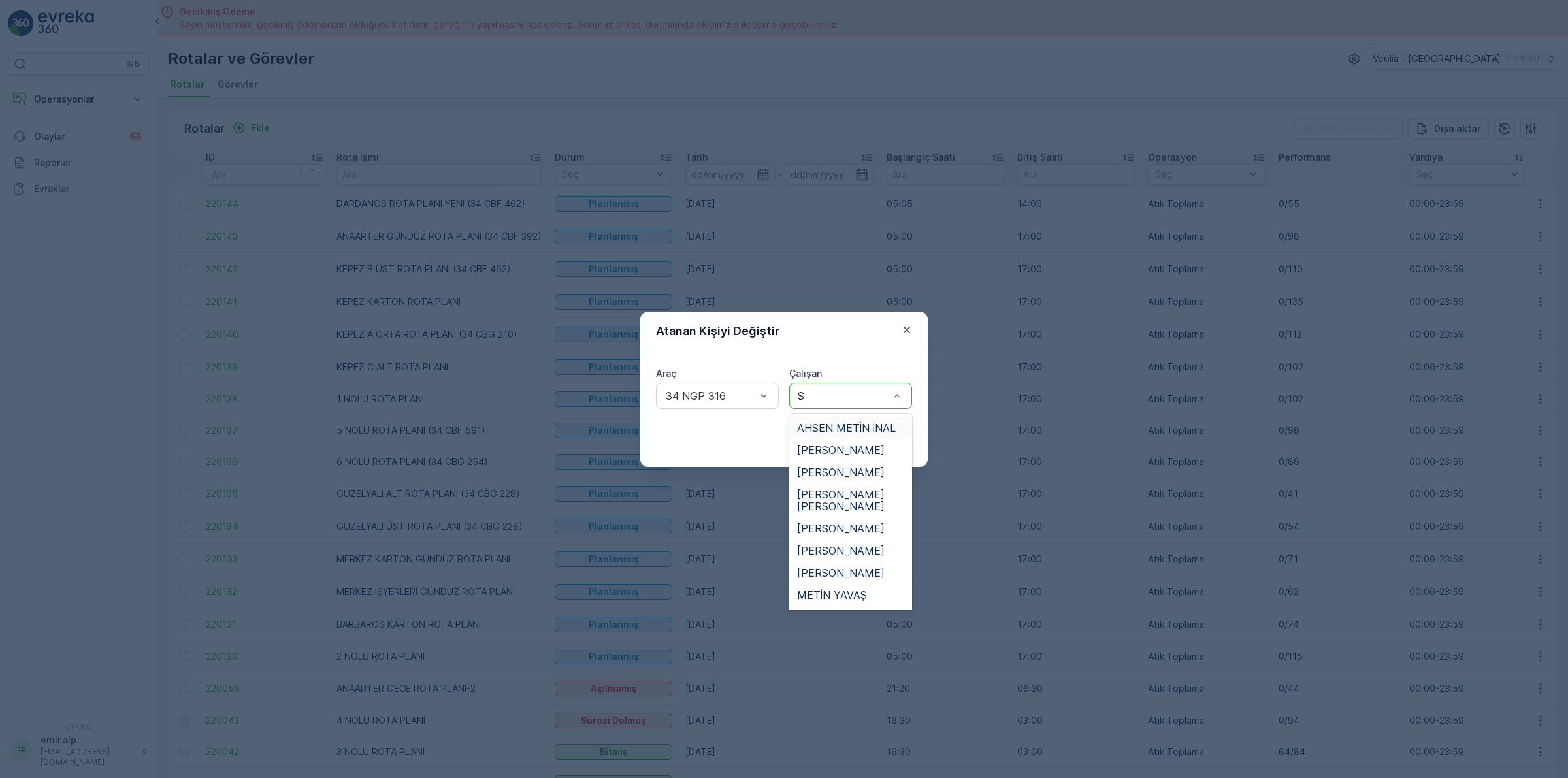
type input "SA"
click at [846, 494] on span "SALİH UÇAR" at bounding box center [828, 494] width 62 height 12
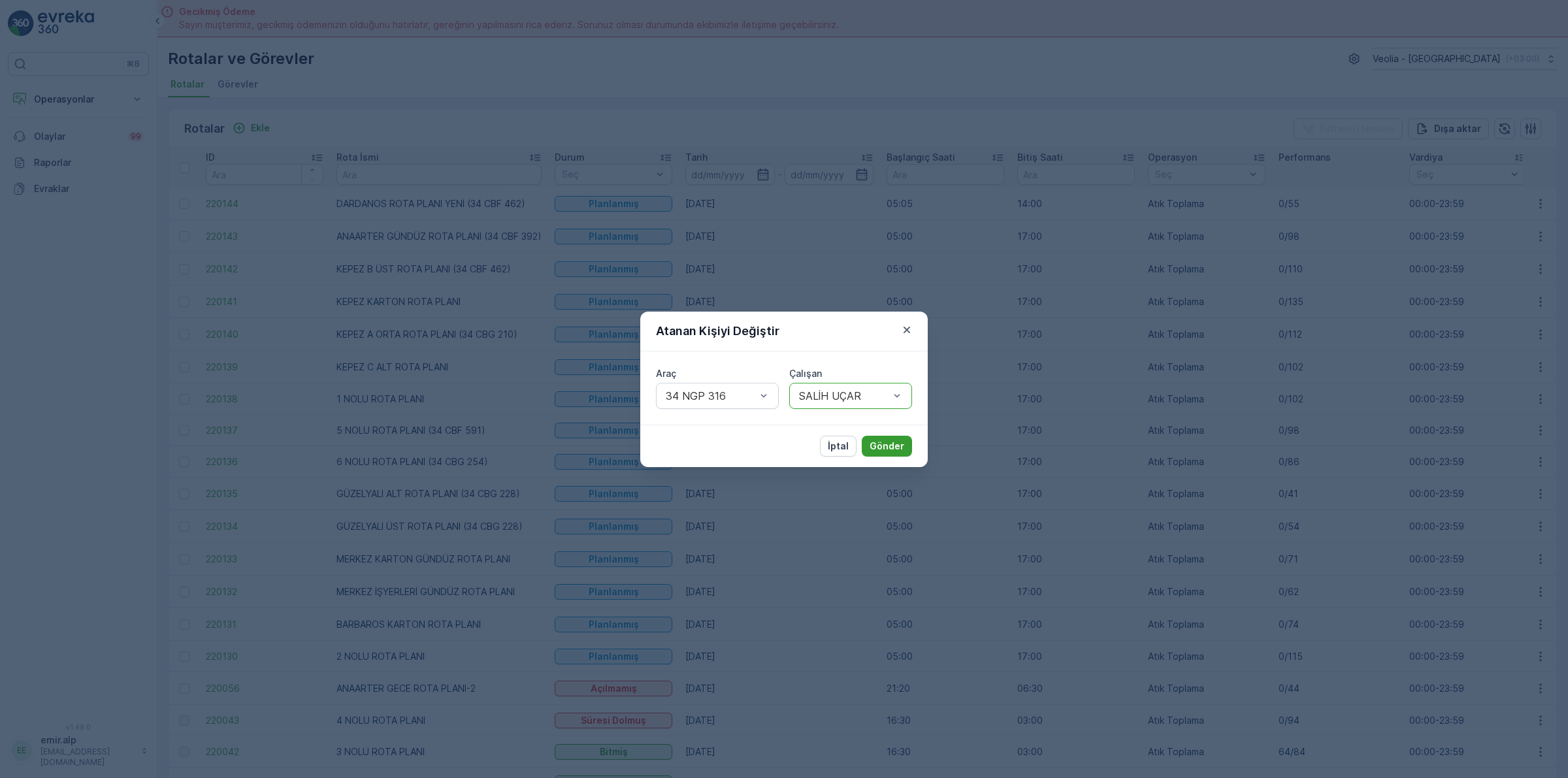
click at [882, 444] on p "Gönder" at bounding box center [887, 446] width 35 height 14
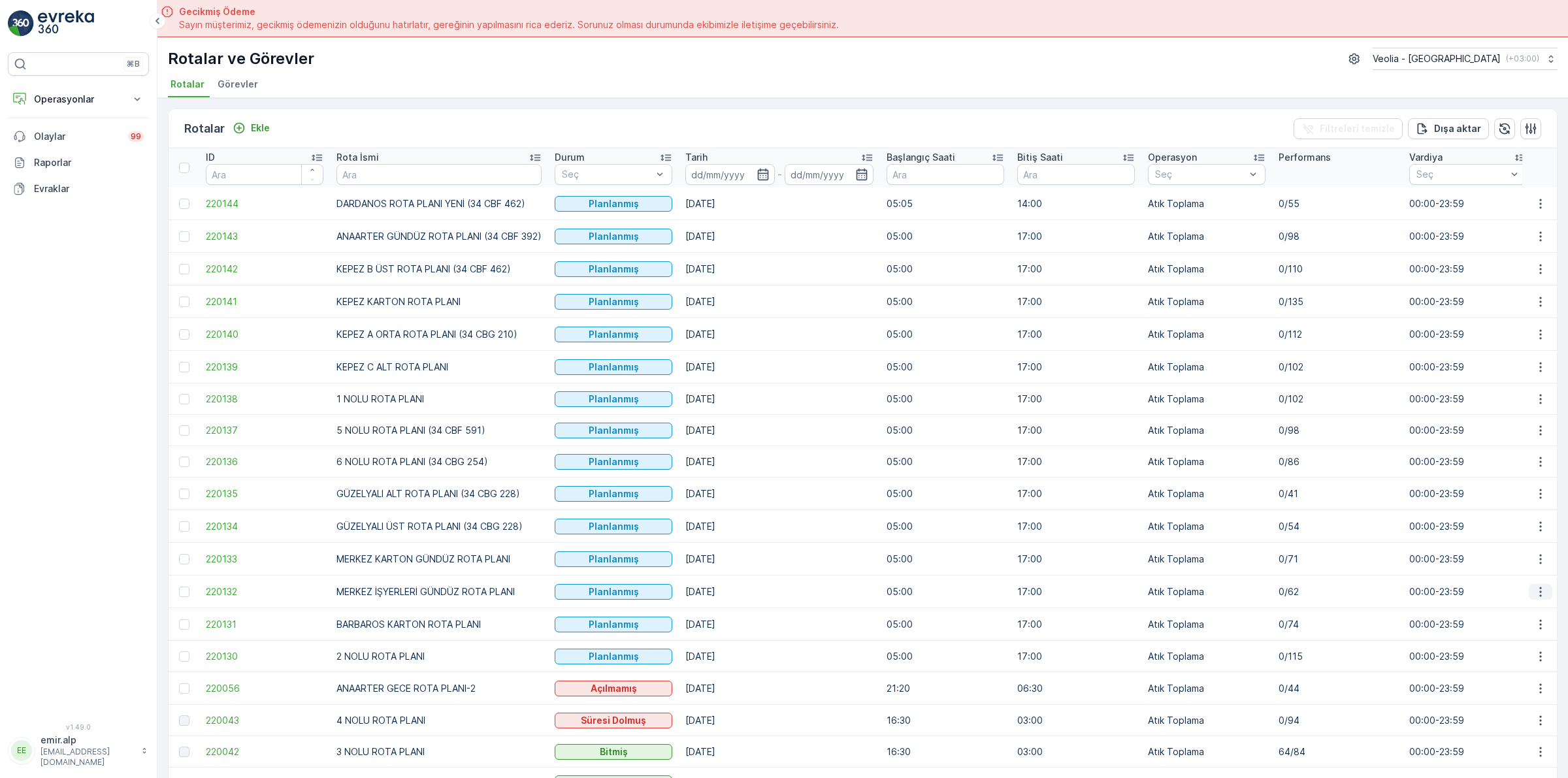
click at [1534, 590] on icon "button" at bounding box center [1541, 592] width 14 height 14
click at [1525, 662] on span "Atanan Kişiyi Değiştir" at bounding box center [1503, 668] width 92 height 14
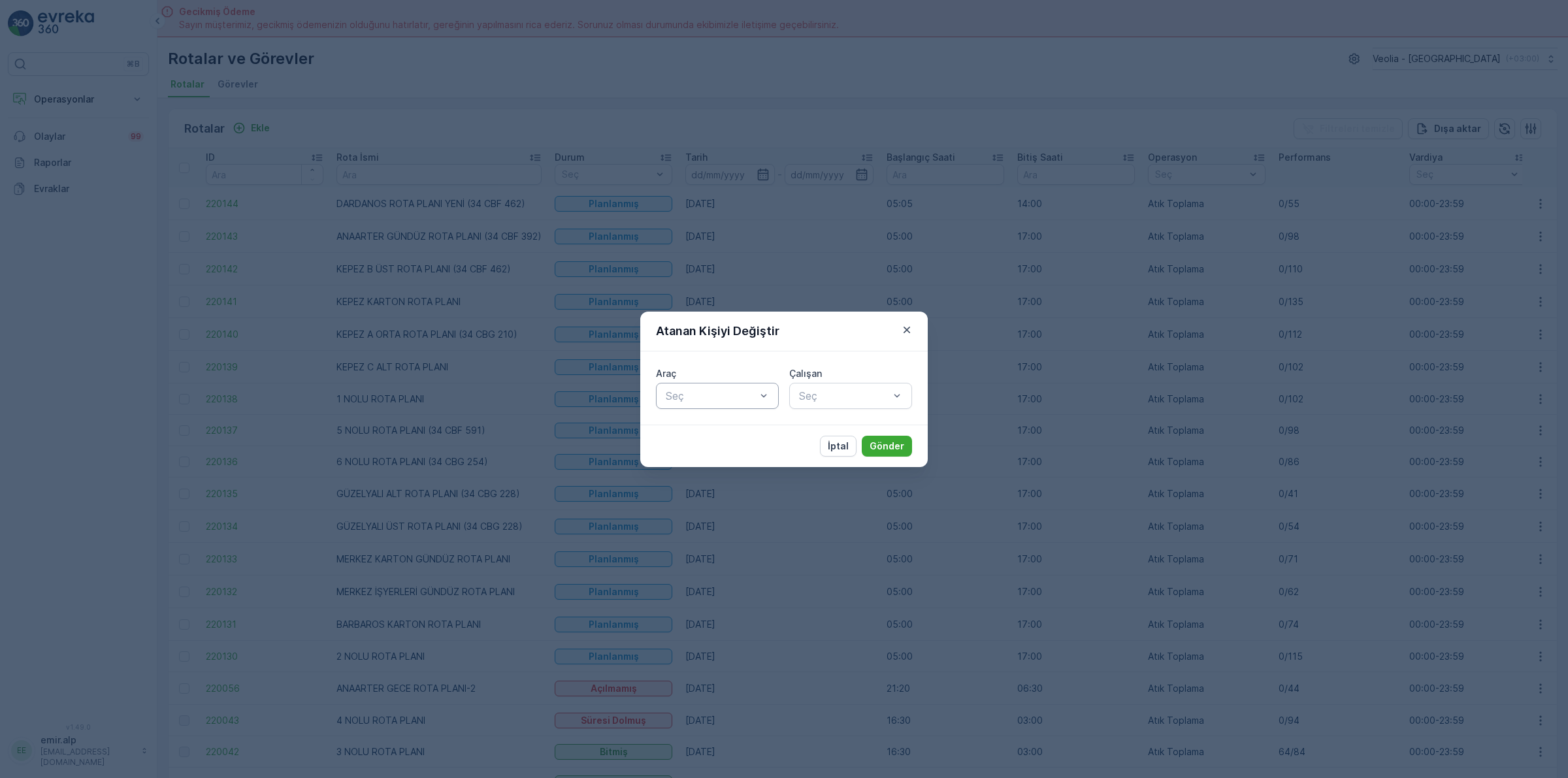
click at [732, 383] on div "Seç" at bounding box center [717, 396] width 123 height 26
type input "242"
drag, startPoint x: 729, startPoint y: 420, endPoint x: 817, endPoint y: 400, distance: 90.2
click at [735, 420] on div "34 NGP 242" at bounding box center [717, 428] width 123 height 22
click at [817, 400] on div at bounding box center [844, 396] width 93 height 12
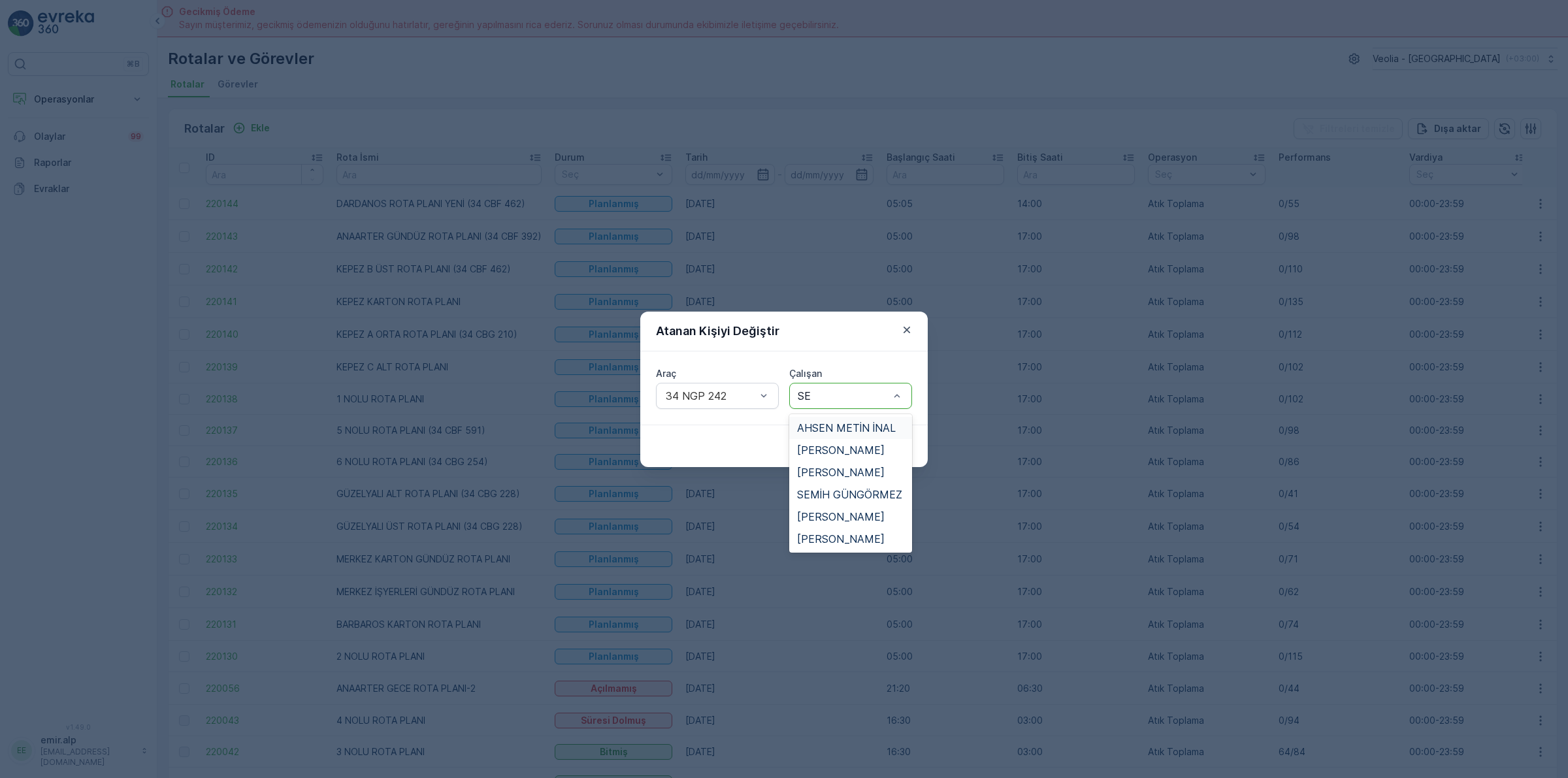
type input "SER"
click at [849, 415] on div "[PERSON_NAME] [PERSON_NAME]" at bounding box center [850, 438] width 123 height 49
click at [884, 426] on span "[PERSON_NAME]" at bounding box center [841, 428] width 87 height 12
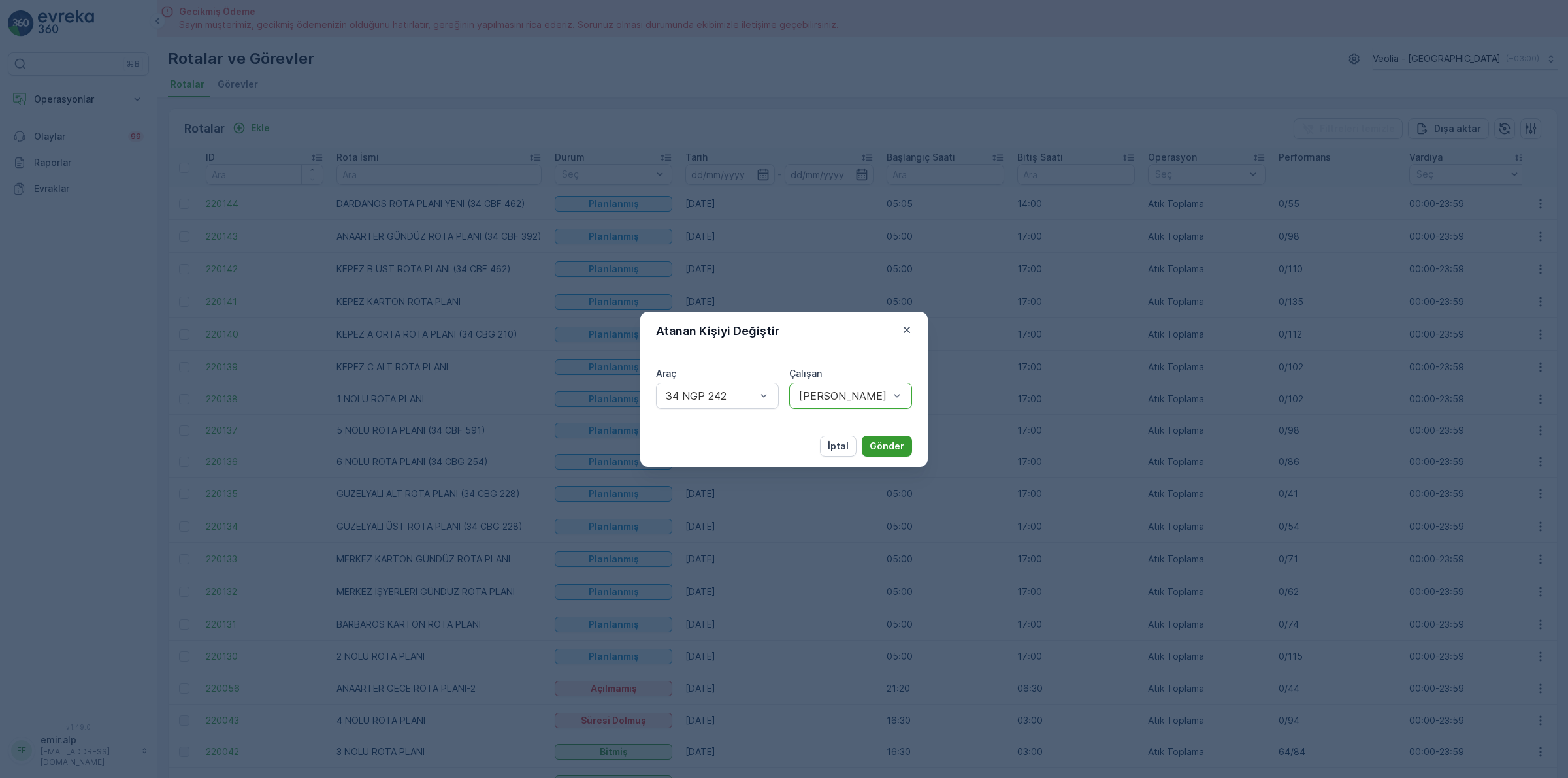
click at [890, 439] on p "Gönder" at bounding box center [887, 446] width 35 height 14
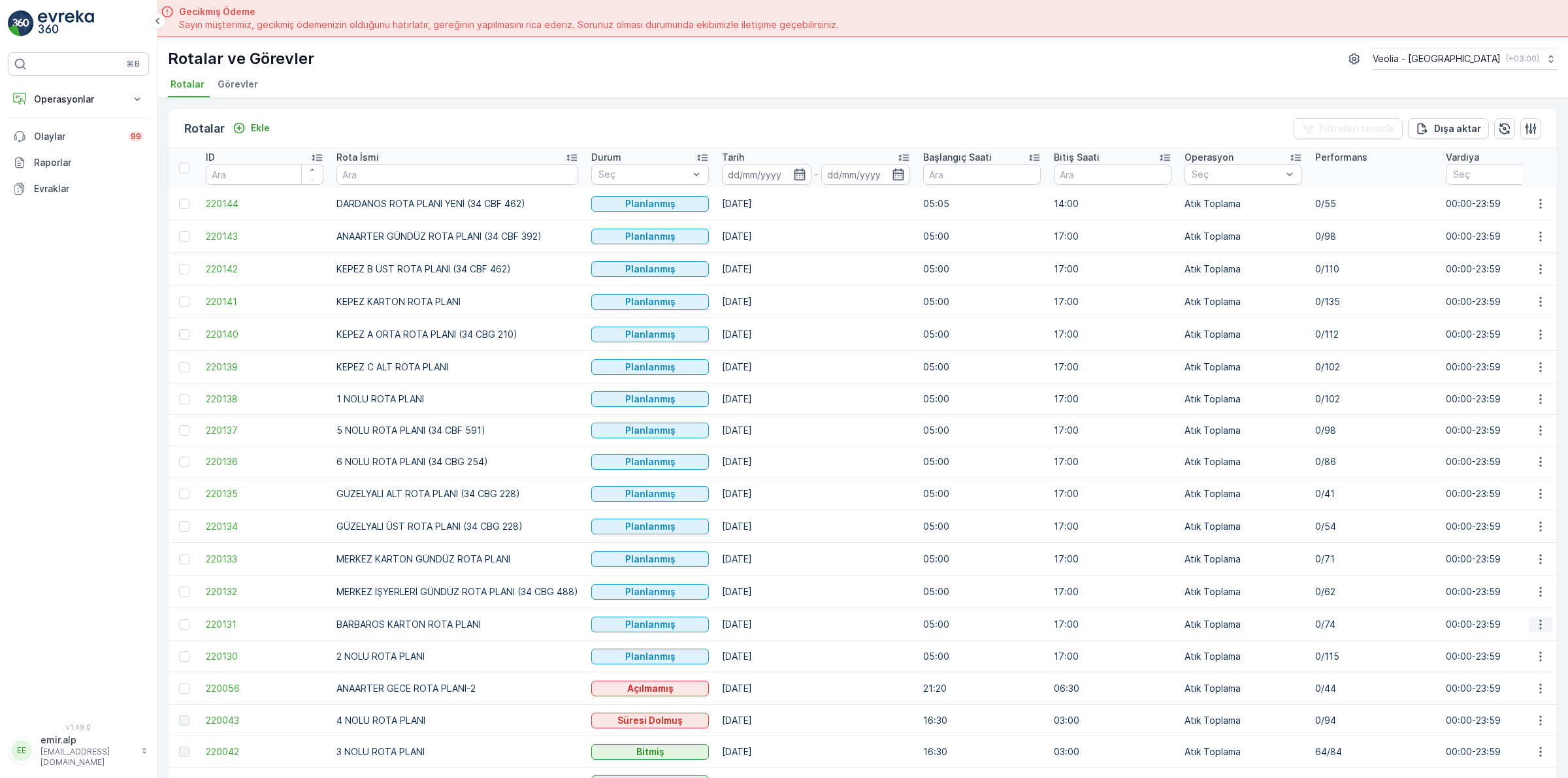
click at [1534, 621] on icon "button" at bounding box center [1541, 625] width 14 height 14
click at [1536, 700] on span "Atanan Kişiyi Değiştir" at bounding box center [1503, 701] width 92 height 14
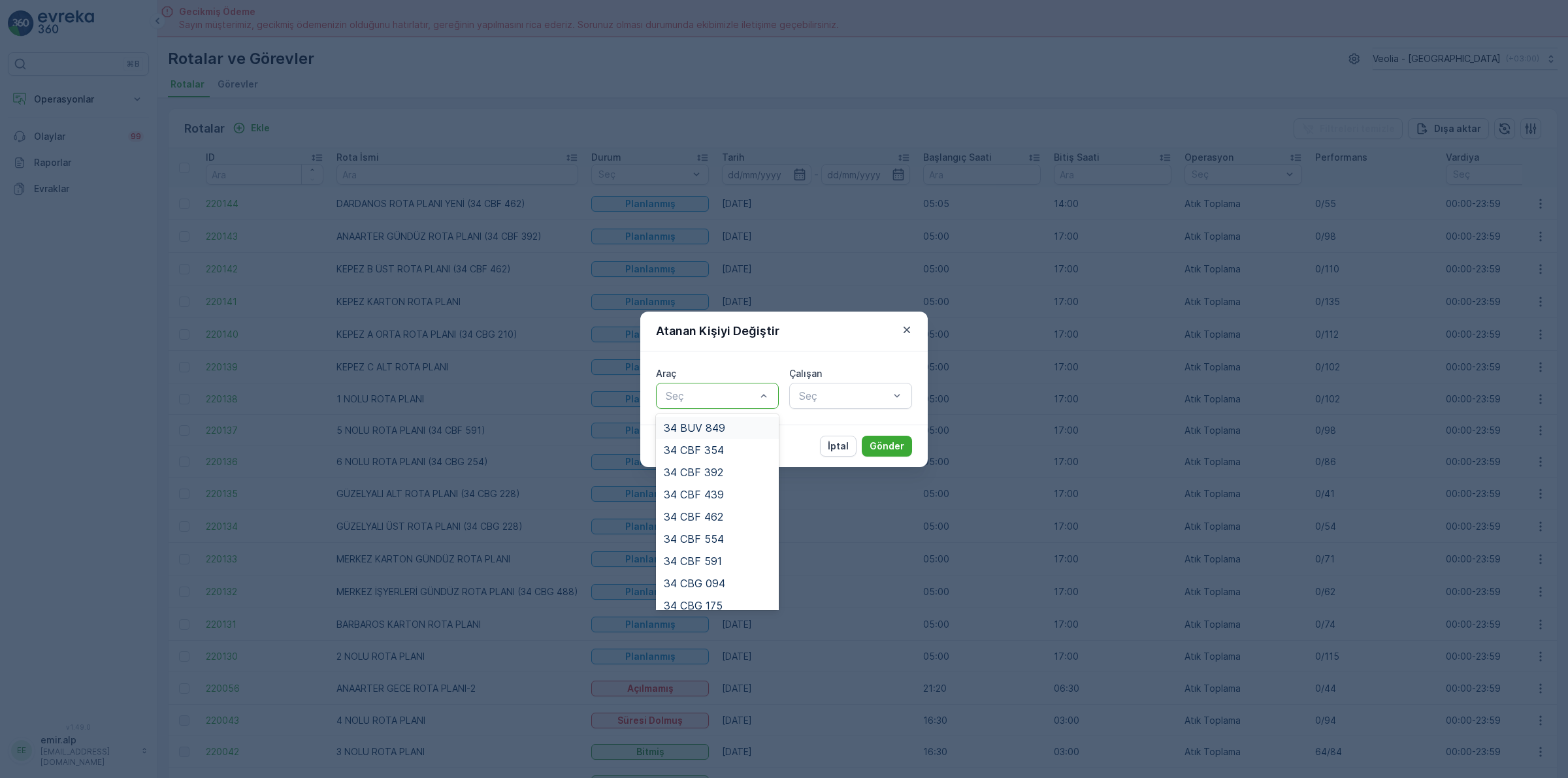
click at [689, 396] on div at bounding box center [711, 396] width 93 height 12
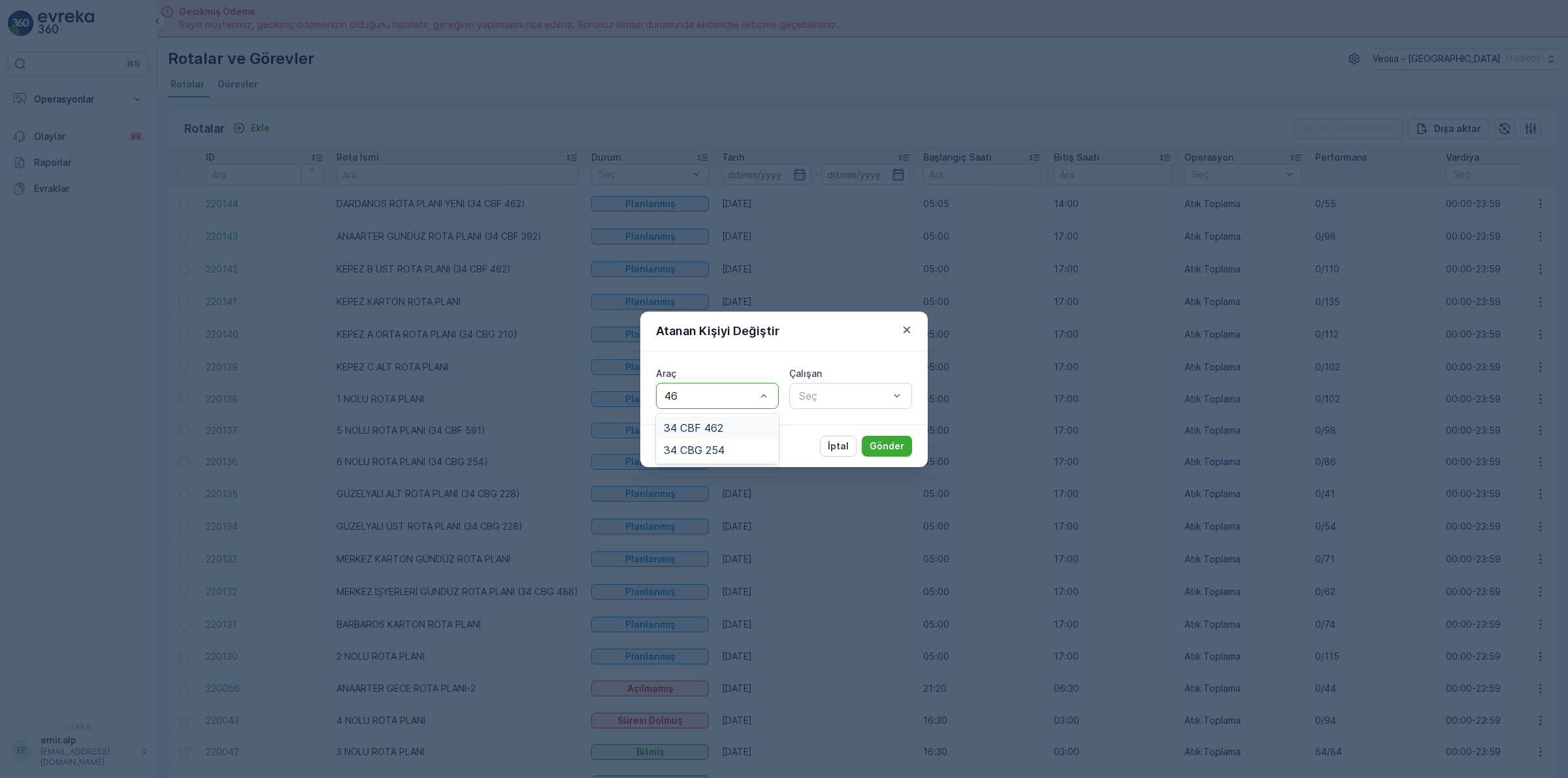
type input "462"
click at [693, 425] on span "34 CBF 462" at bounding box center [693, 428] width 59 height 12
click at [830, 385] on div "Seç" at bounding box center [850, 396] width 123 height 26
type input "TÜR"
click at [864, 444] on span "[PERSON_NAME]" at bounding box center [841, 450] width 87 height 12
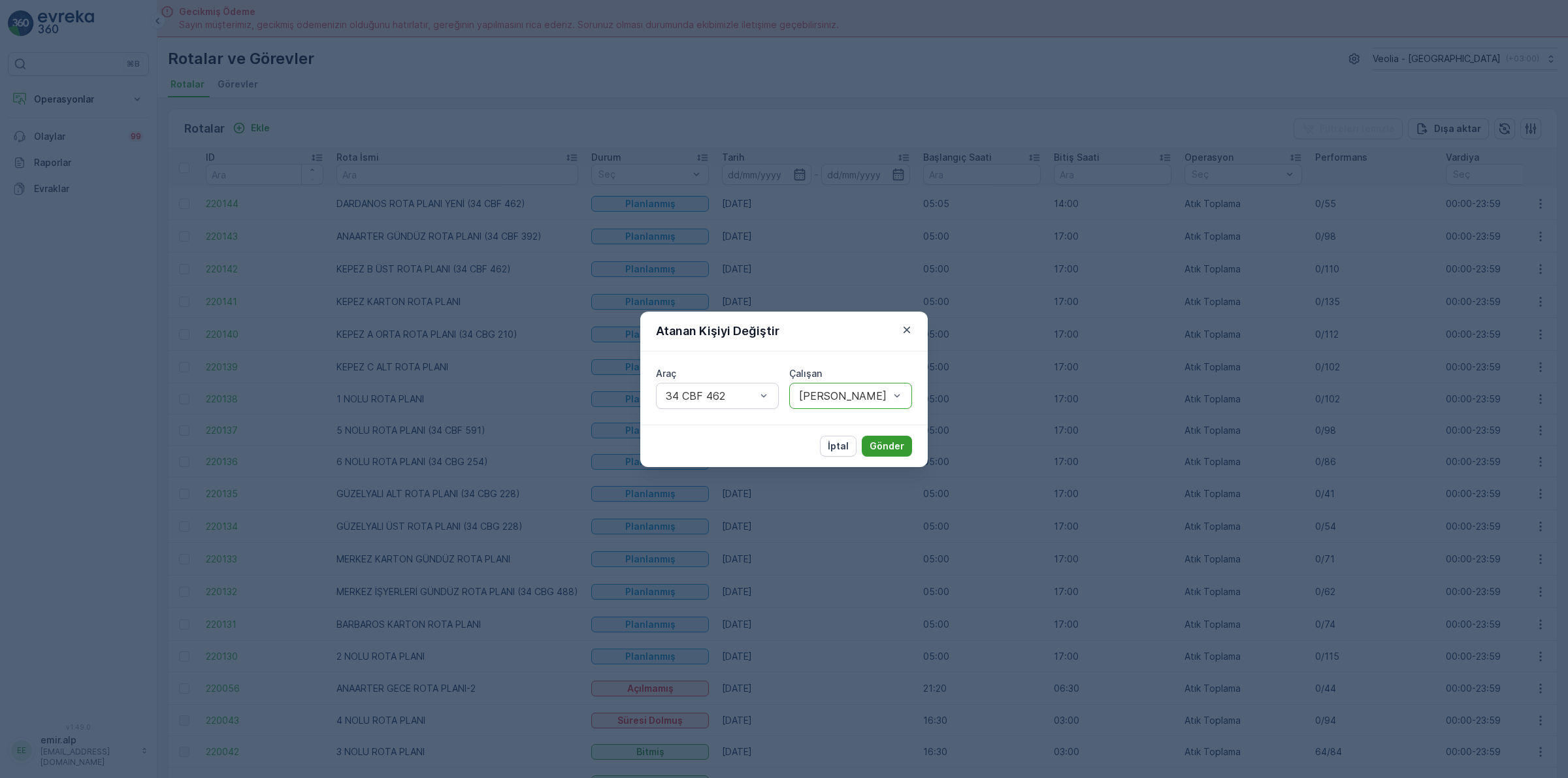
click at [883, 437] on button "Gönder" at bounding box center [887, 446] width 50 height 21
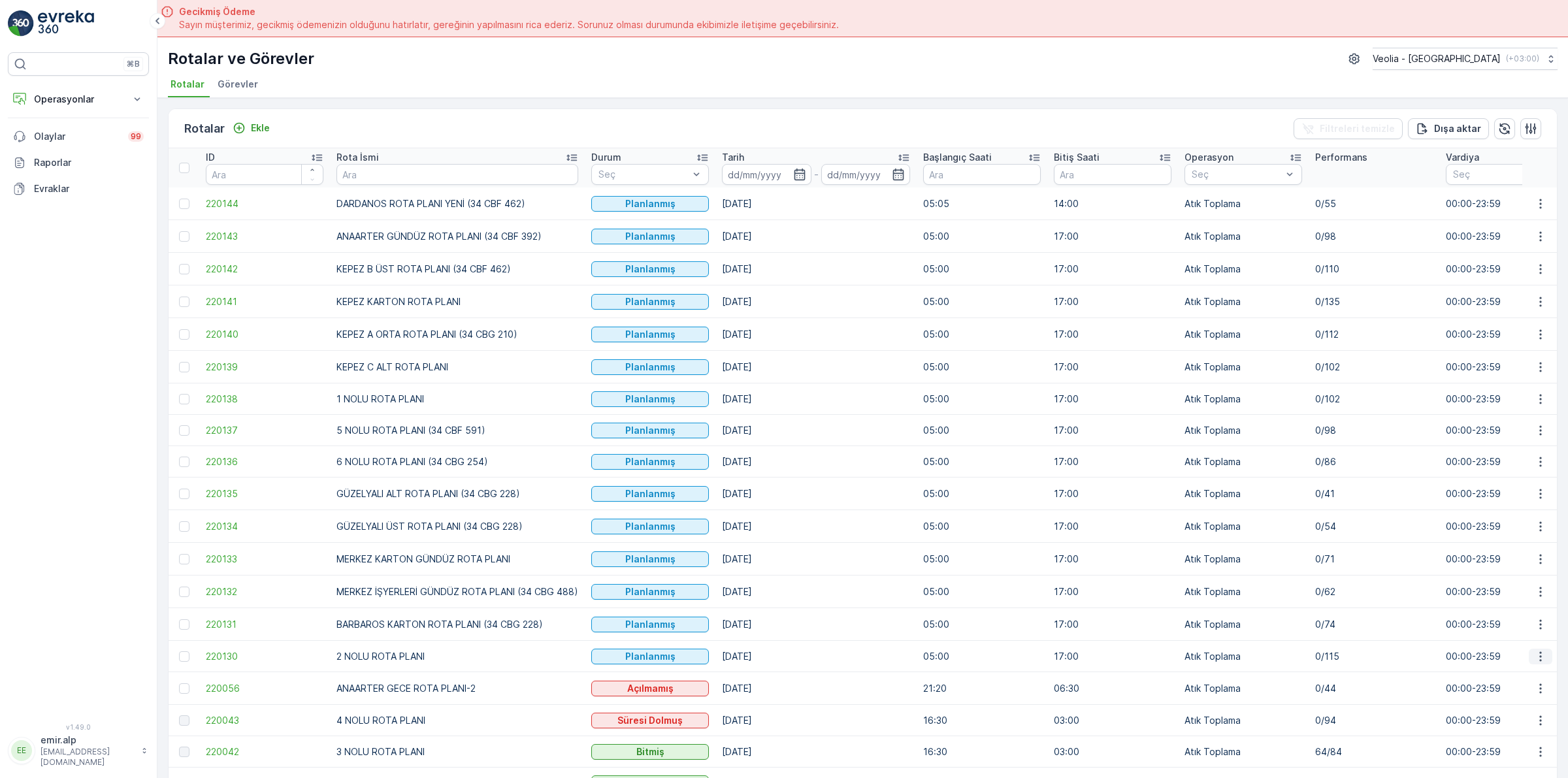
click at [1535, 661] on icon "button" at bounding box center [1541, 657] width 14 height 14
click at [1493, 733] on span "Atanan Kişiyi Değiştir" at bounding box center [1503, 733] width 92 height 14
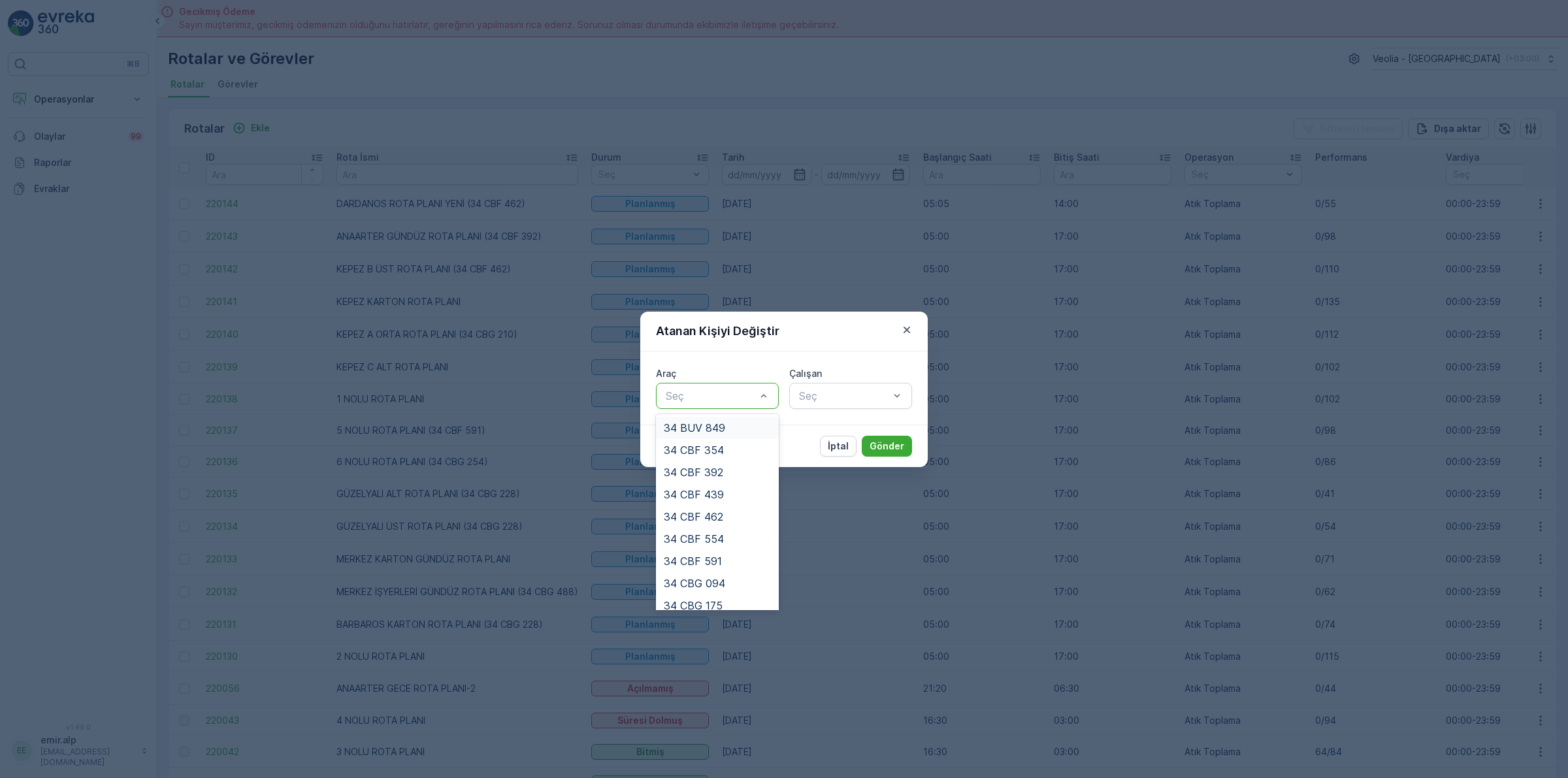
click at [755, 396] on div at bounding box center [711, 396] width 93 height 12
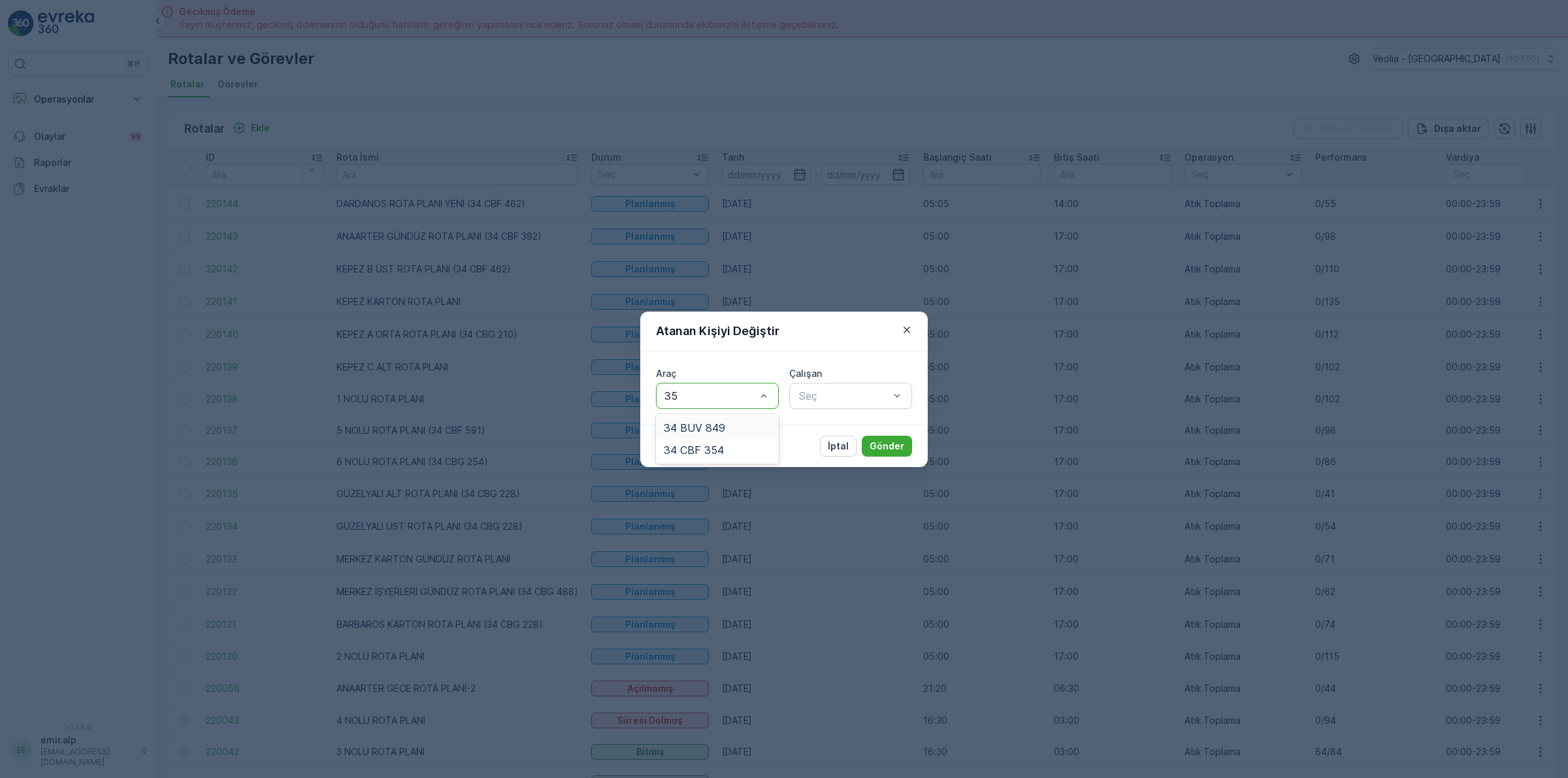
type input "354"
click at [755, 428] on div "34 CBF 354" at bounding box center [717, 428] width 107 height 12
click at [834, 390] on div at bounding box center [844, 396] width 93 height 12
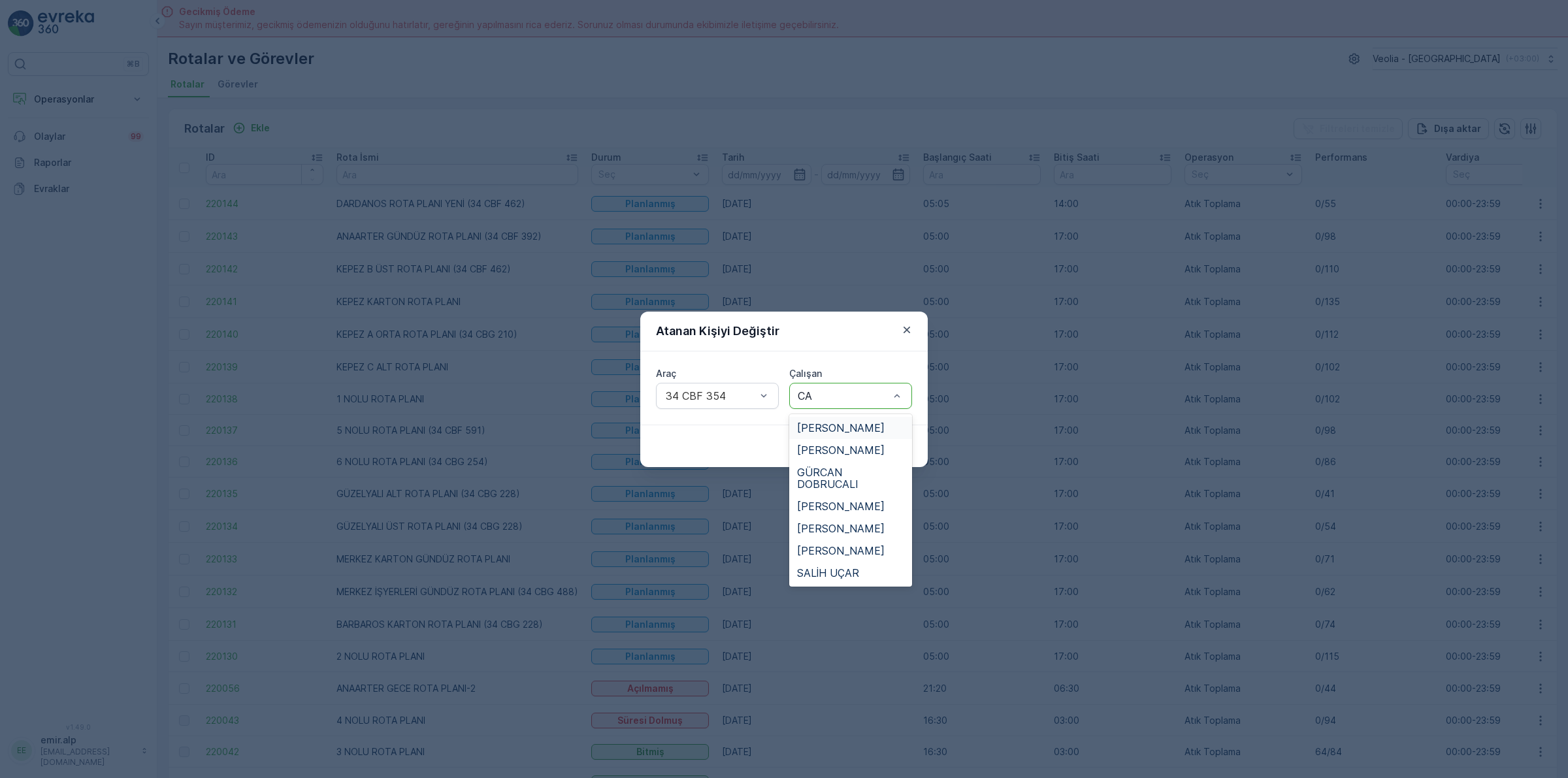
type input "CAP"
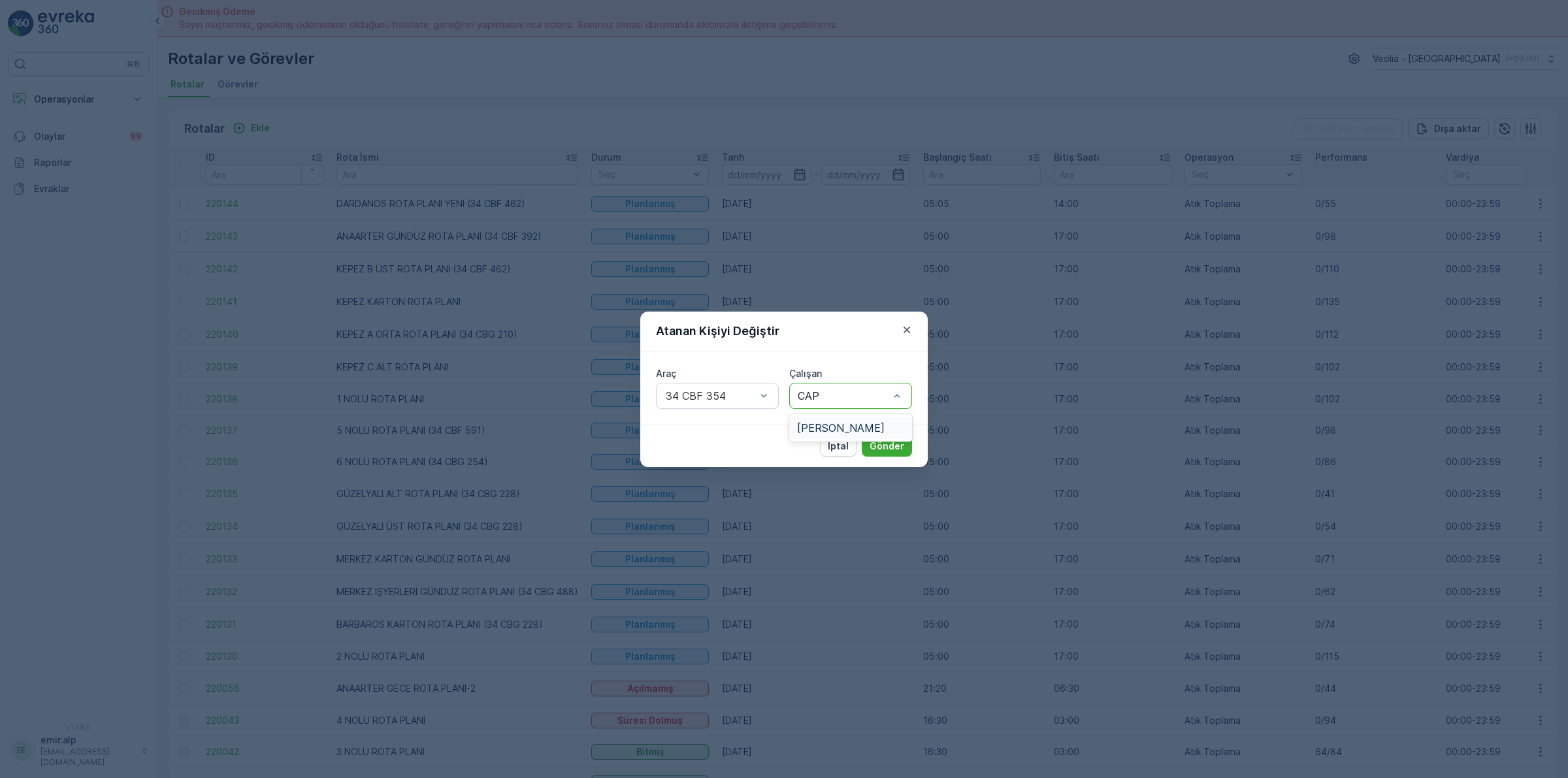
click at [874, 425] on span "[PERSON_NAME]" at bounding box center [841, 428] width 87 height 12
click at [885, 442] on p "Gönder" at bounding box center [887, 446] width 35 height 14
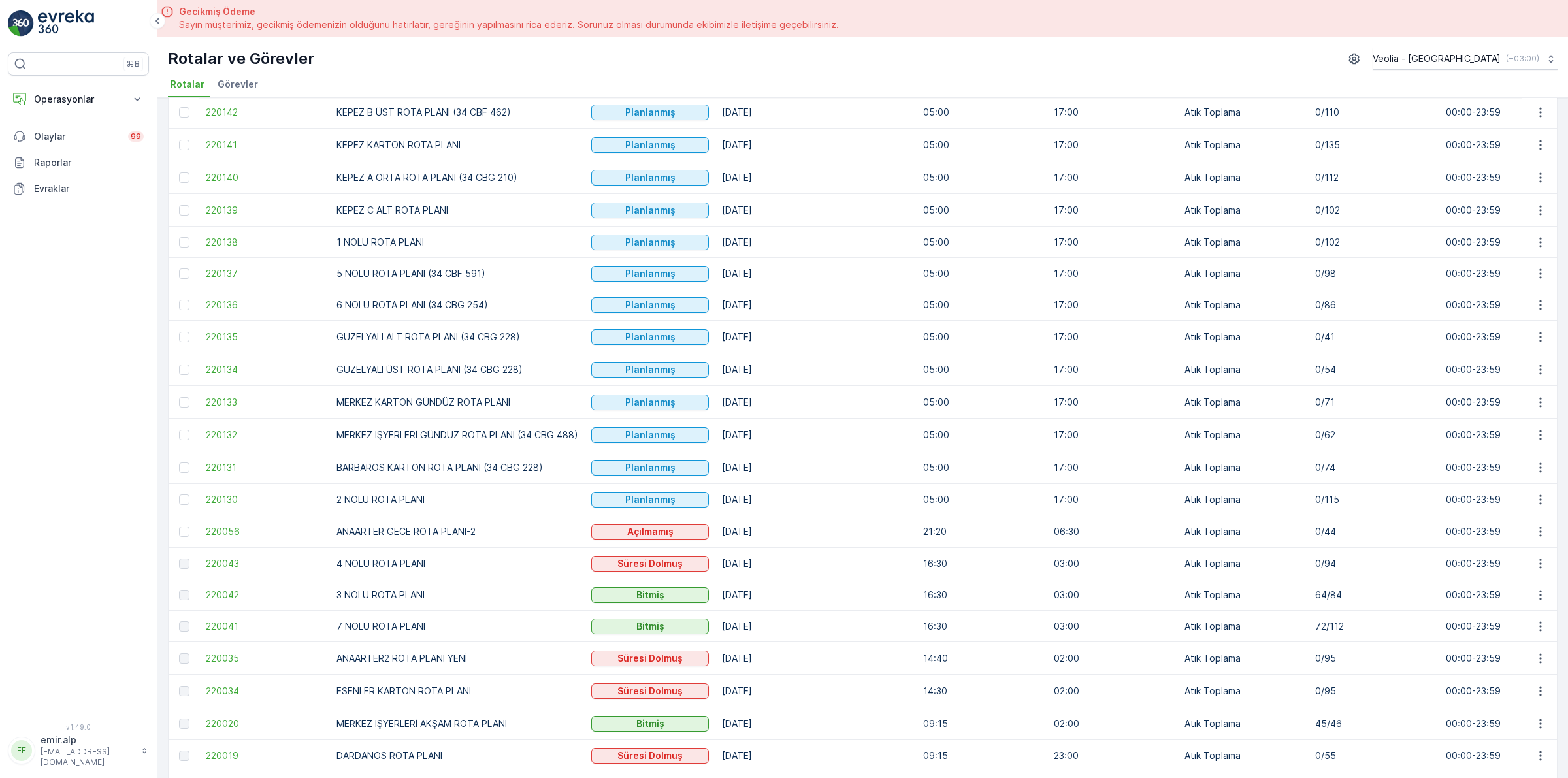
scroll to position [164, 0]
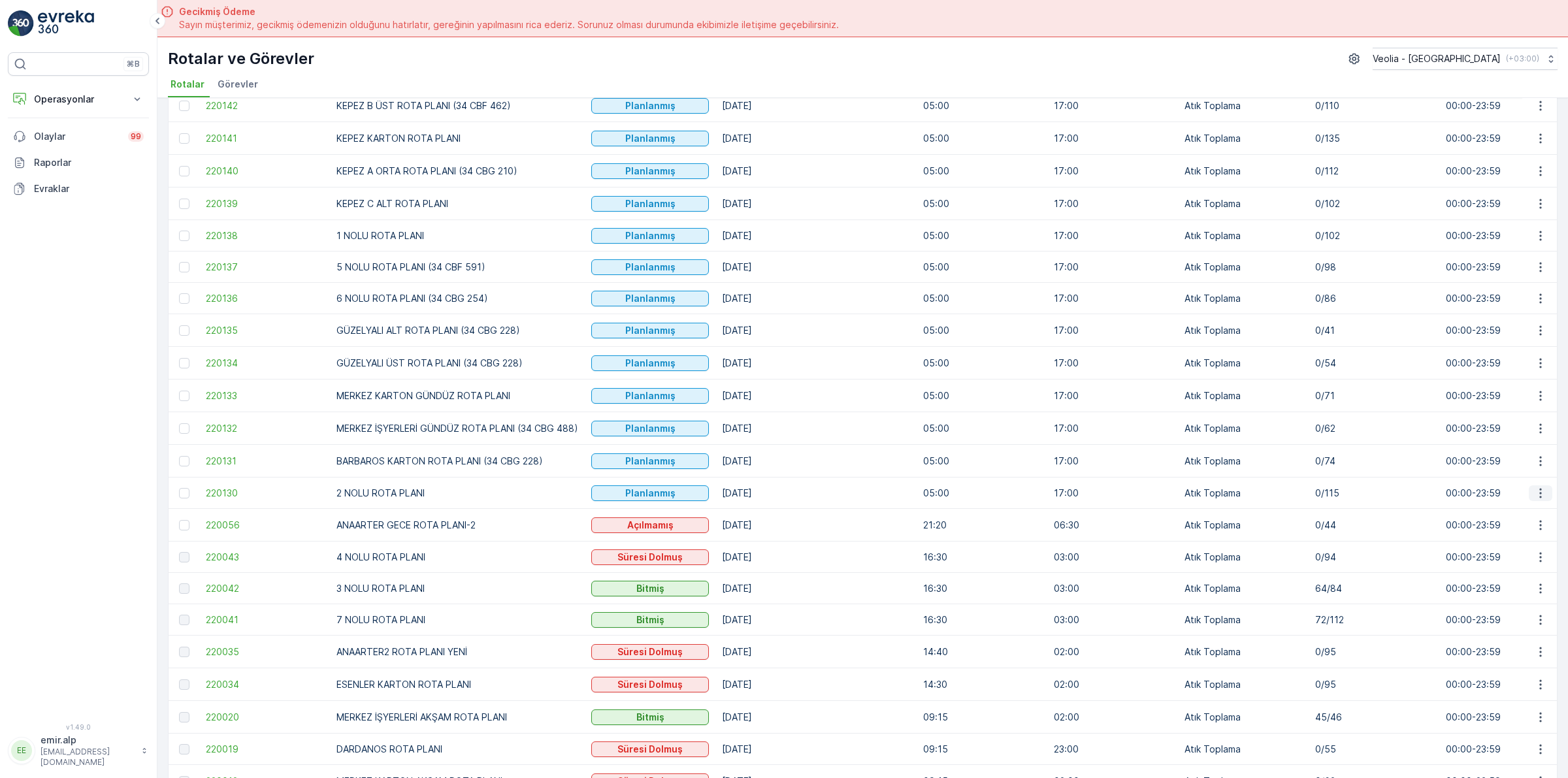
click at [1536, 495] on icon "button" at bounding box center [1541, 494] width 14 height 14
click at [1507, 564] on span "Atanan Kişiyi Değiştir" at bounding box center [1503, 569] width 92 height 14
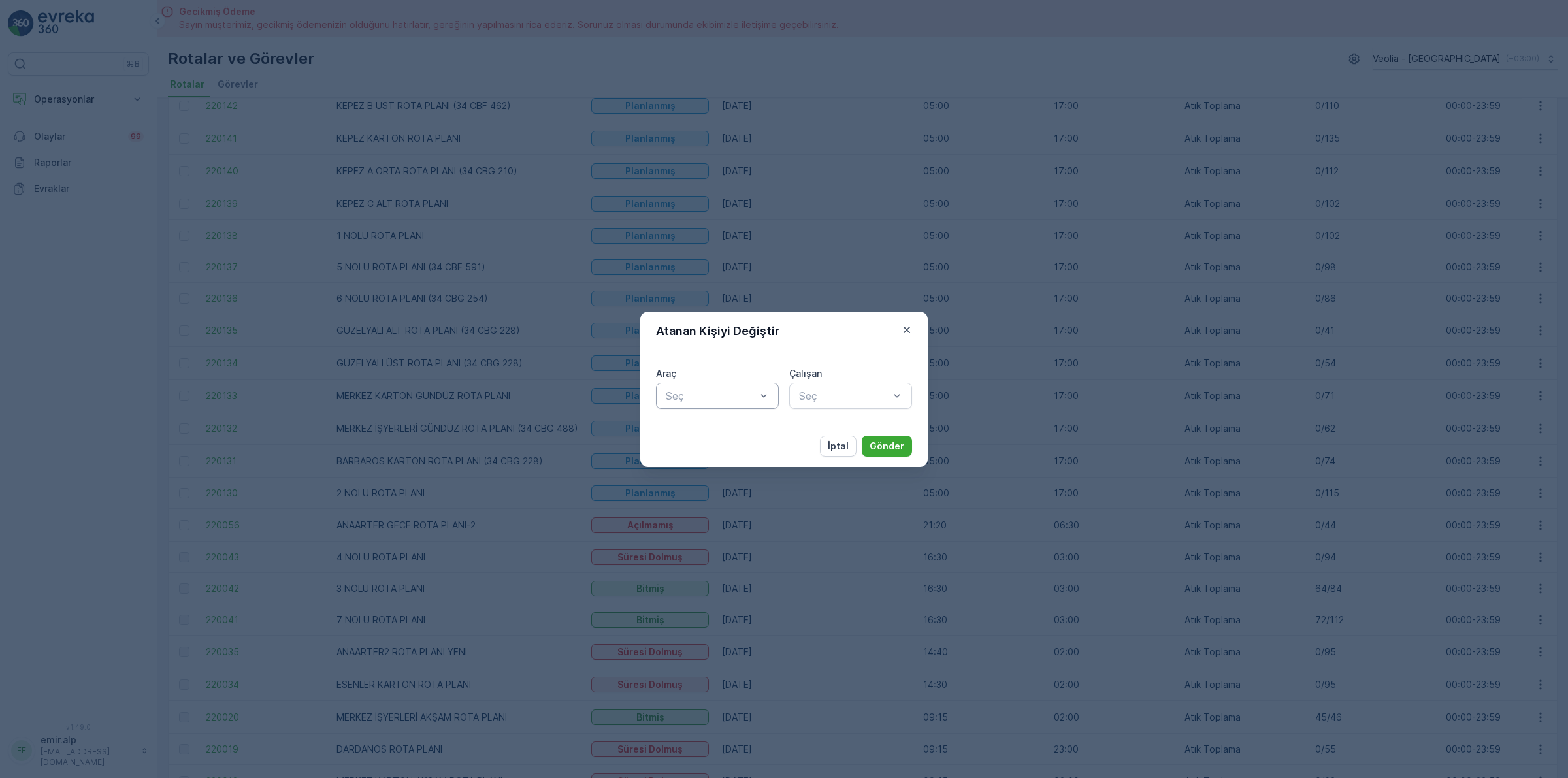
click at [711, 396] on div at bounding box center [711, 396] width 93 height 12
type input "439"
click at [713, 434] on div "34 CBF 439" at bounding box center [717, 428] width 123 height 22
click at [828, 380] on div "Çalışan Seç" at bounding box center [850, 388] width 123 height 42
type input "MUS"
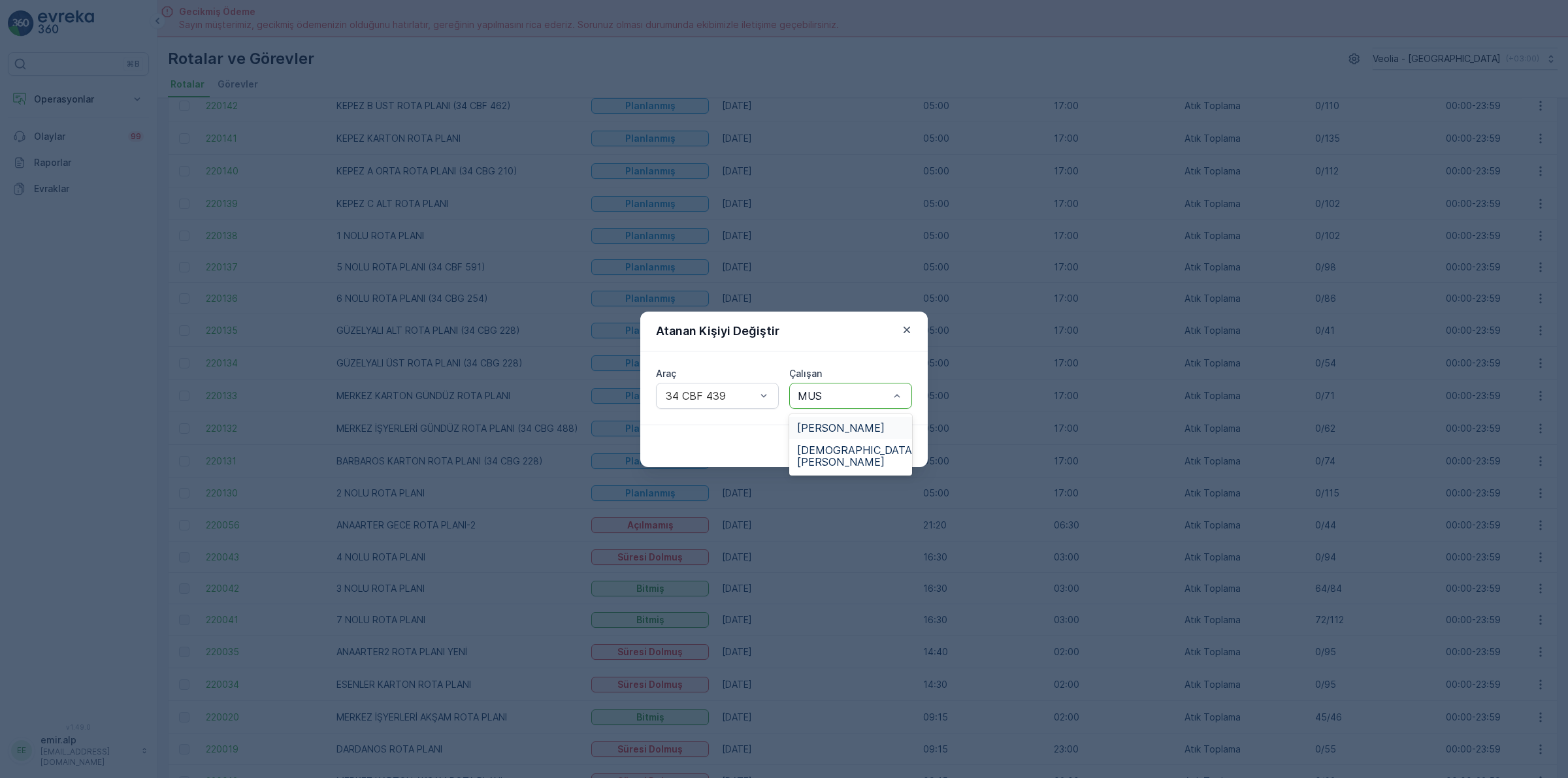
click at [843, 426] on span "[PERSON_NAME]" at bounding box center [841, 428] width 87 height 12
click at [890, 448] on p "Gönder" at bounding box center [887, 446] width 35 height 14
